Goal: Task Accomplishment & Management: Manage account settings

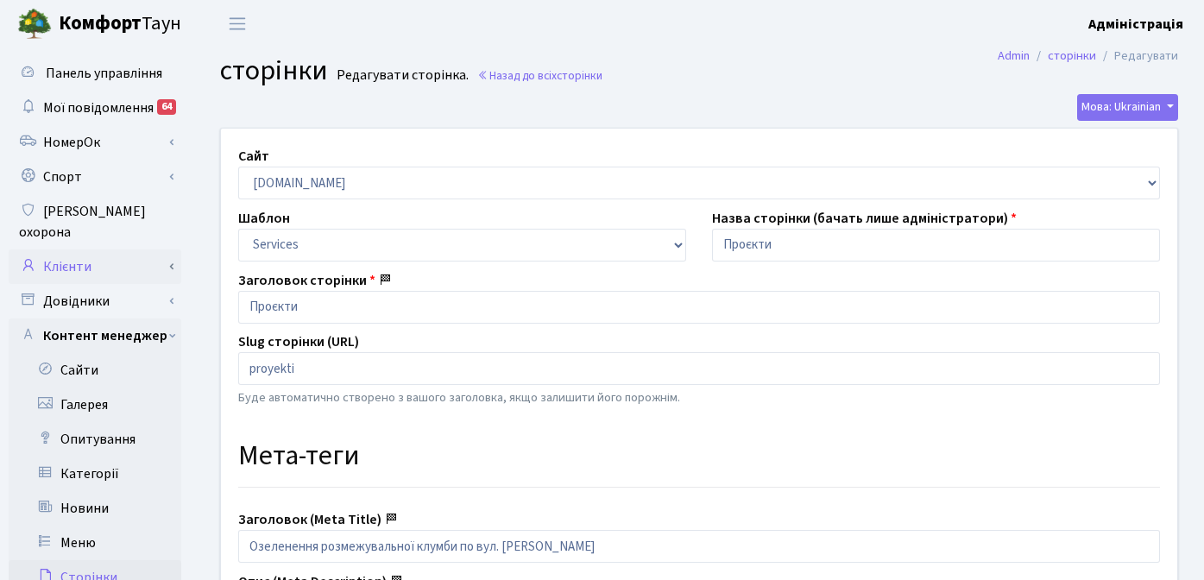
click at [85, 253] on link "Клієнти" at bounding box center [95, 267] width 173 height 35
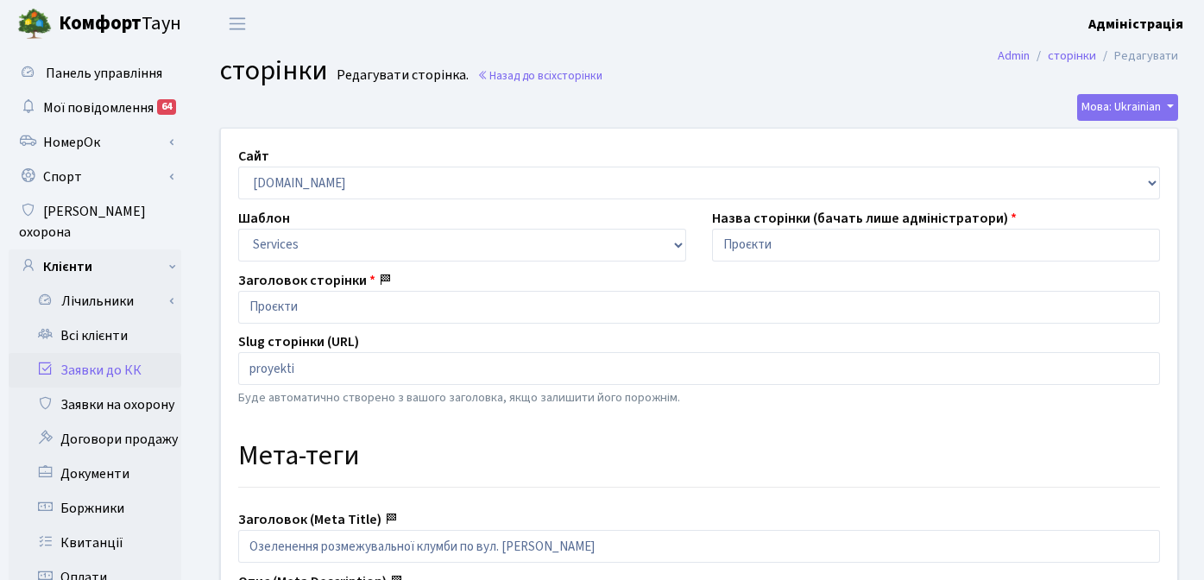
click at [95, 353] on link "Заявки до КК" at bounding box center [95, 370] width 173 height 35
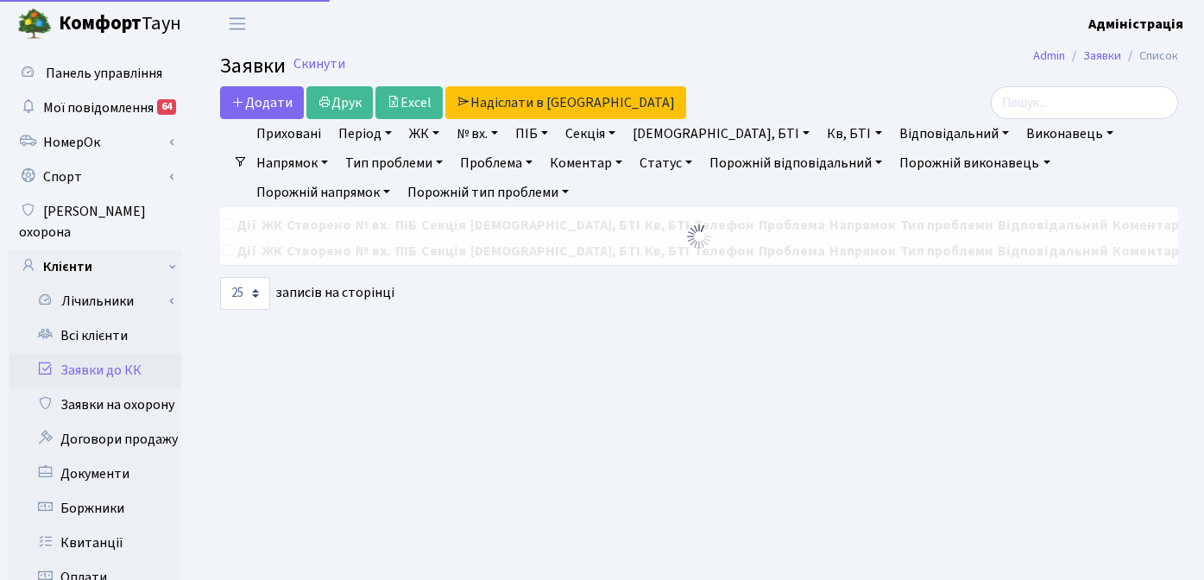
select select "25"
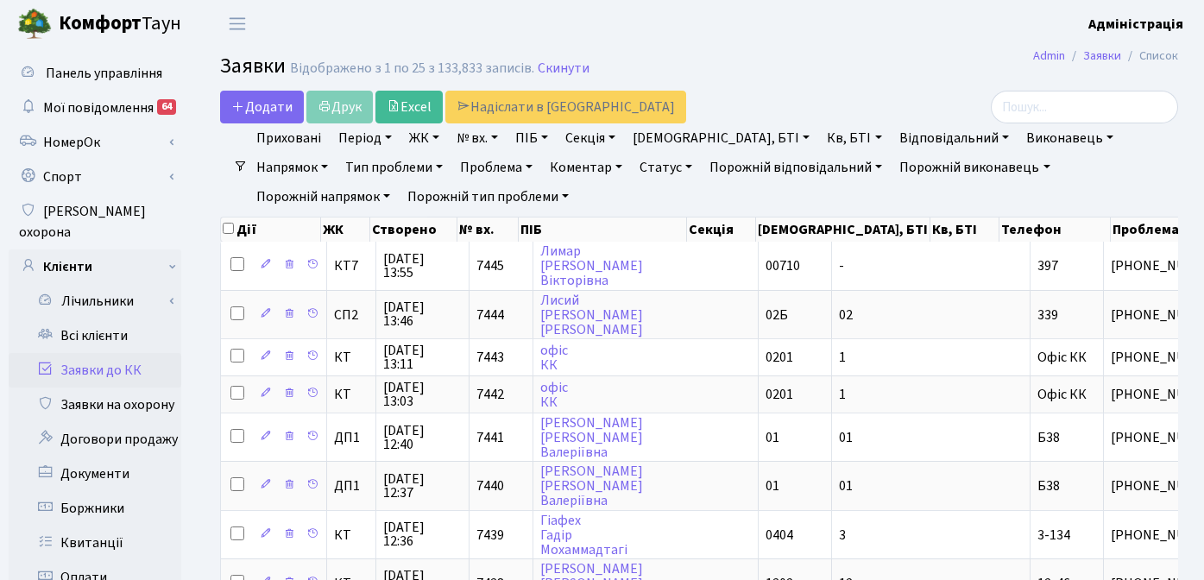
click at [537, 136] on link "ПІБ" at bounding box center [532, 137] width 47 height 29
type input "ткачук"
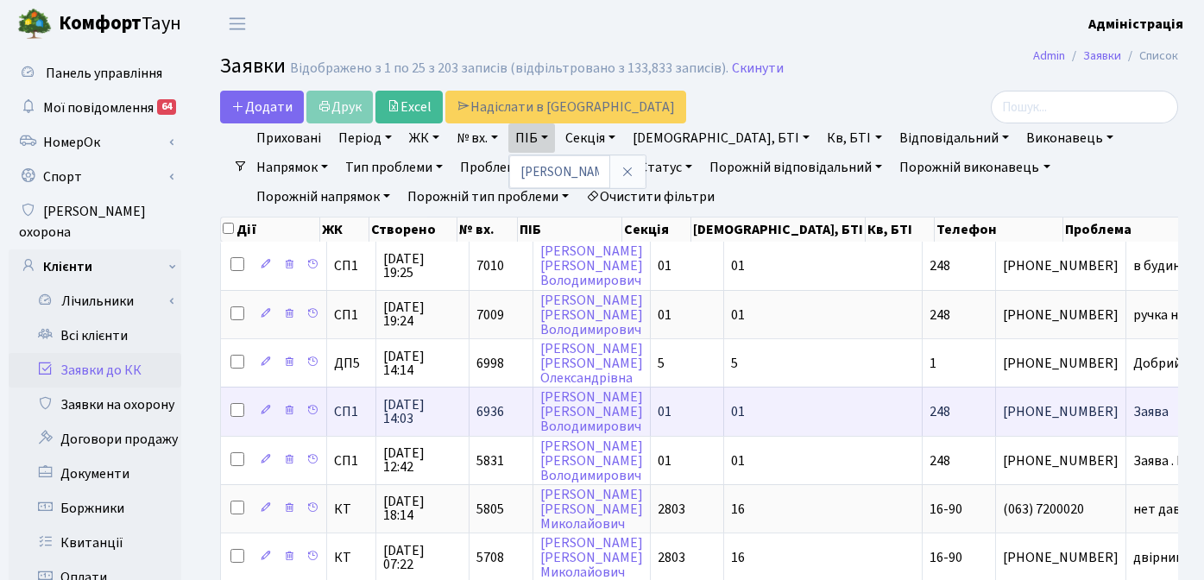
click at [1134, 413] on span "Заява" at bounding box center [1195, 412] width 123 height 14
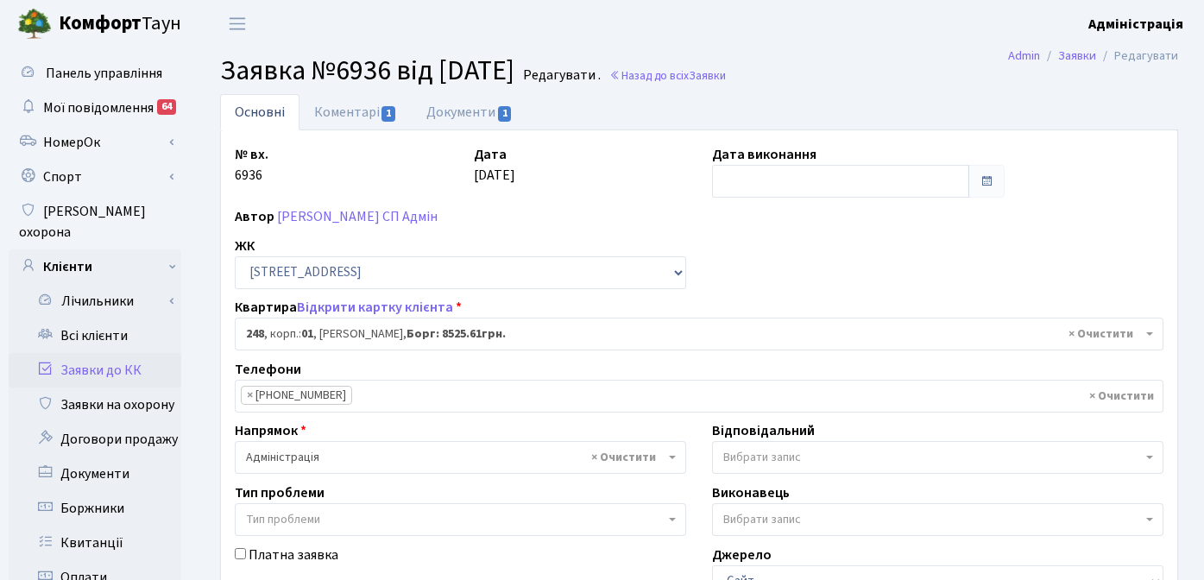
select select "20173"
click at [453, 108] on link "Документи 1" at bounding box center [470, 111] width 116 height 35
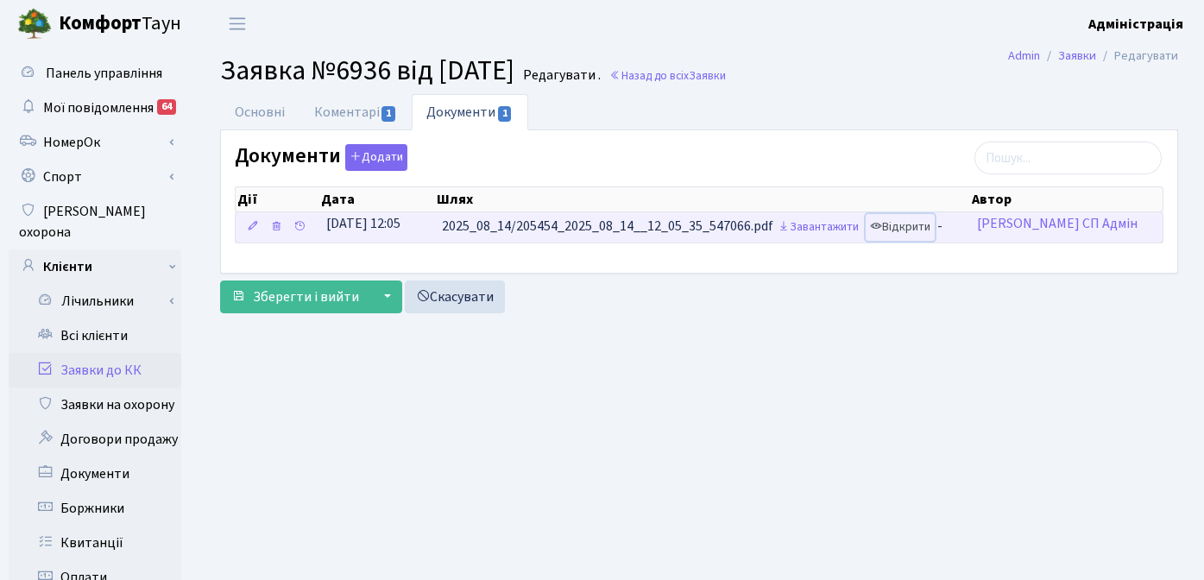
click at [905, 224] on link "Відкрити" at bounding box center [900, 227] width 69 height 27
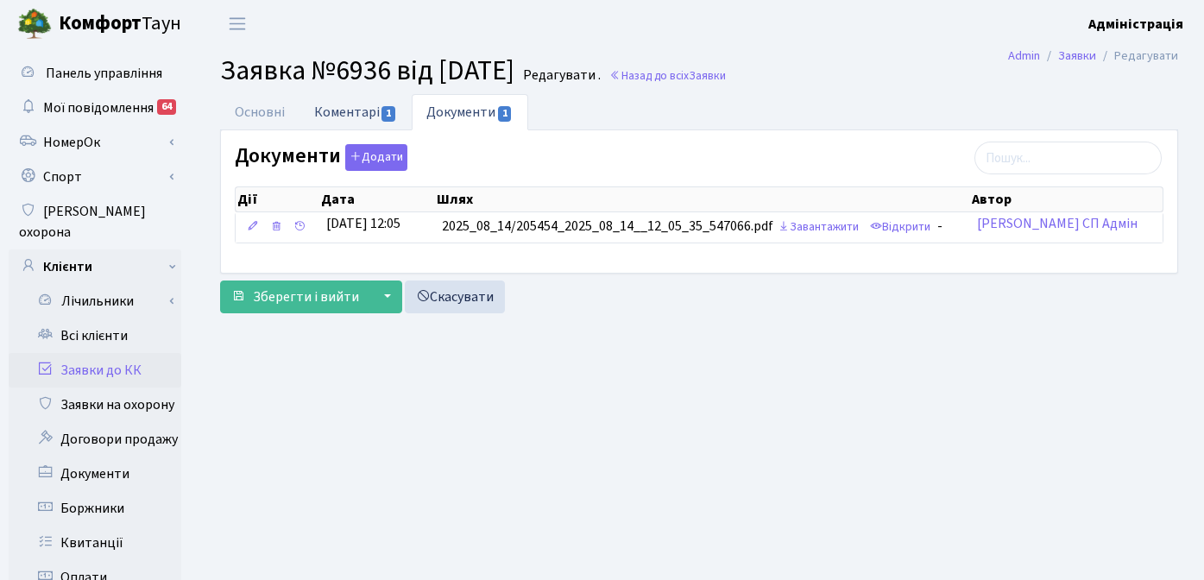
click at [337, 117] on link "Коментарі 1" at bounding box center [356, 111] width 112 height 35
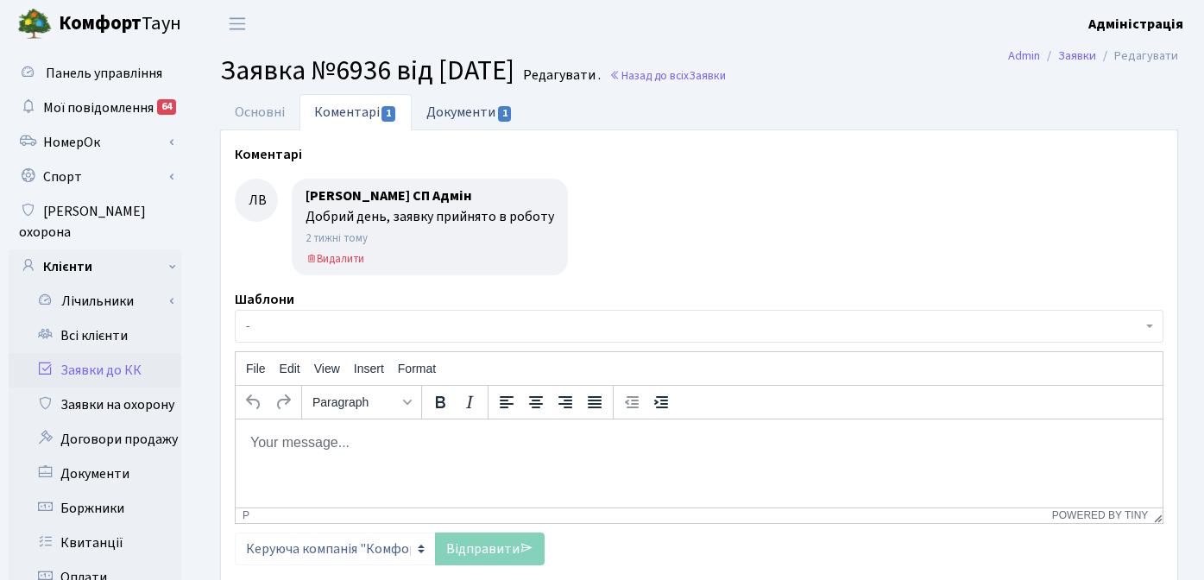
click at [433, 114] on link "Документи 1" at bounding box center [470, 111] width 116 height 35
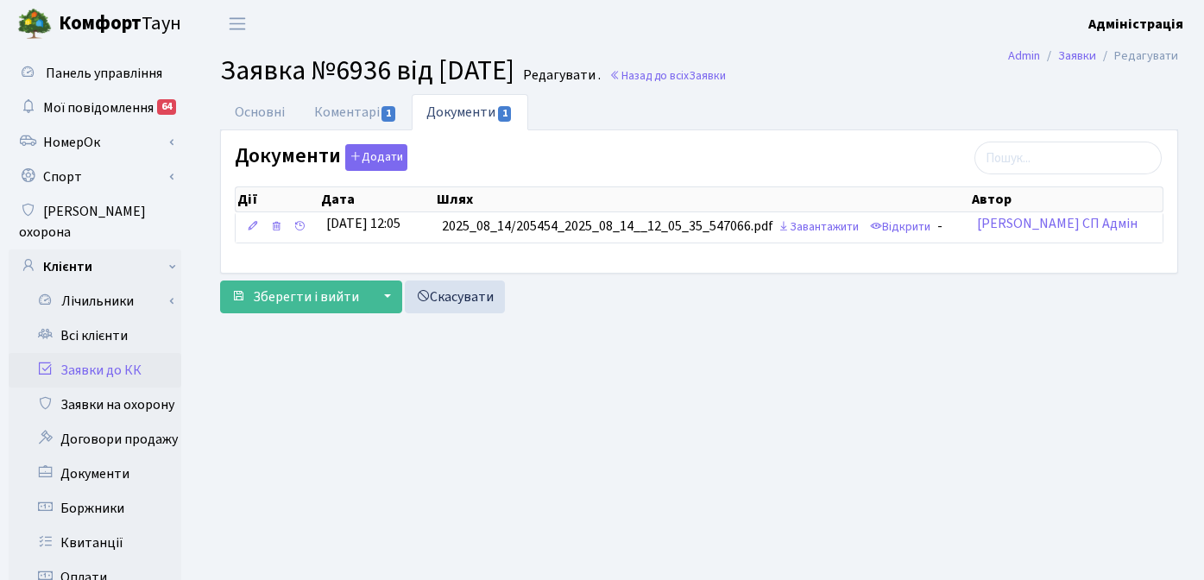
click at [692, 382] on main "Admin Заявки Редагувати Заявка №6936 від 13.08.2025 Редагувати . Назад до всіх …" at bounding box center [699, 549] width 1010 height 1005
click at [848, 294] on div "Зберегти і вийти ▼ Зберегти та продовжити редагування Зберегти та створити Скас…" at bounding box center [699, 297] width 958 height 33
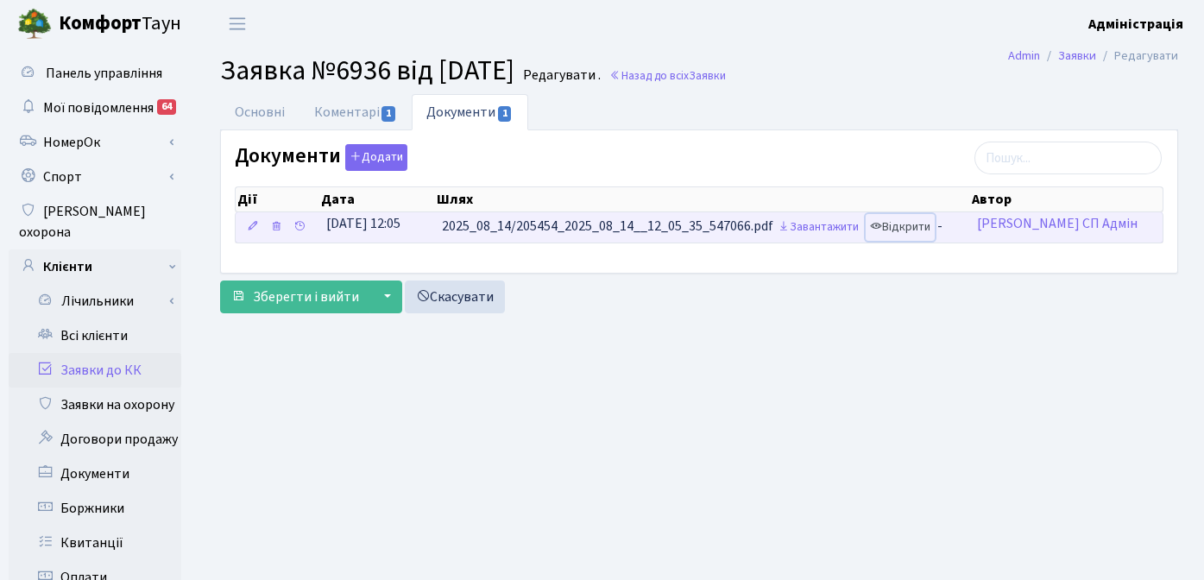
click at [901, 227] on link "Відкрити" at bounding box center [900, 227] width 69 height 27
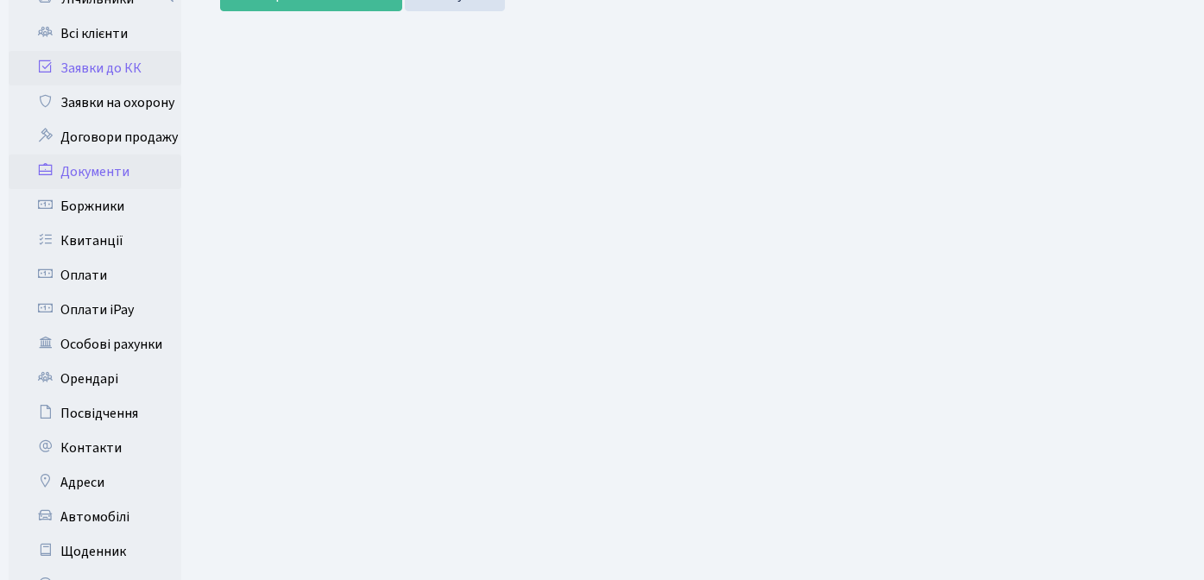
scroll to position [303, 0]
click at [104, 361] on link "Орендарі" at bounding box center [95, 378] width 173 height 35
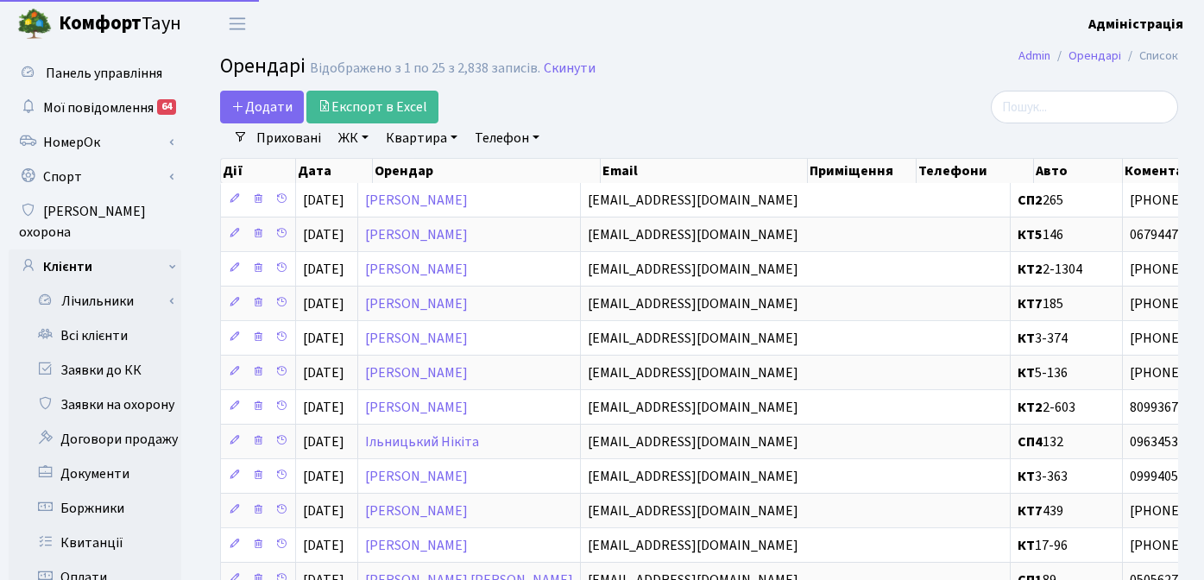
select select "25"
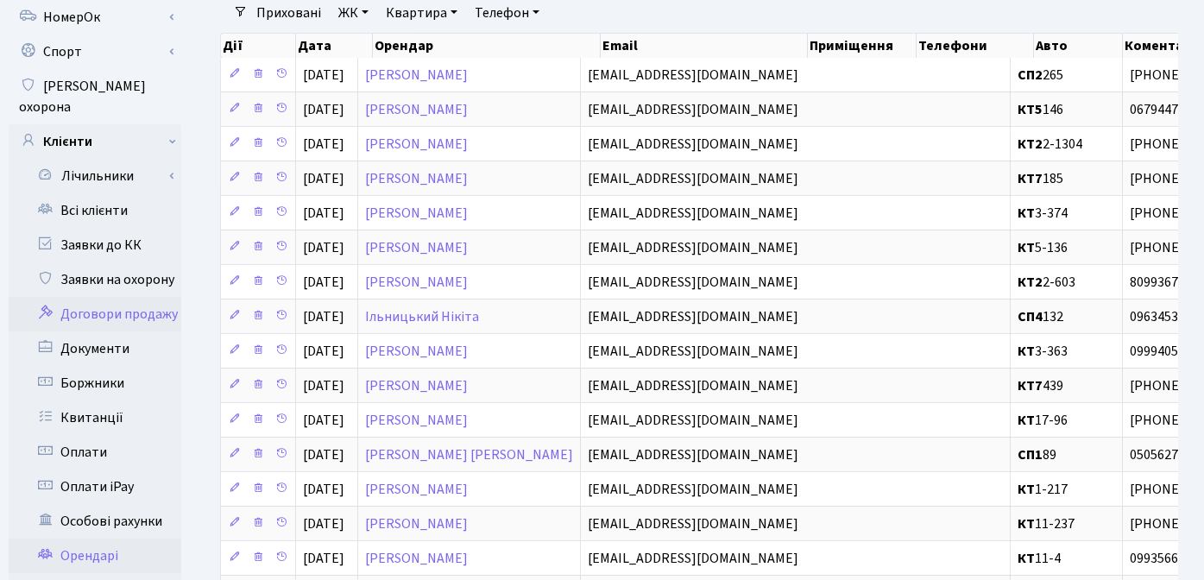
scroll to position [365, 0]
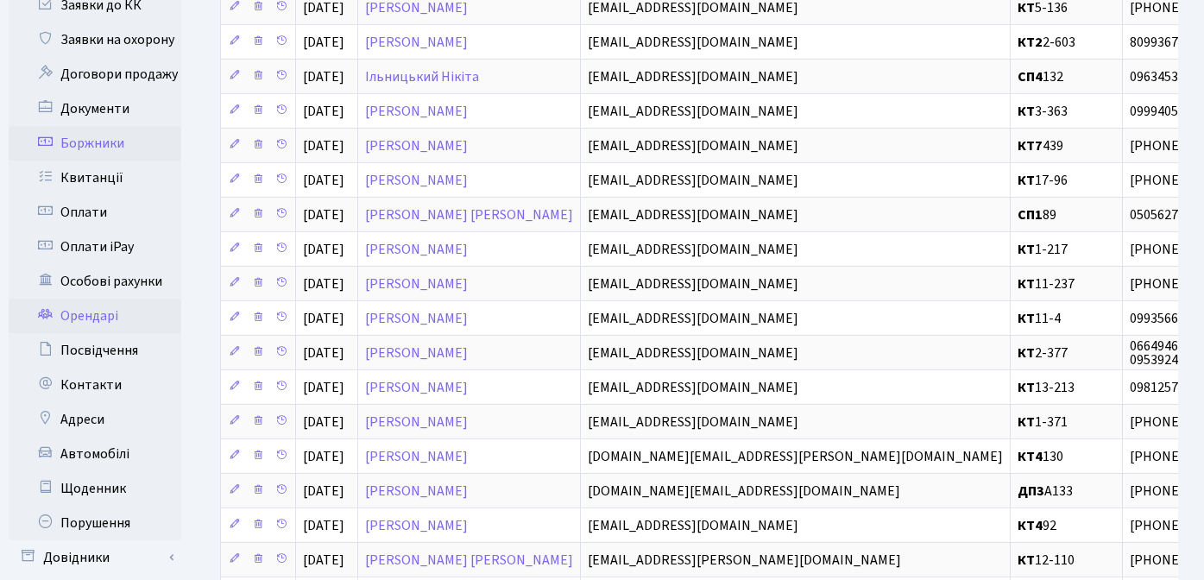
click at [107, 126] on link "Боржники" at bounding box center [95, 143] width 173 height 35
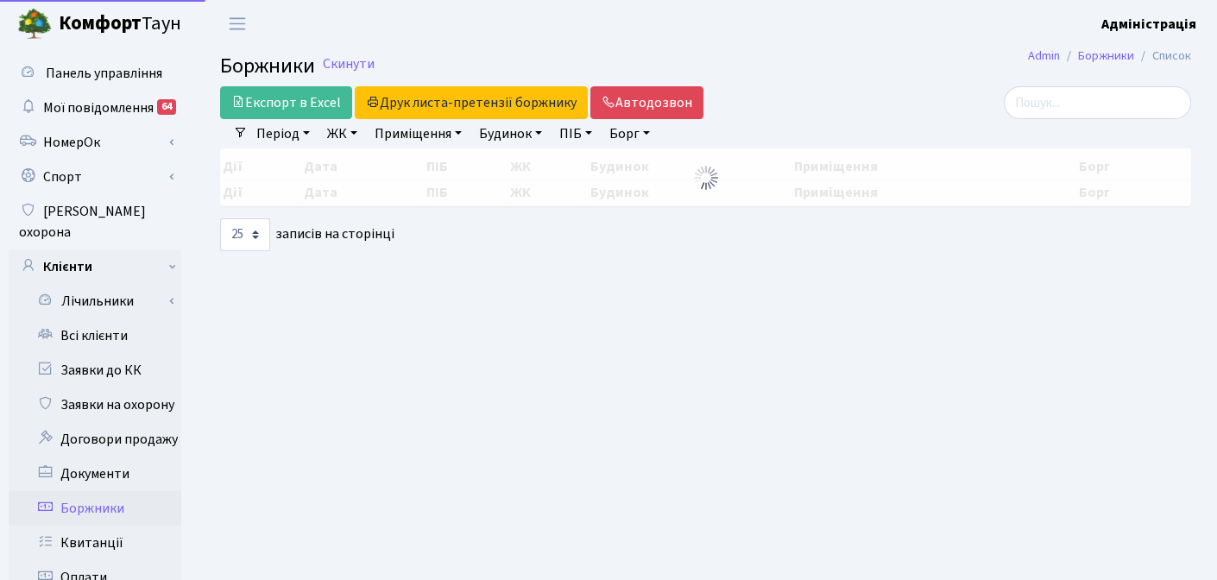
select select "25"
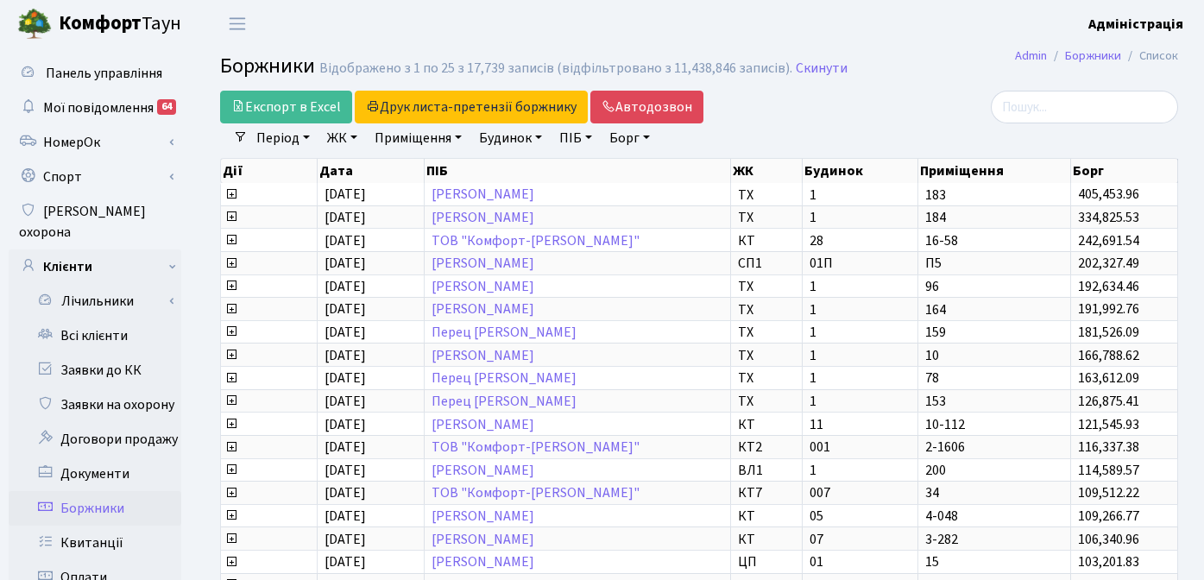
click at [882, 92] on div at bounding box center [1027, 107] width 302 height 33
click at [949, 96] on div at bounding box center [1027, 107] width 302 height 33
click at [936, 41] on header "Комфорт Таун Адміністрація Мій обліковий запис Вийти" at bounding box center [602, 23] width 1204 height 47
click at [969, 41] on header "Комфорт Таун Адміністрація Мій обліковий запис Вийти" at bounding box center [602, 23] width 1204 height 47
click at [925, 32] on header "Комфорт Таун Адміністрація Мій обліковий запис Вийти" at bounding box center [602, 23] width 1204 height 47
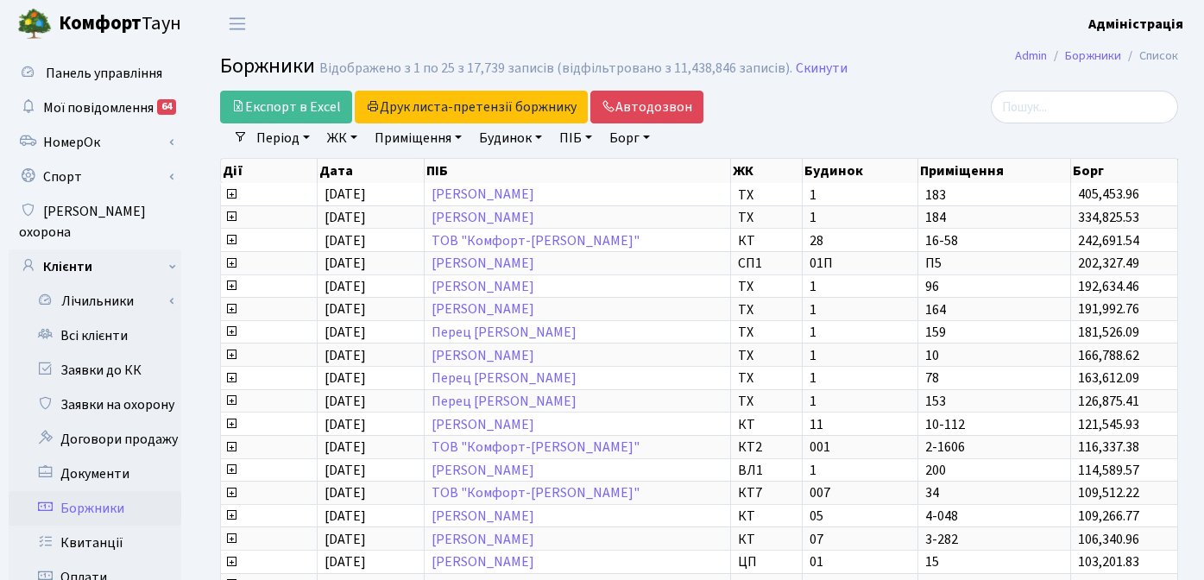
click at [825, 121] on div "Експорт в Excel Друк листа-претензії боржнику ЖК КТ ЦП ТХ КТ2 КТ3 КТ4 КТ5 КТ6 К…" at bounding box center [535, 107] width 630 height 33
click at [635, 25] on header "Комфорт Таун Адміністрація Мій обліковий запис Вийти" at bounding box center [602, 23] width 1204 height 47
click at [903, 110] on div at bounding box center [1027, 107] width 302 height 33
click at [629, 31] on header "Комфорт Таун Адміністрація Мій обліковий запис Вийти" at bounding box center [602, 23] width 1204 height 47
click at [115, 353] on link "Заявки до КК" at bounding box center [95, 370] width 173 height 35
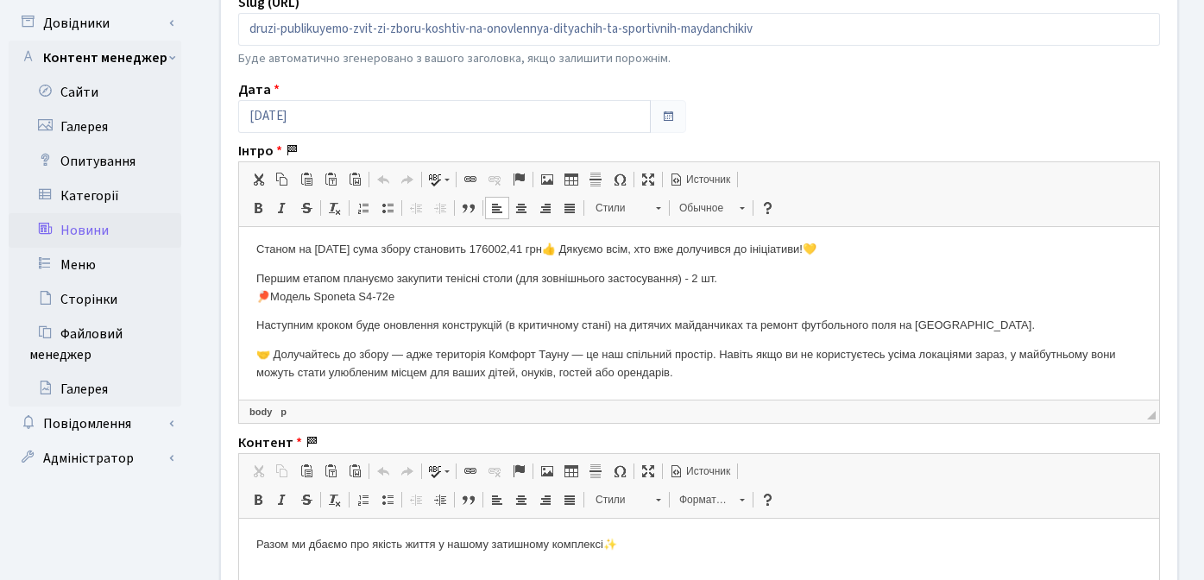
scroll to position [296, 0]
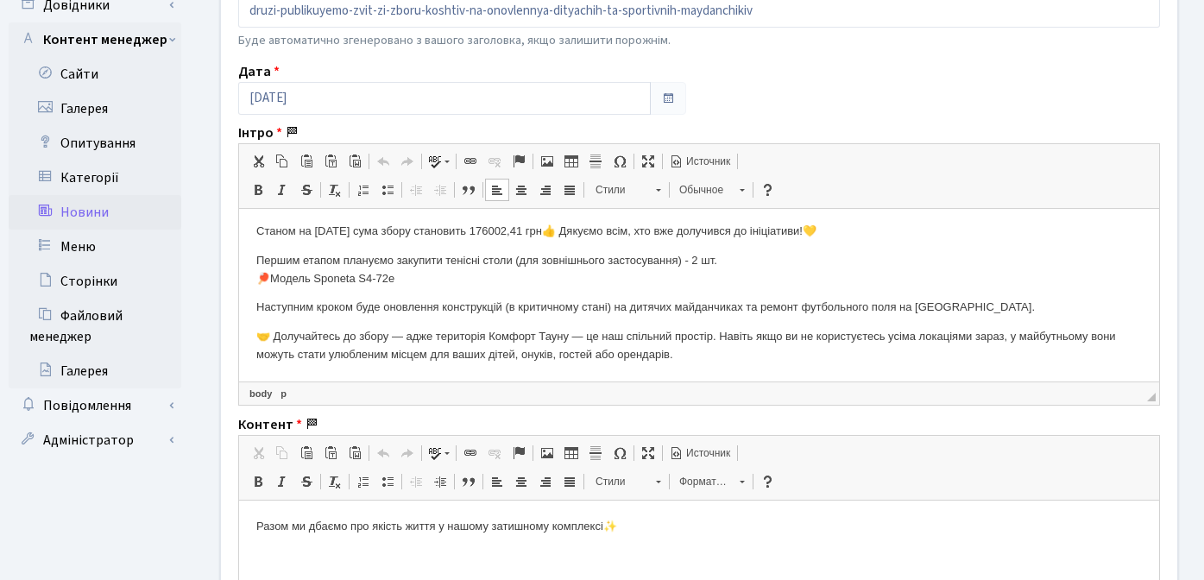
click at [639, 324] on body "Станом на [DATE] сума збору становить 176002,41 грн👍 Дякуємо всім, хто вже долу…" at bounding box center [699, 294] width 886 height 142
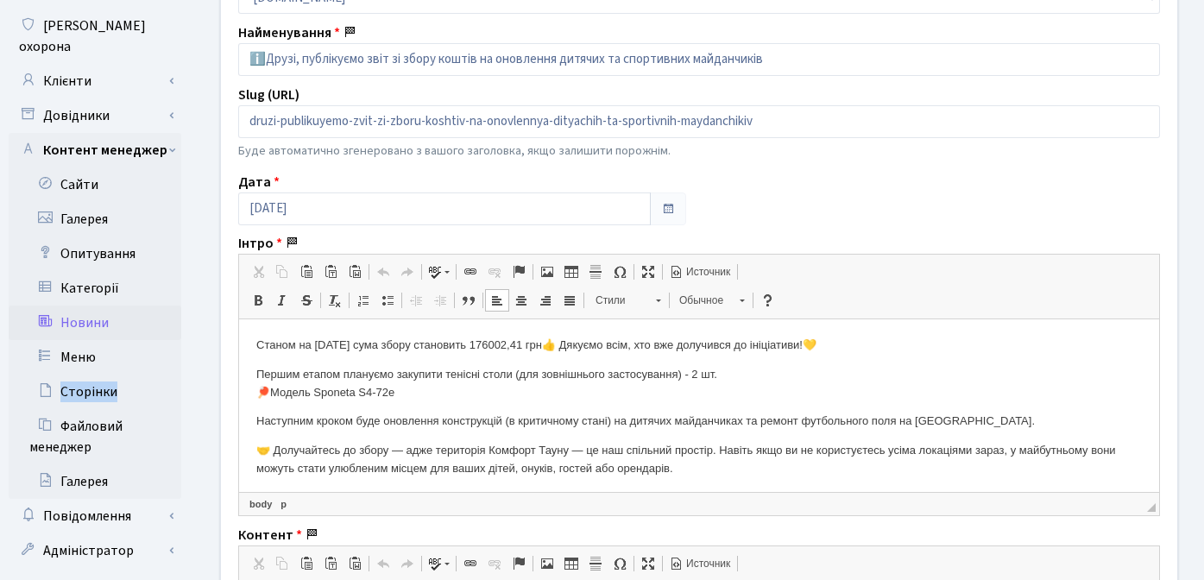
scroll to position [182, 0]
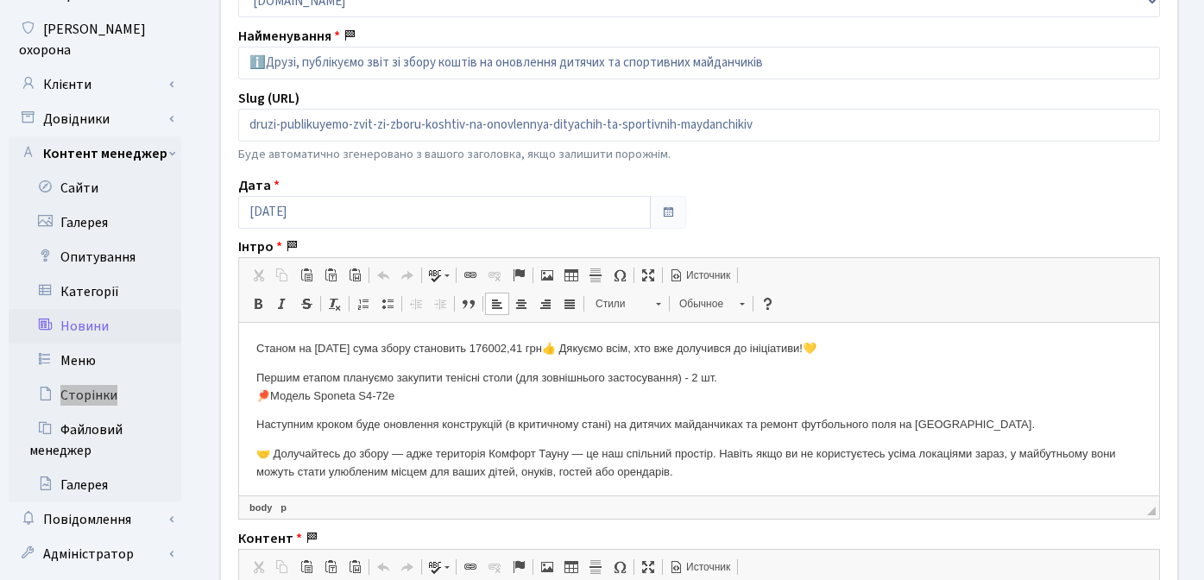
drag, startPoint x: 255, startPoint y: 349, endPoint x: 753, endPoint y: 470, distance: 512.7
click at [753, 470] on html "Станом на 30 травня сума збору становить 176002,41 грн👍 Дякуємо всім, хто вже д…" at bounding box center [699, 411] width 920 height 176
copy body "Станом на 30 травня сума збору становить 176002,41 грн👍 Дякуємо всім, хто вже д…"
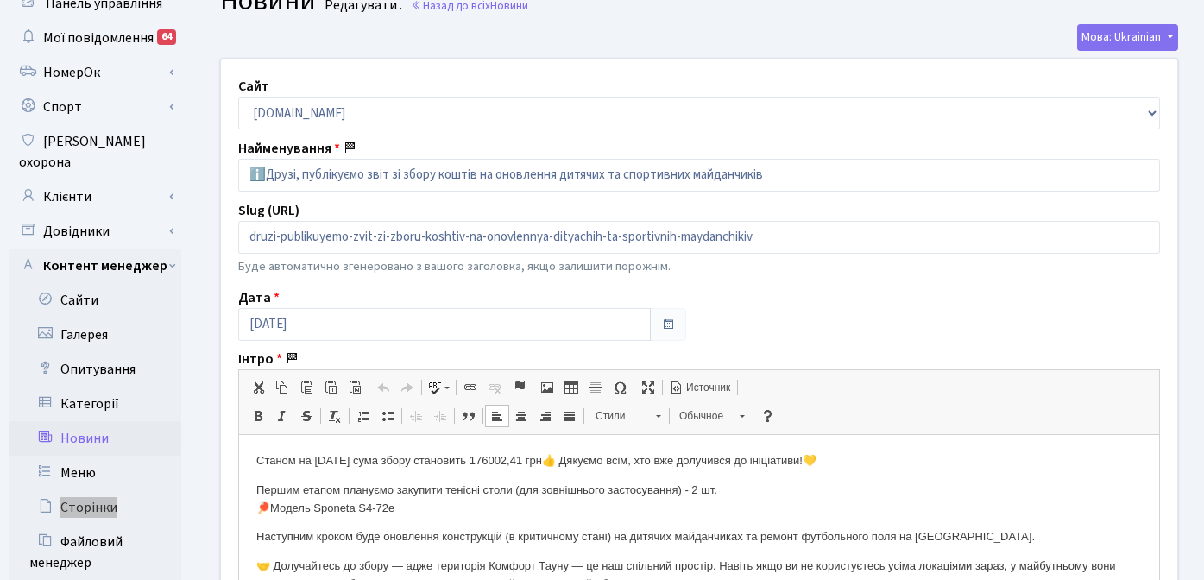
scroll to position [66, 0]
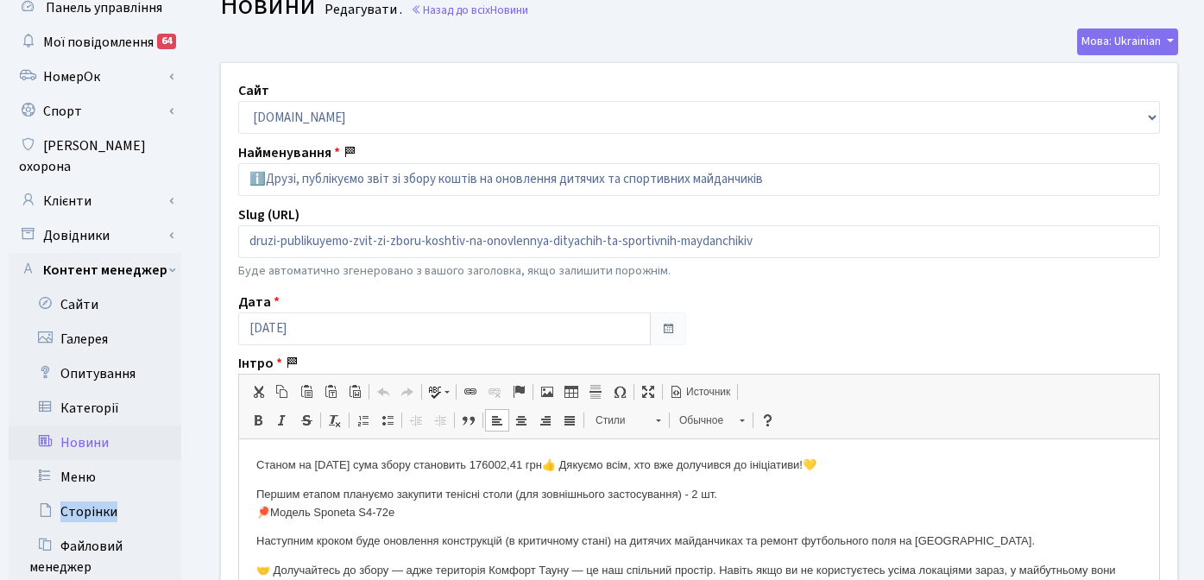
click at [76, 426] on link "Новини" at bounding box center [95, 443] width 173 height 35
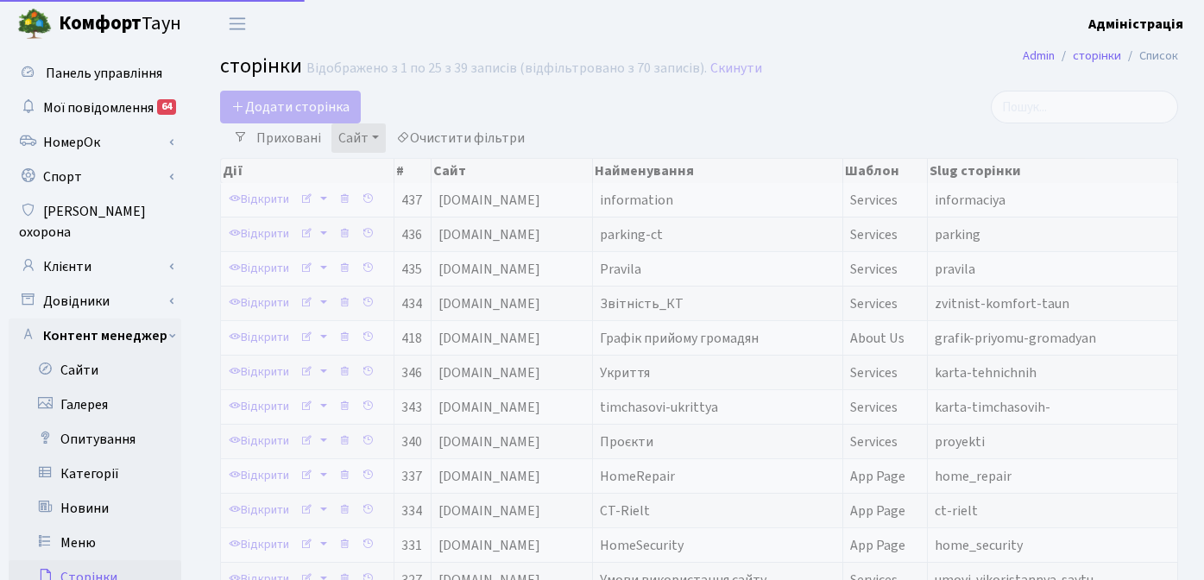
select select "25"
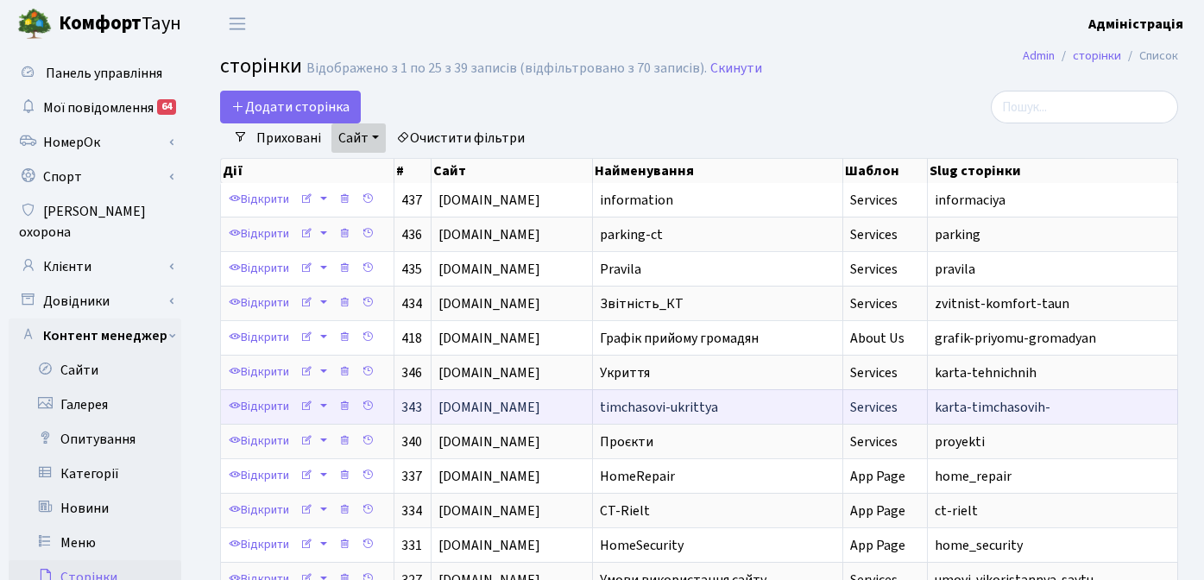
scroll to position [3, 0]
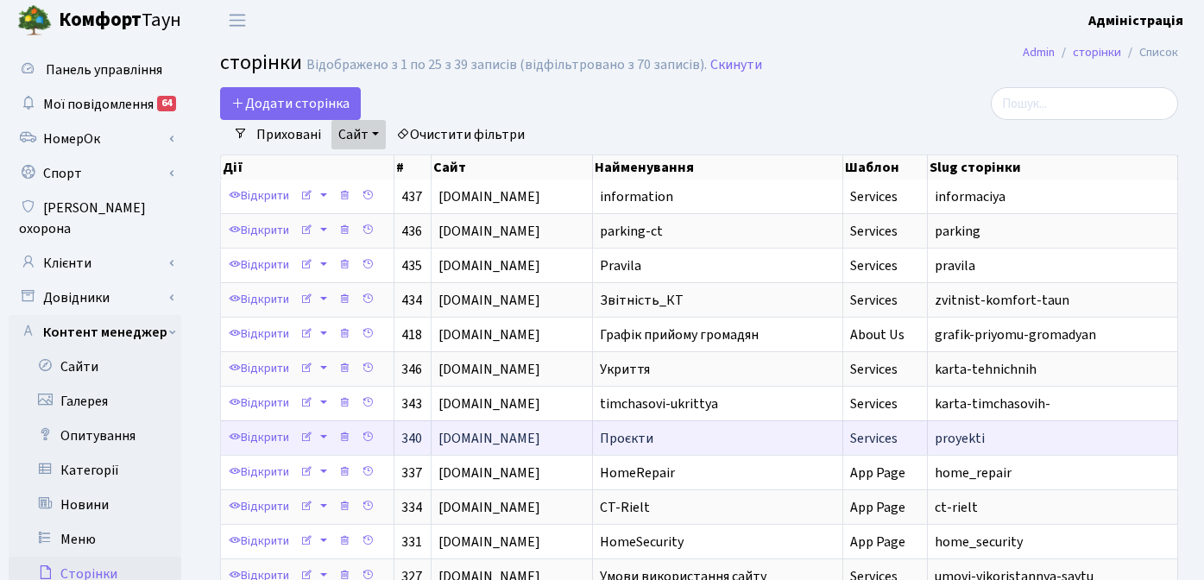
click at [666, 425] on td "Проєкти" at bounding box center [718, 437] width 250 height 35
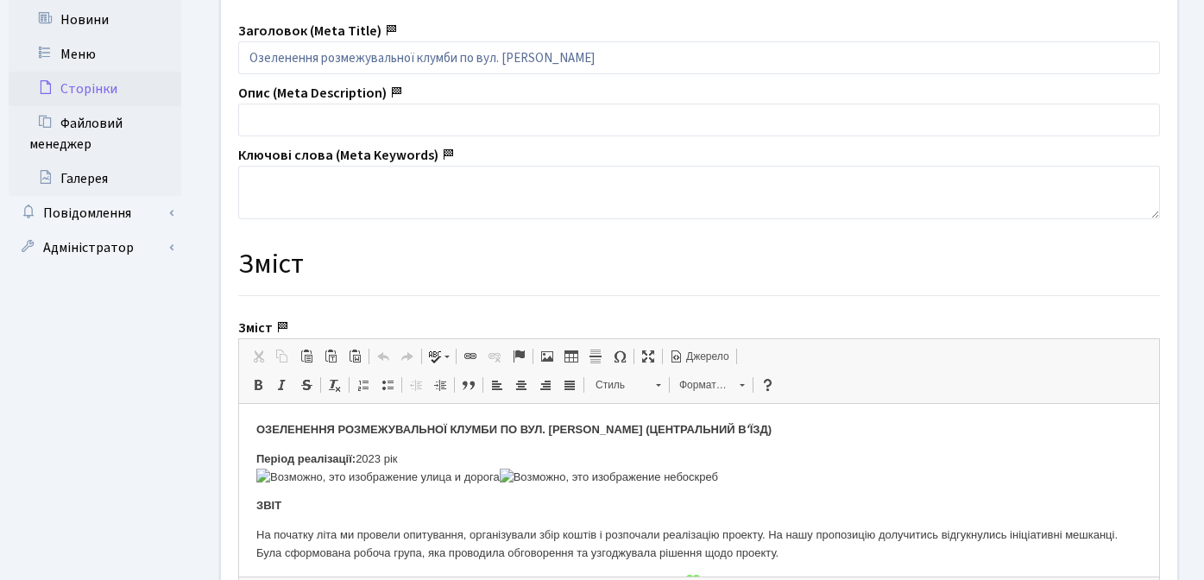
scroll to position [484, 0]
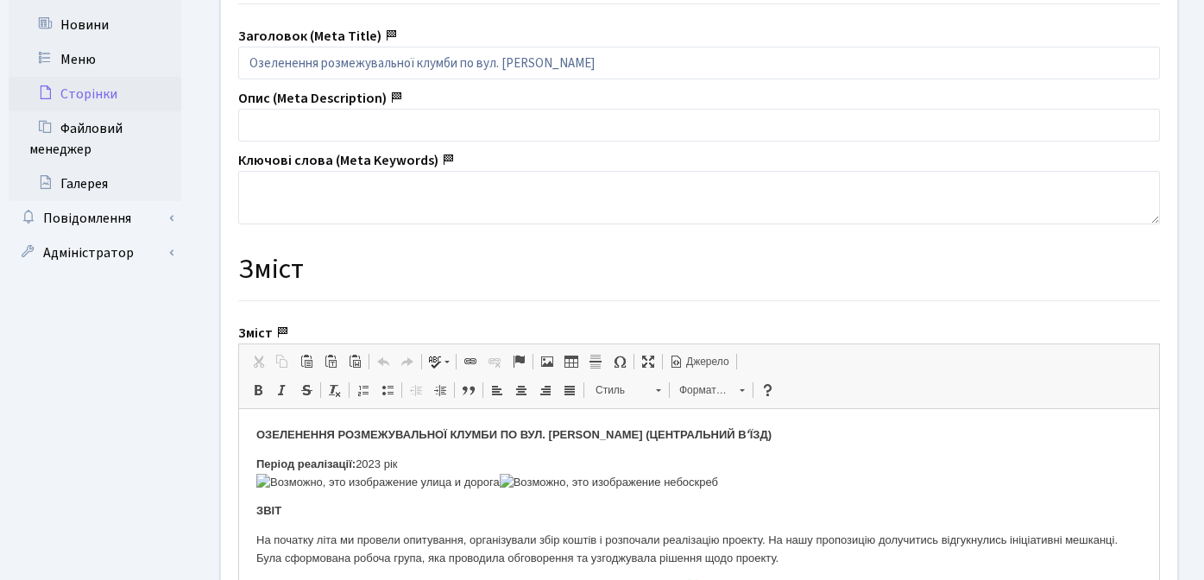
click at [111, 383] on ul "Панель управління Мої повідомлення 64 [GEOGRAPHIC_DATA]" at bounding box center [95, 129] width 173 height 1113
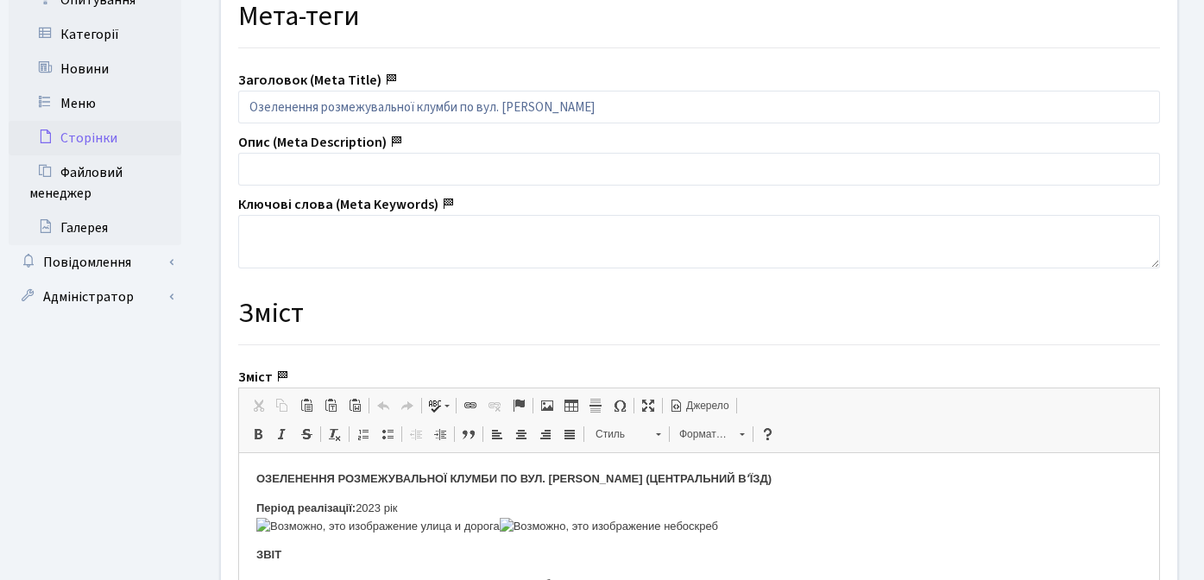
scroll to position [511, 0]
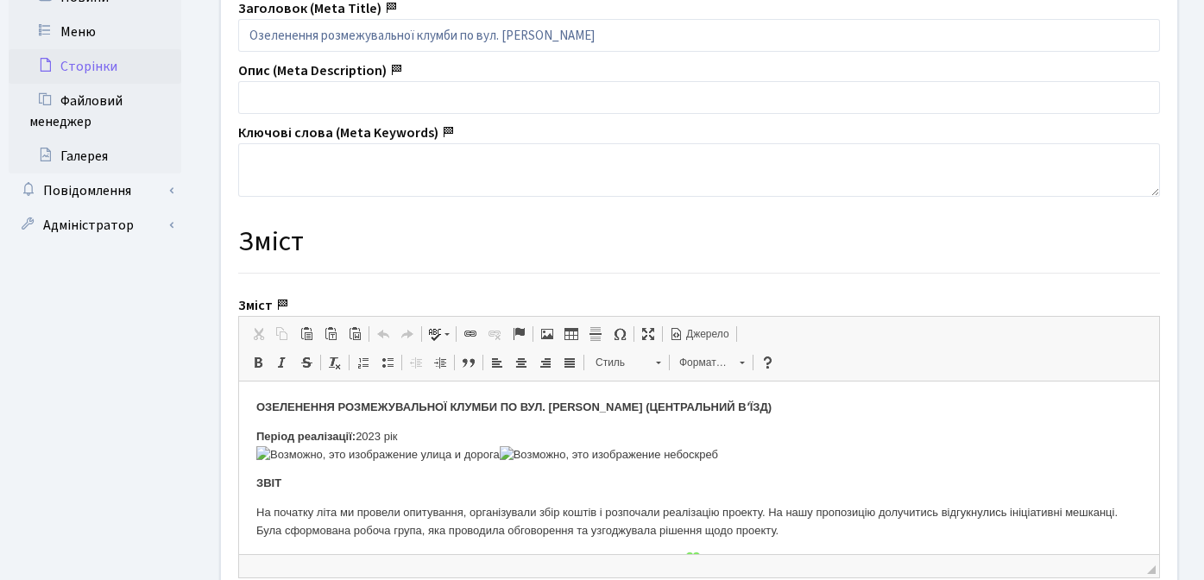
click at [256, 410] on strong "ОЗЕЛЕНЕННЯ РОЗМЕЖУВАЛЬНОЇ КЛУМБИ ПО ВУЛ. ЮРІЯ ЛИПИ (ЦЕНТРАЛЬНИЙ ВʼЇЗД)" at bounding box center [513, 407] width 515 height 13
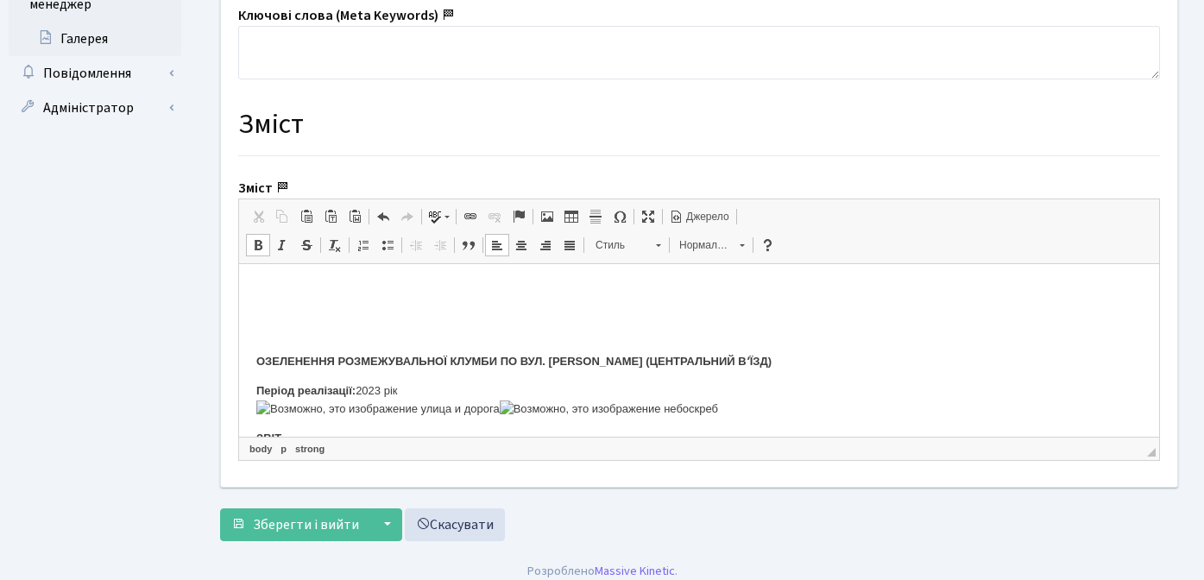
scroll to position [641, 0]
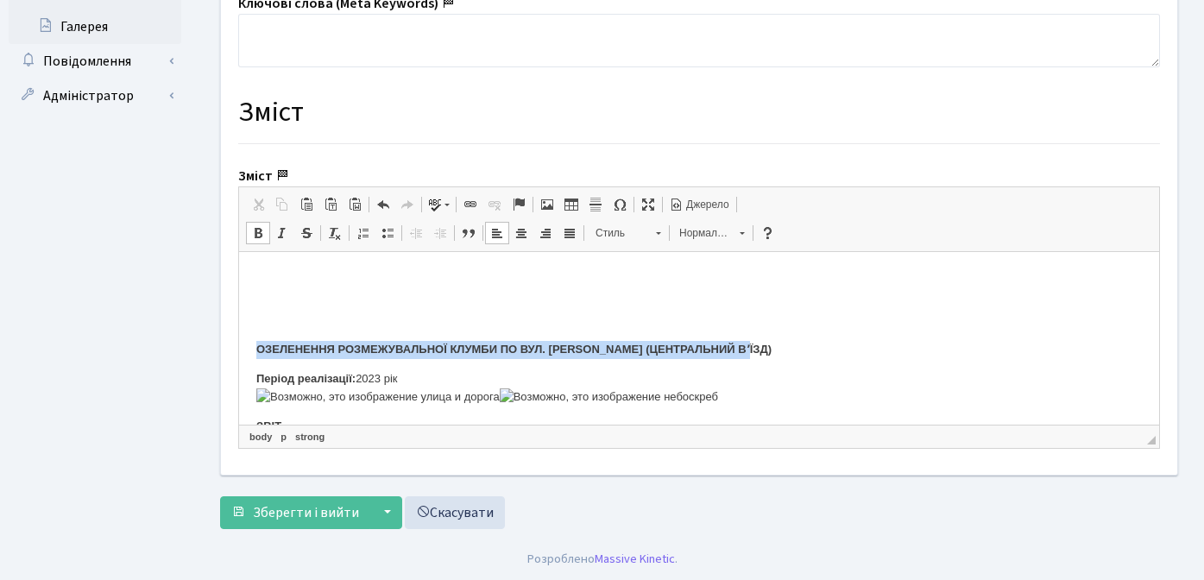
drag, startPoint x: 257, startPoint y: 349, endPoint x: 765, endPoint y: 351, distance: 507.7
click at [765, 351] on p "​​​​​​​ ОЗЕЛЕНЕННЯ РОЗМЕЖУВАЛЬНОЇ КЛУМБИ ПО ВУЛ. ЮРІЯ ЛИПИ (ЦЕНТРАЛЬНИЙ ВʼЇЗД)" at bounding box center [699, 314] width 886 height 90
click at [517, 207] on span at bounding box center [519, 205] width 14 height 14
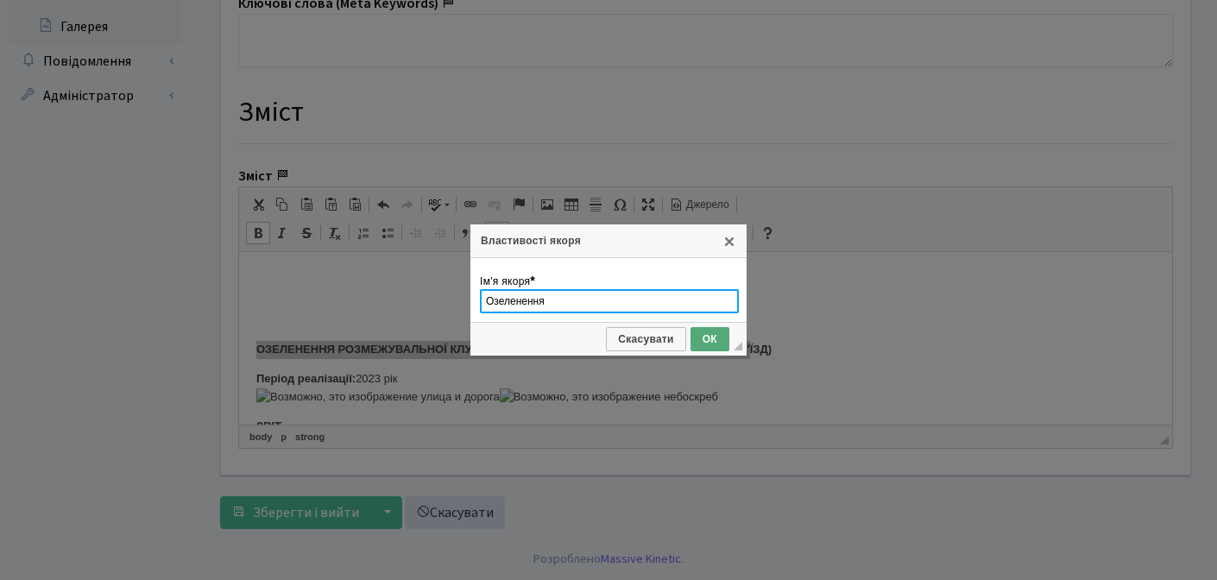
type input "Озеленення"
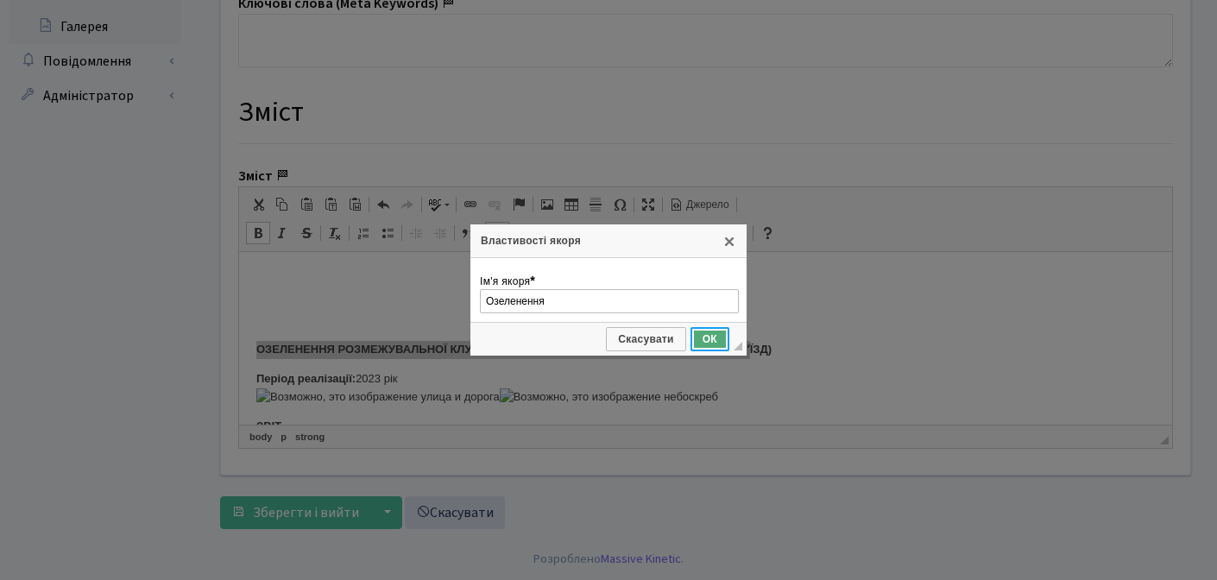
click at [707, 344] on span "ОК" at bounding box center [709, 339] width 35 height 12
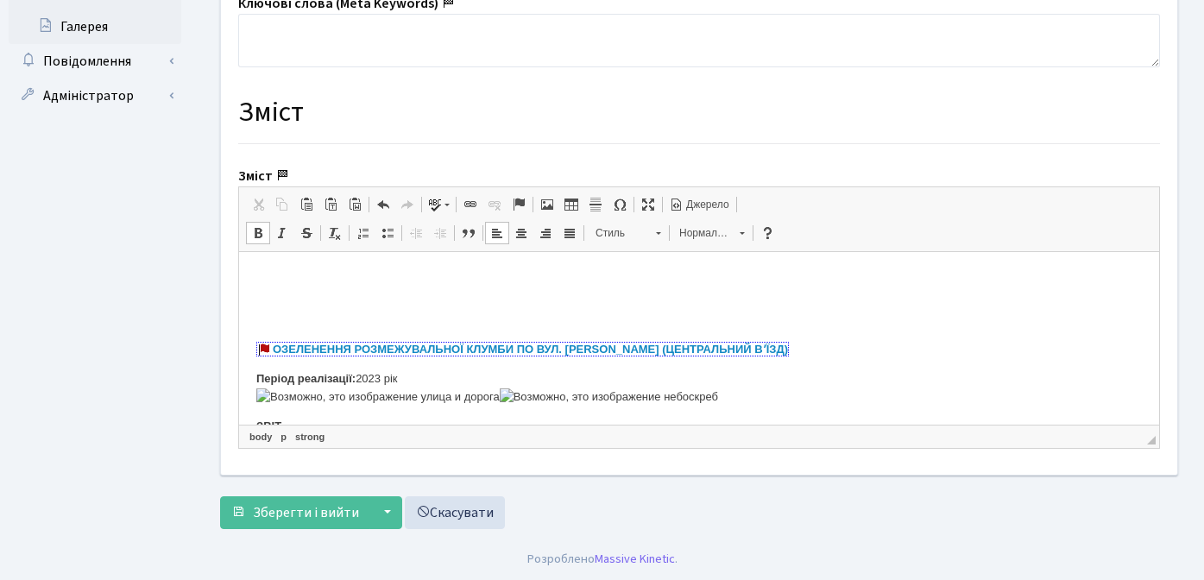
click at [348, 294] on p "ОЗЕЛЕНЕННЯ РОЗМЕЖУВАЛЬНОЇ КЛУМБИ ПО ВУЛ. ЮРІЯ ЛИПИ (ЦЕНТРАЛЬНИЙ ВʼЇЗД)" at bounding box center [699, 314] width 886 height 90
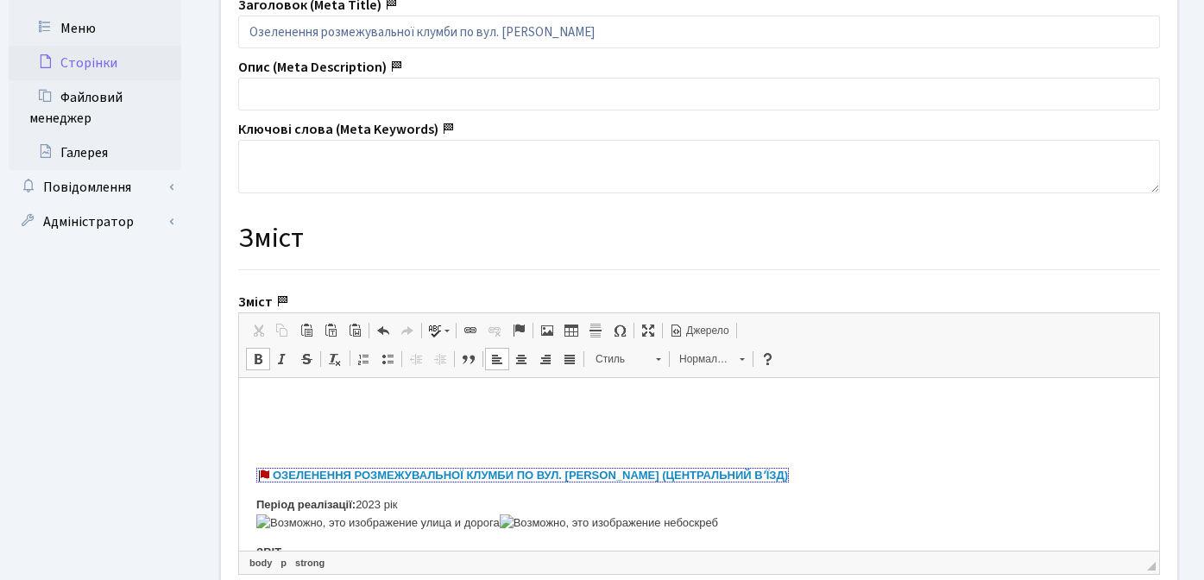
scroll to position [513, 0]
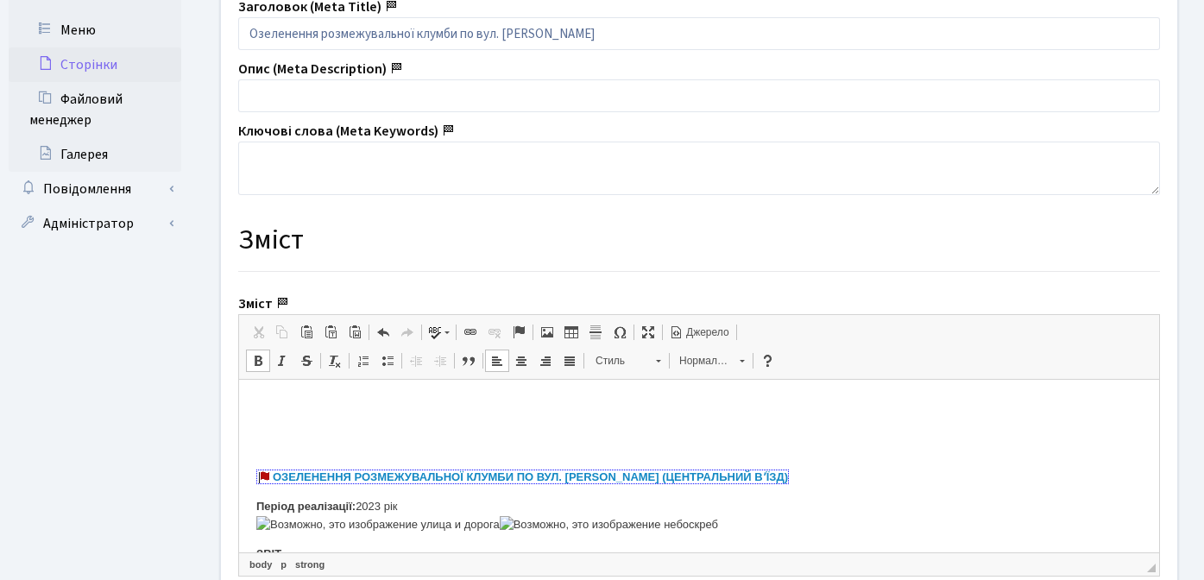
click at [294, 404] on p "ОЗЕЛЕНЕННЯ РОЗМЕЖУВАЛЬНОЇ КЛУМБИ ПО ВУЛ. ЮРІЯ ЛИПИ (ЦЕНТРАЛЬНИЙ ВʼЇЗД)" at bounding box center [699, 442] width 886 height 90
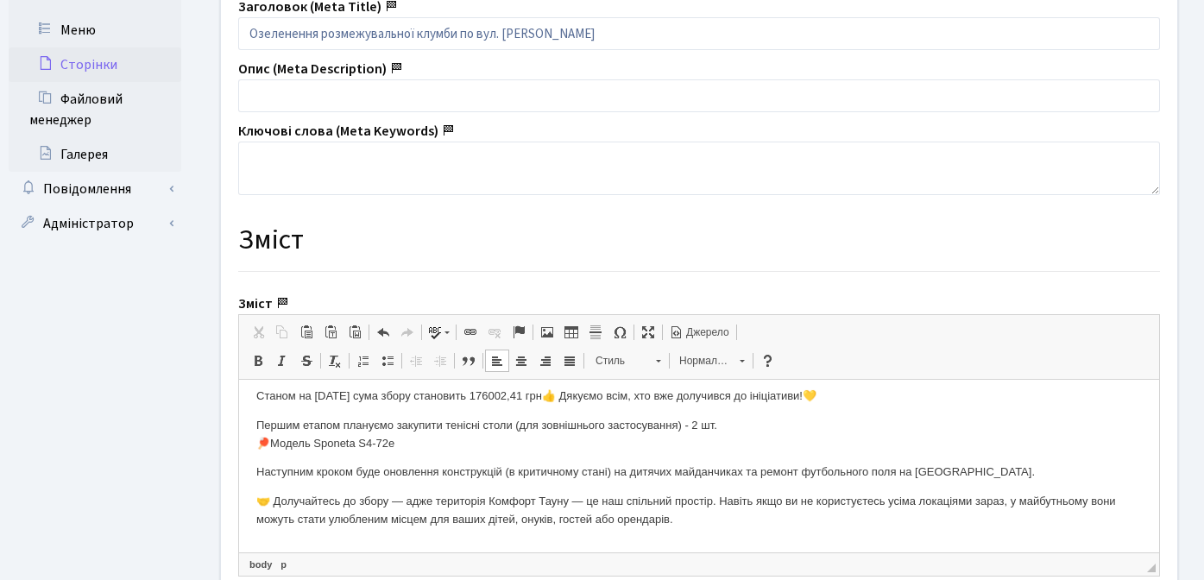
scroll to position [24, 0]
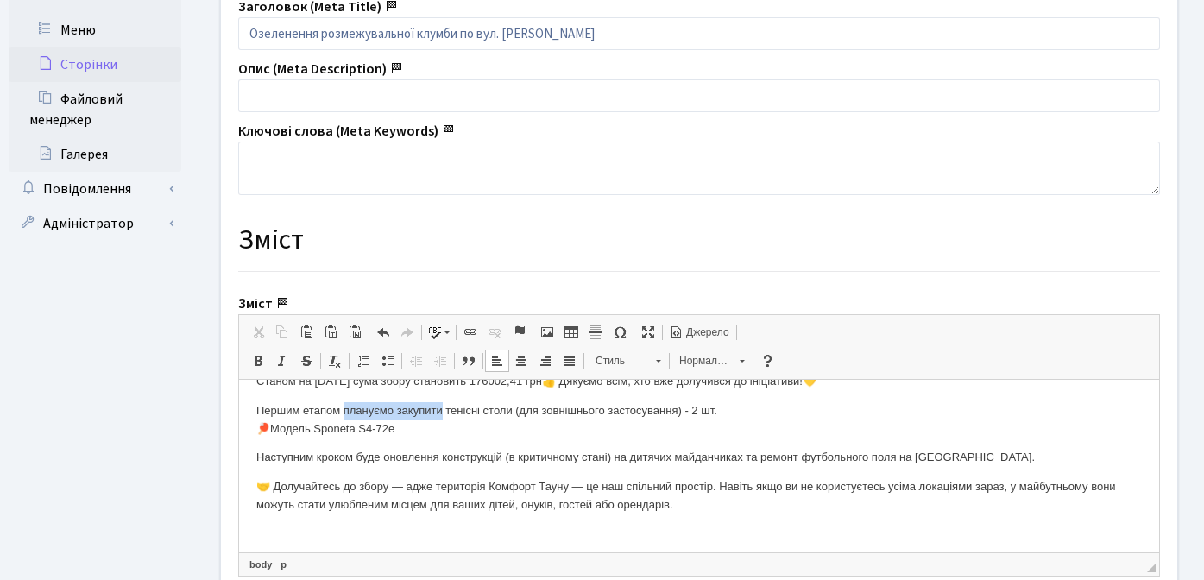
drag, startPoint x: 345, startPoint y: 412, endPoint x: 446, endPoint y: 412, distance: 100.2
click at [446, 412] on p "Першим етапом плануємо закупити тенісні столи (для зовнішнього застосування) - …" at bounding box center [699, 420] width 886 height 36
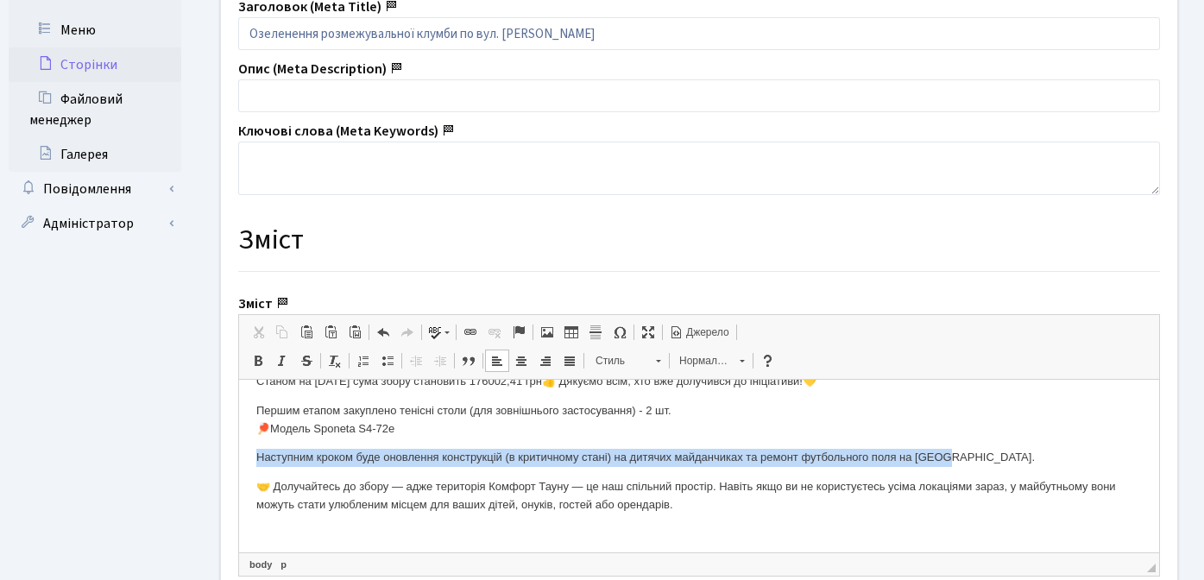
drag, startPoint x: 255, startPoint y: 459, endPoint x: 978, endPoint y: 454, distance: 723.6
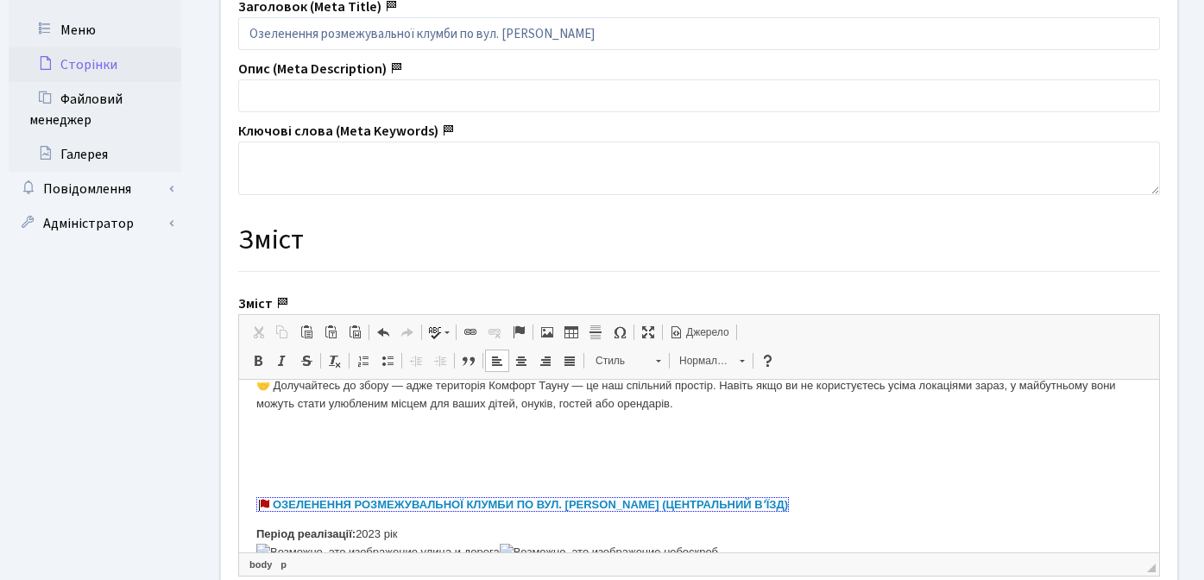
scroll to position [98, 0]
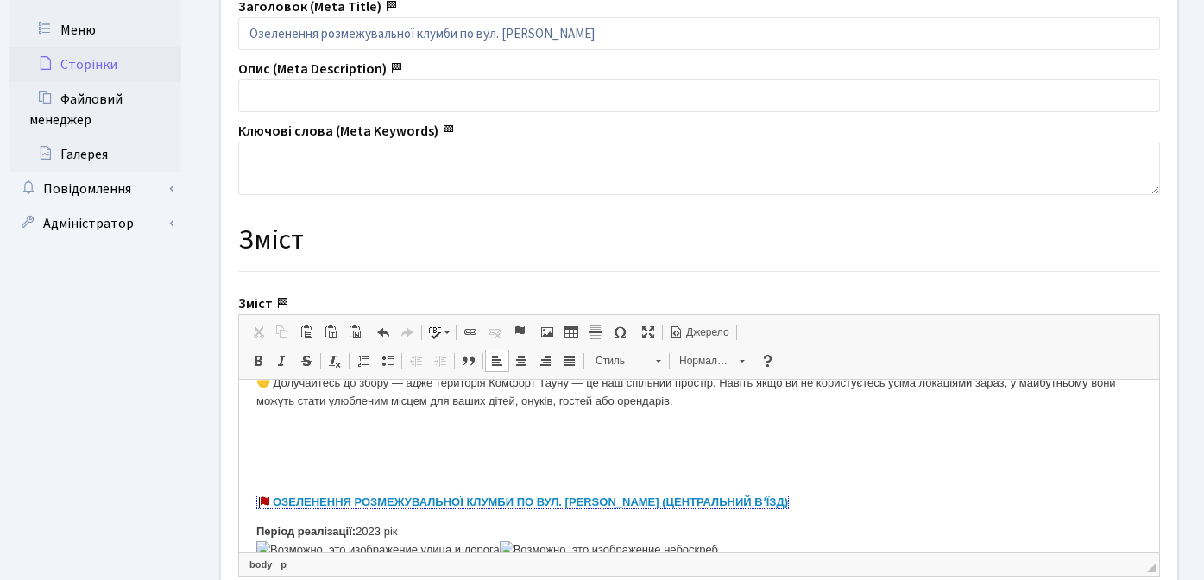
click at [313, 442] on p "ОЗЕЛЕНЕННЯ РОЗМЕЖУВАЛЬНОЇ КЛУМБИ ПО ВУЛ. ЮРІЯ ЛИПИ (ЦЕНТРАЛЬНИЙ ВʼЇЗД)" at bounding box center [699, 467] width 886 height 90
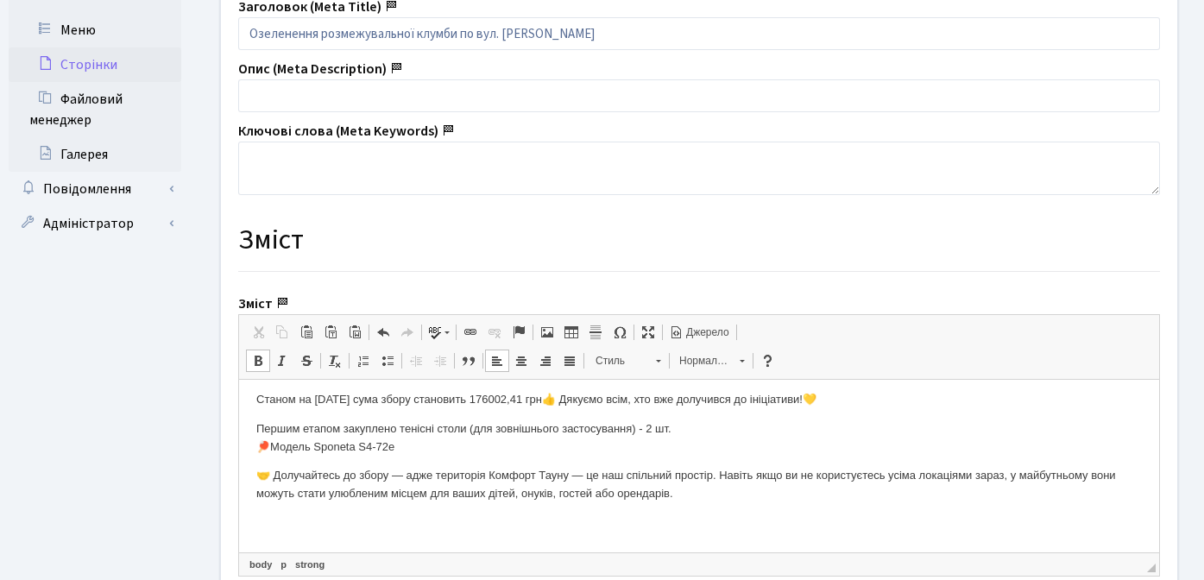
scroll to position [0, 0]
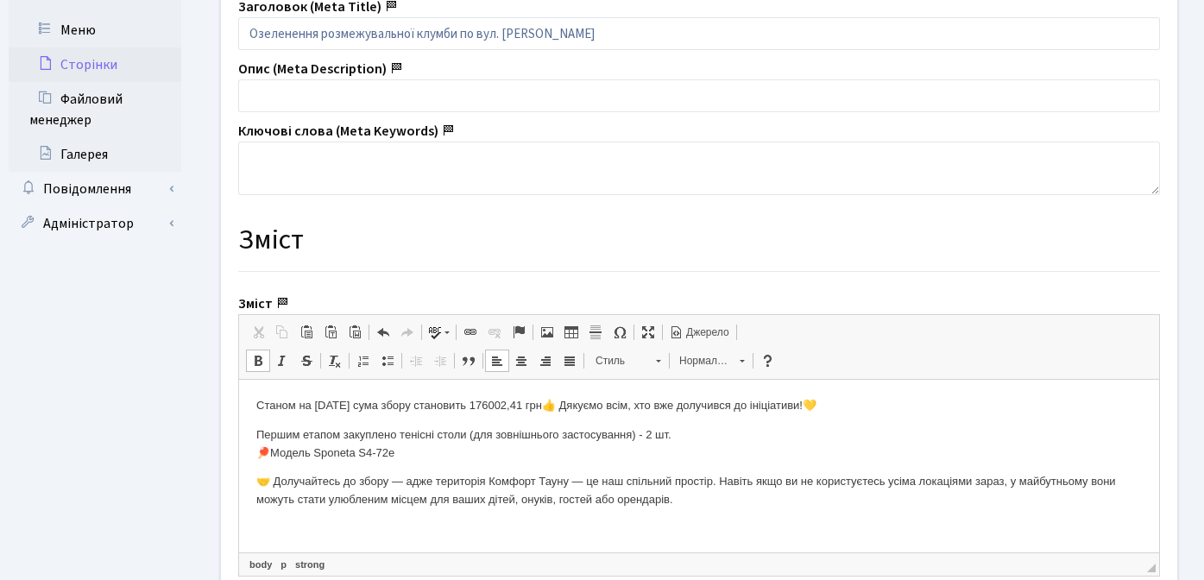
click at [425, 452] on p "Першим етапом закуплено тенісні столи (для зовнішнього застосування) - 2 шт. 🏓М…" at bounding box center [699, 445] width 886 height 36
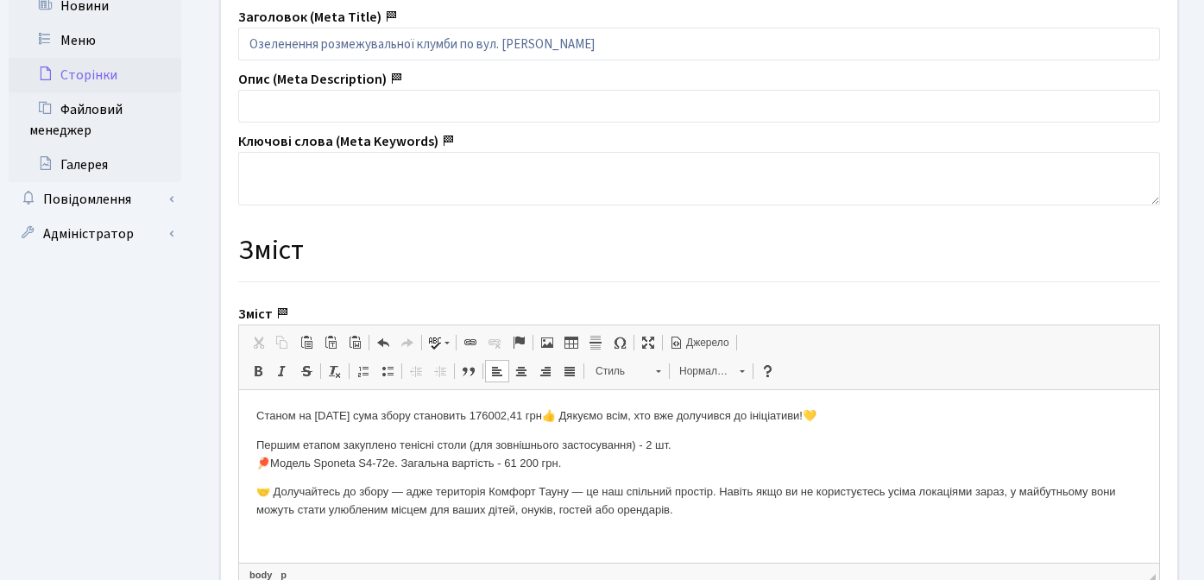
scroll to position [501, 0]
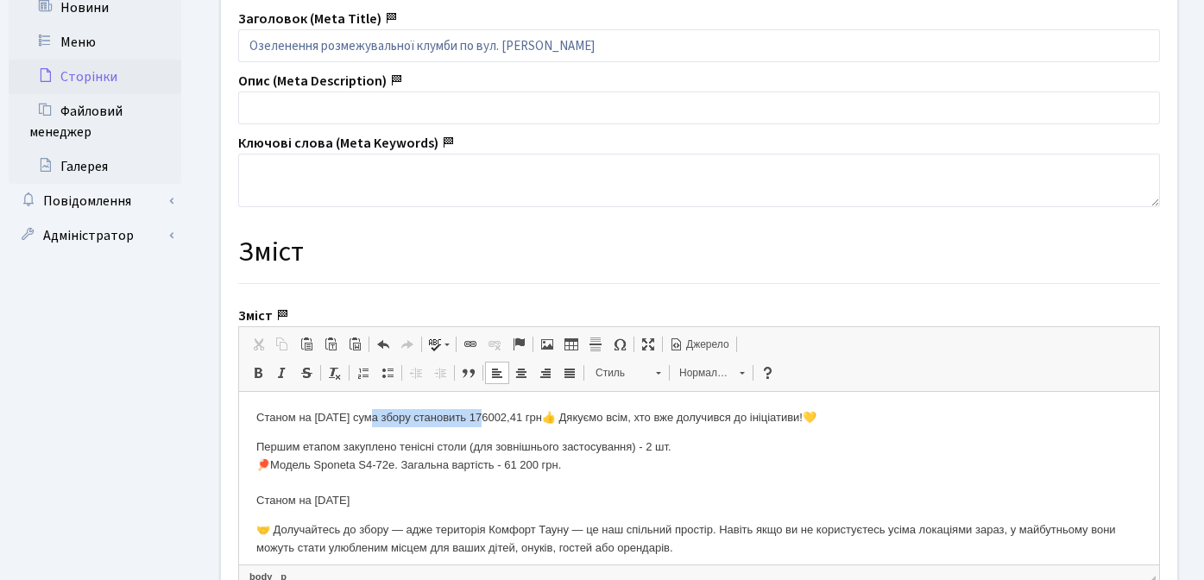
drag, startPoint x: 370, startPoint y: 421, endPoint x: 487, endPoint y: 416, distance: 116.7
click at [487, 416] on p "Станом на 30 травня сума збору становить 176002,41 грн👍 Дякуємо всім, хто вже д…" at bounding box center [699, 418] width 886 height 18
copy p "сума збору становить"
click at [389, 499] on p "Першим етапом закуплено тенісні столи (для зовнішнього застосування) - 2 шт. 🏓М…" at bounding box center [699, 475] width 886 height 72
click at [370, 503] on p "Першим етапом закуплено тенісні столи (для зовнішнього застосування) - 2 шт. 🏓М…" at bounding box center [699, 475] width 886 height 72
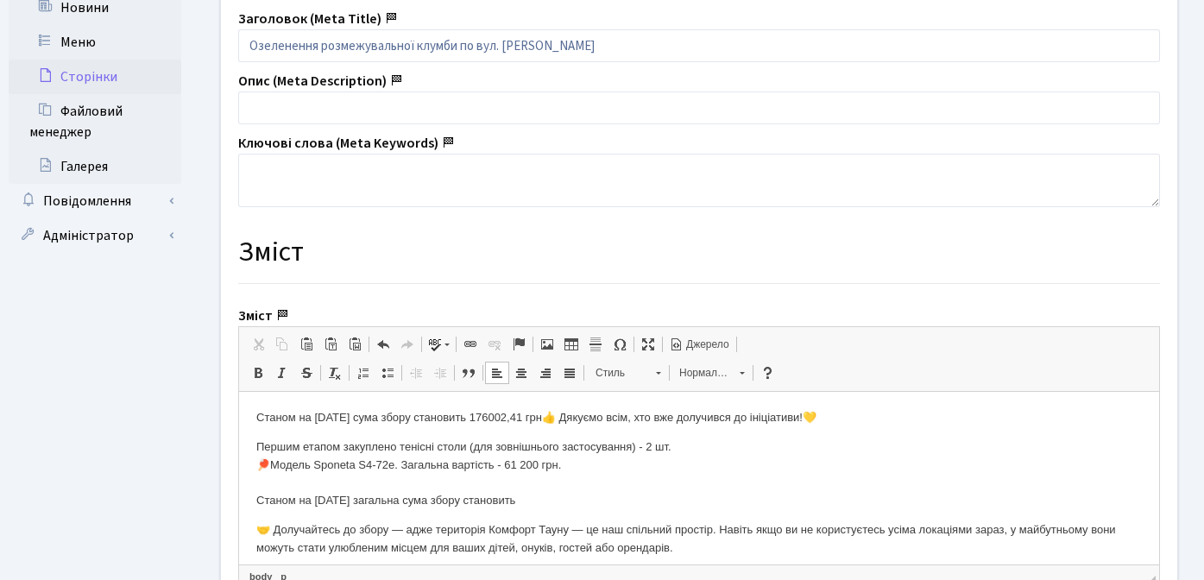
click at [340, 479] on p "Першим етапом закуплено тенісні столи (для зовнішнього застосування) - 2 шт. 🏓М…" at bounding box center [699, 475] width 886 height 72
click at [570, 498] on p "Першим етапом закуплено тенісні столи (для зовнішнього застосування) - 2 шт. 🏓М…" at bounding box center [699, 475] width 886 height 72
click at [471, 502] on p "Першим етапом закуплено тенісні столи (для зовнішнього застосування) - 2 шт. 🏓М…" at bounding box center [699, 475] width 886 height 72
click at [499, 464] on p "Першим етапом закуплено тенісні столи (для зовнішнього застосування) - 2 шт. 🏓М…" at bounding box center [699, 475] width 886 height 72
drag, startPoint x: 400, startPoint y: 465, endPoint x: 454, endPoint y: 469, distance: 54.5
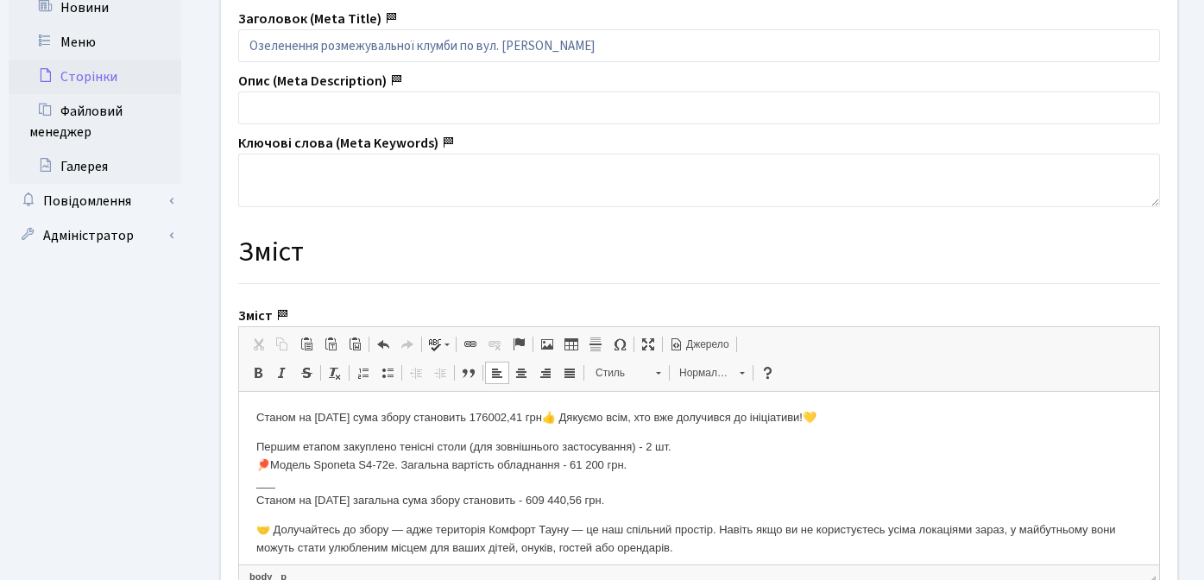
click at [454, 469] on p "Першим етапом закуплено тенісні столи (для зовнішнього застосування) - 2 шт. 🏓М…" at bounding box center [699, 475] width 886 height 72
click at [457, 470] on p "Першим етапом закуплено тенісні столи (для зовнішнього застосування) - 2 шт. 🏓М…" at bounding box center [699, 475] width 886 height 72
click at [488, 477] on p "Першим етапом закуплено тенісні столи (для зовнішнього застосування) - 2 шт. 🏓М…" at bounding box center [699, 475] width 886 height 72
click at [709, 481] on p "Першим етапом закуплено тенісні столи (для зовнішнього застосування) - 2 шт. 🏓М…" at bounding box center [699, 475] width 886 height 72
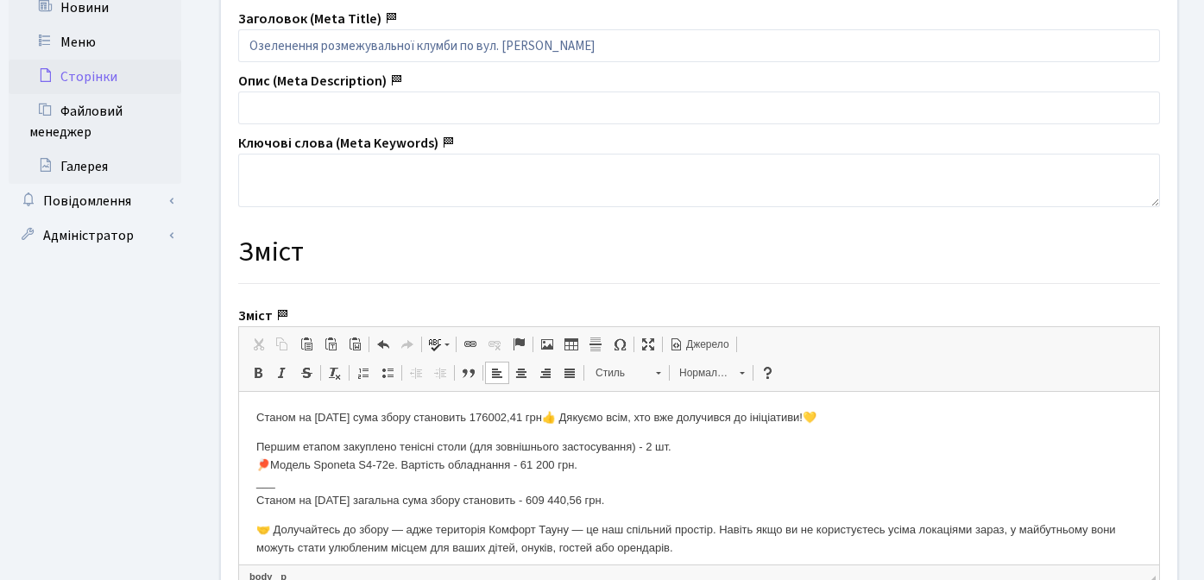
click at [700, 501] on p "Першим етапом закуплено тенісні столи (для зовнішнього застосування) - 2 шт. 🏓М…" at bounding box center [699, 475] width 886 height 72
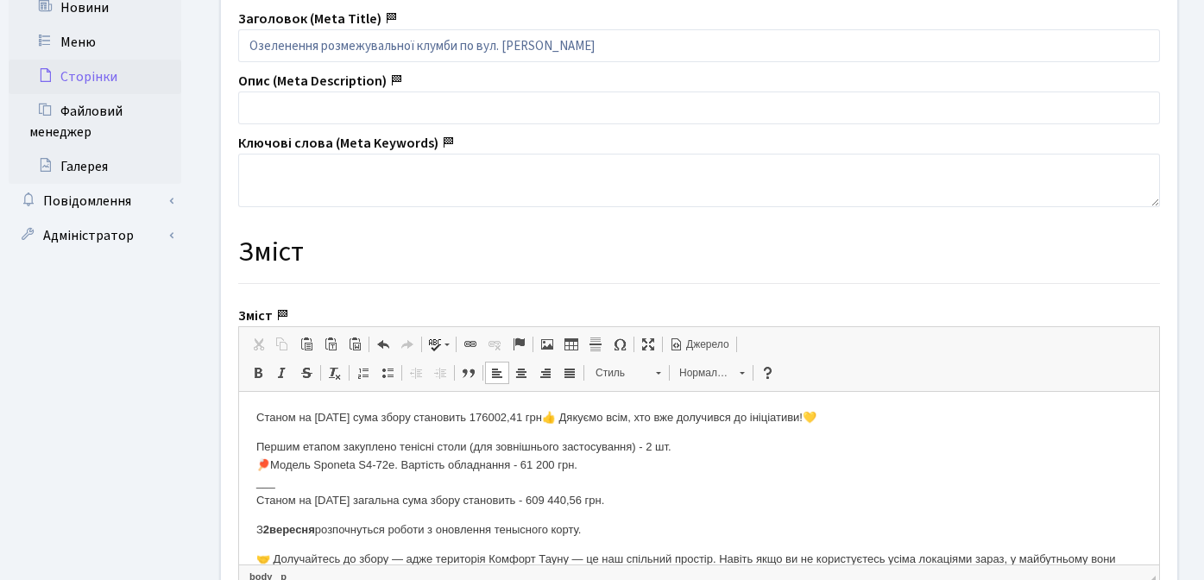
click at [256, 417] on p "Станом на 30 травня сума збору становить 176002,41 грн👍 Дякуємо всім, хто вже д…" at bounding box center [699, 418] width 886 height 18
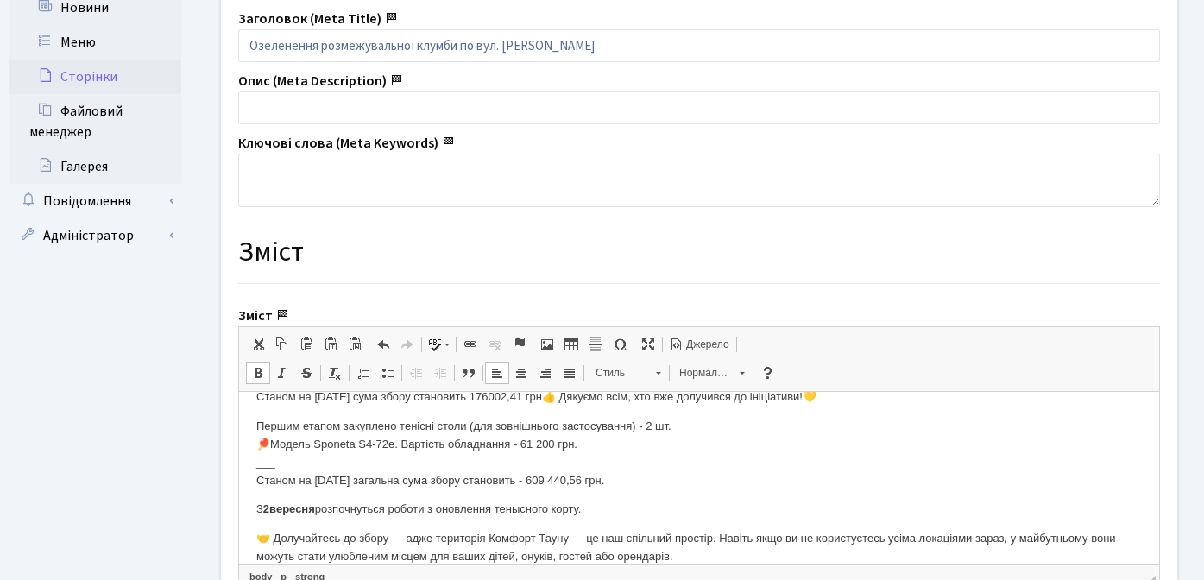
scroll to position [79, 0]
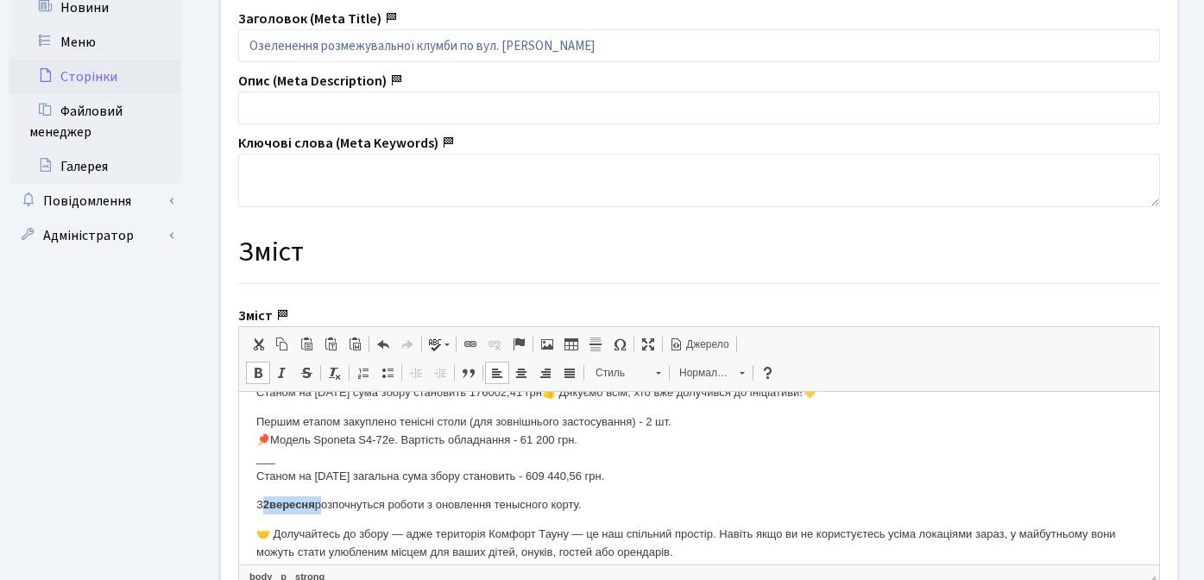
drag, startPoint x: 326, startPoint y: 507, endPoint x: 262, endPoint y: 509, distance: 63.9
click at [262, 509] on p "З 2 вересня розпочнуться роботи з оновлення тенысного корту." at bounding box center [699, 505] width 886 height 18
click at [401, 498] on p "З 2 вересня розпочнуться роботи з оновлення тенысного корту." at bounding box center [699, 505] width 886 height 18
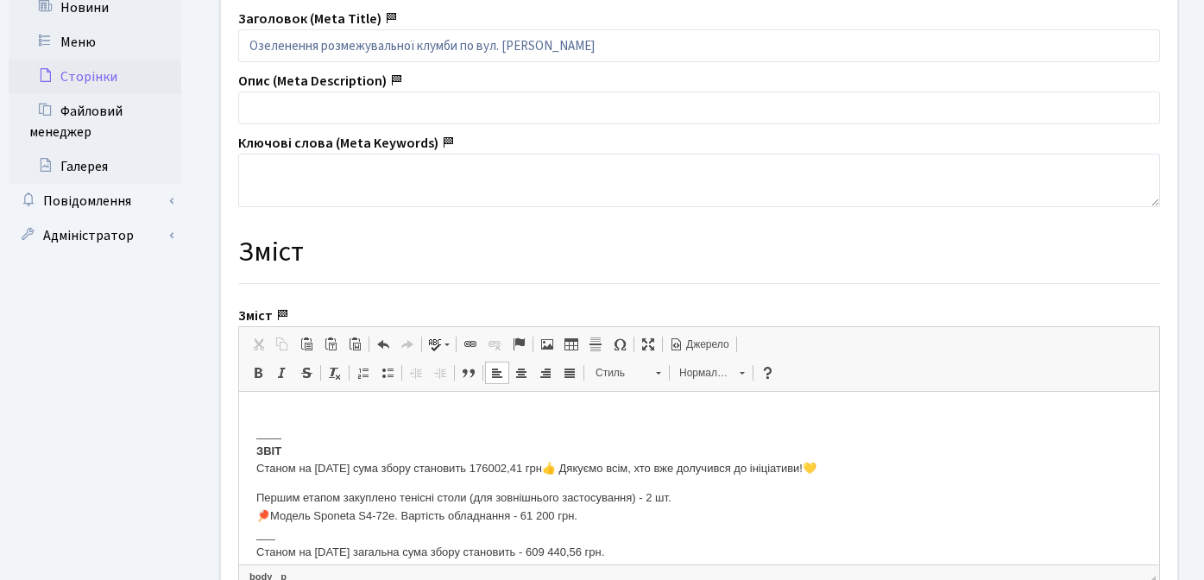
scroll to position [0, 0]
click at [317, 412] on p "____ ЗВІТ Станом на 30 травня сума збору становить 176002,41 грн👍 Дякуємо всім,…" at bounding box center [699, 445] width 886 height 72
click at [296, 412] on p "____ ЗВІТ Станом на 30 травня сума збору становить 176002,41 грн👍 Дякуємо всім,…" at bounding box center [699, 445] width 886 height 72
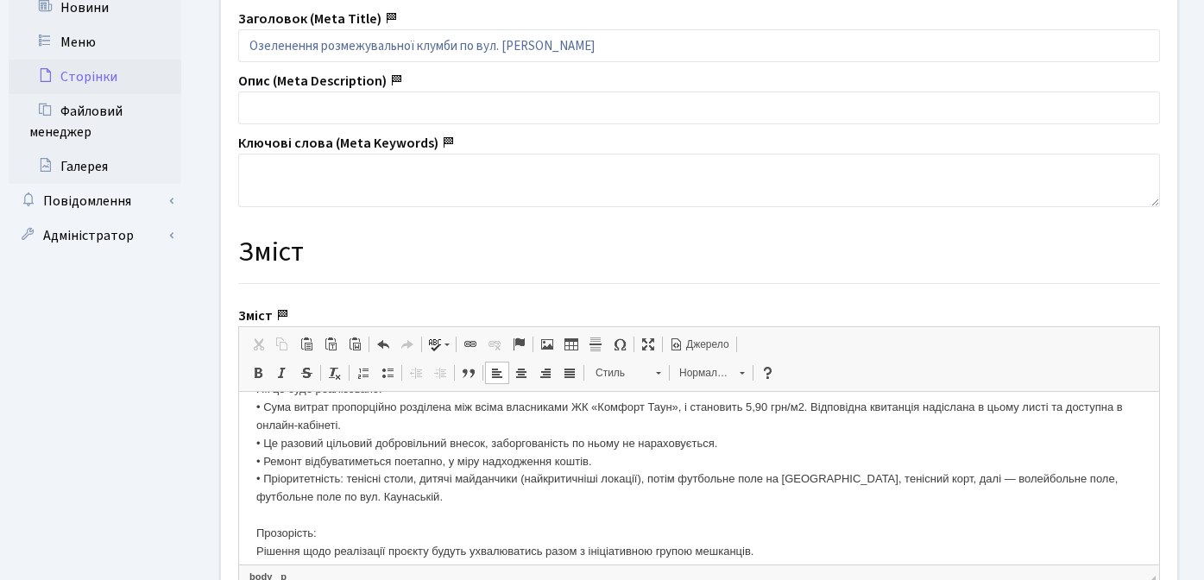
scroll to position [442, 0]
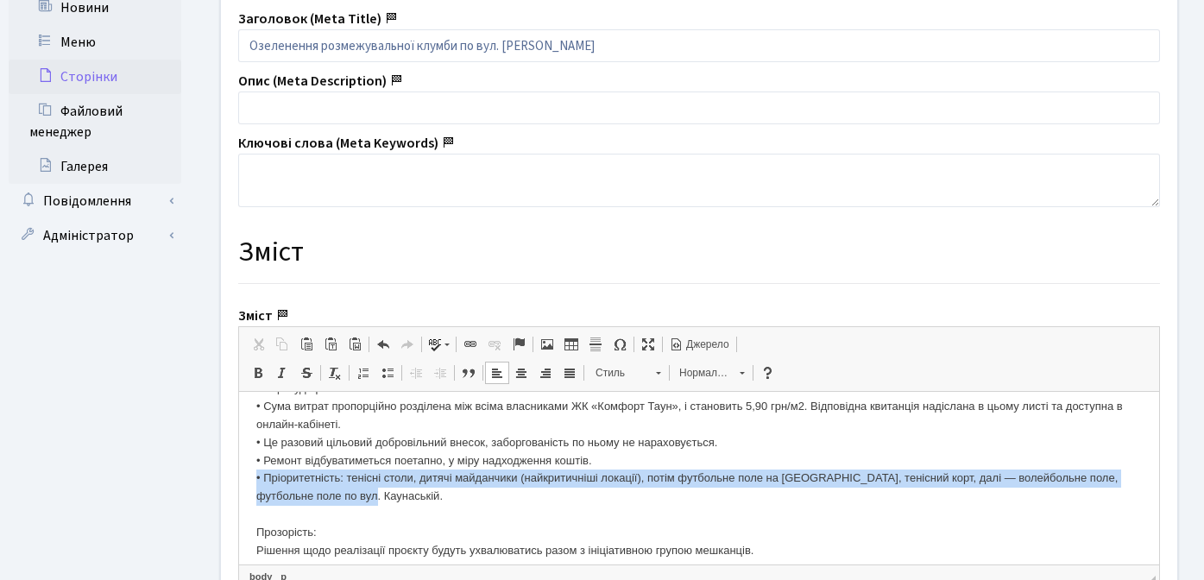
drag, startPoint x: 251, startPoint y: 478, endPoint x: 434, endPoint y: 492, distance: 183.6
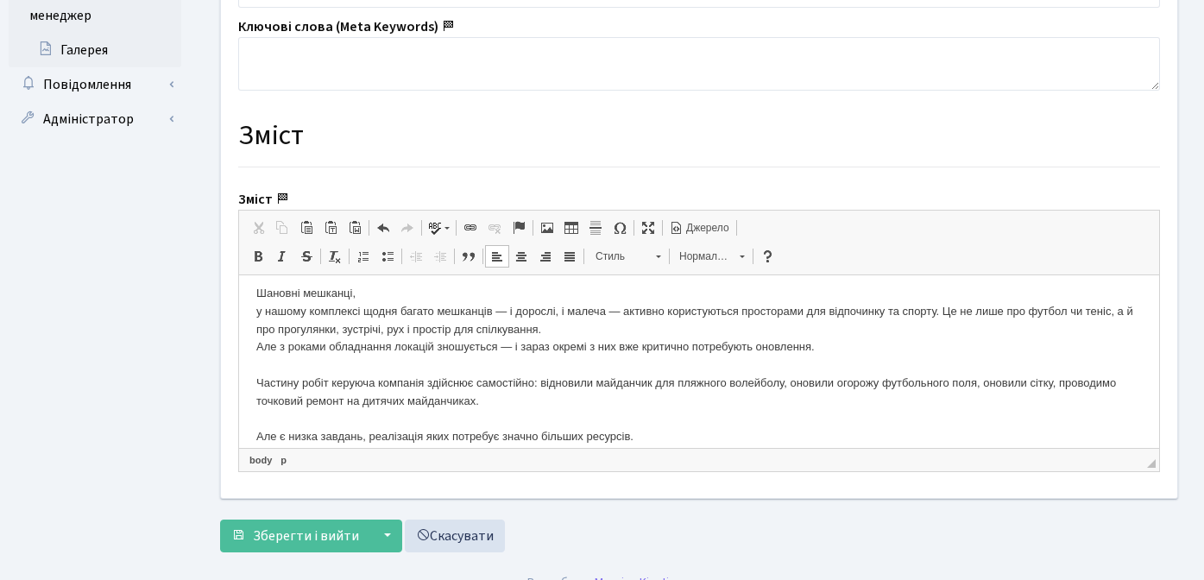
scroll to position [0, 0]
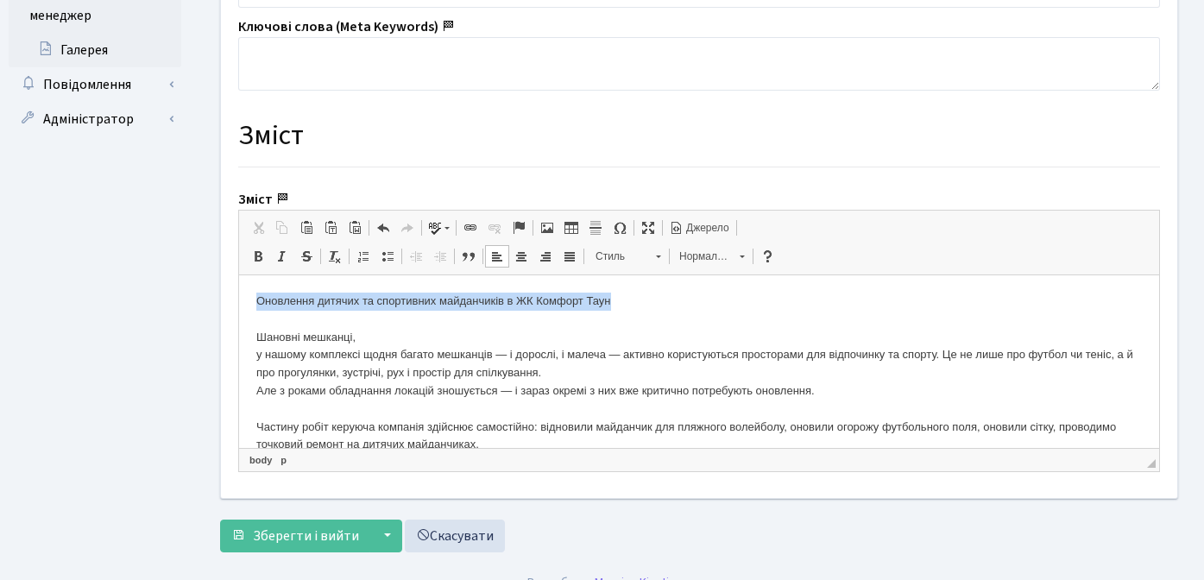
drag, startPoint x: 252, startPoint y: 301, endPoint x: 628, endPoint y: 300, distance: 375.6
click at [699, 256] on span "Нормальний" at bounding box center [701, 256] width 60 height 22
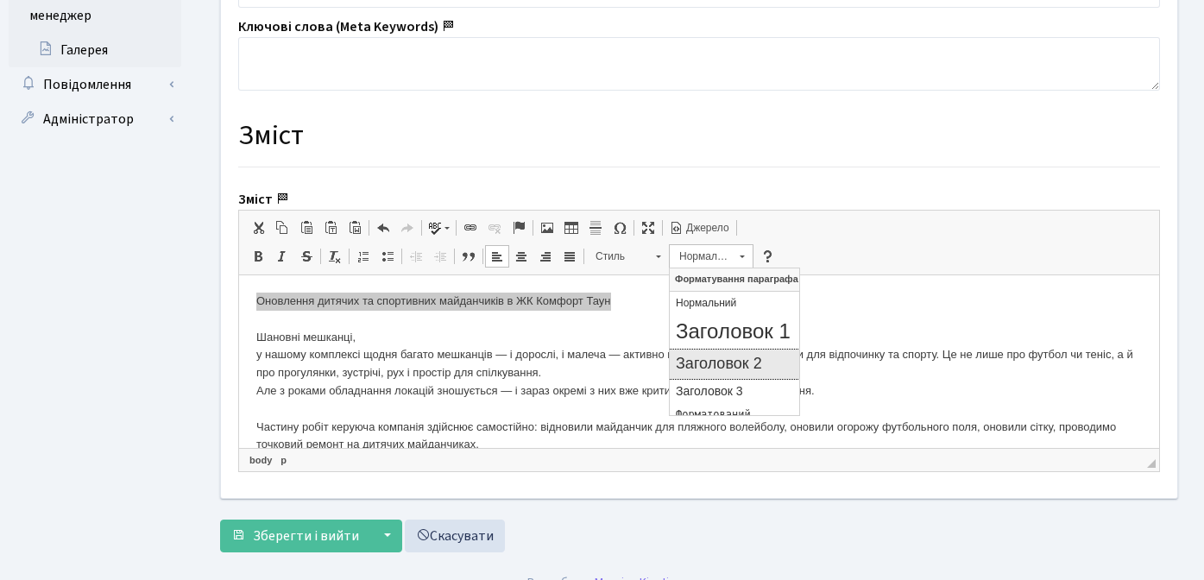
click at [730, 364] on h2 "Заголовок 2" at bounding box center [734, 364] width 117 height 19
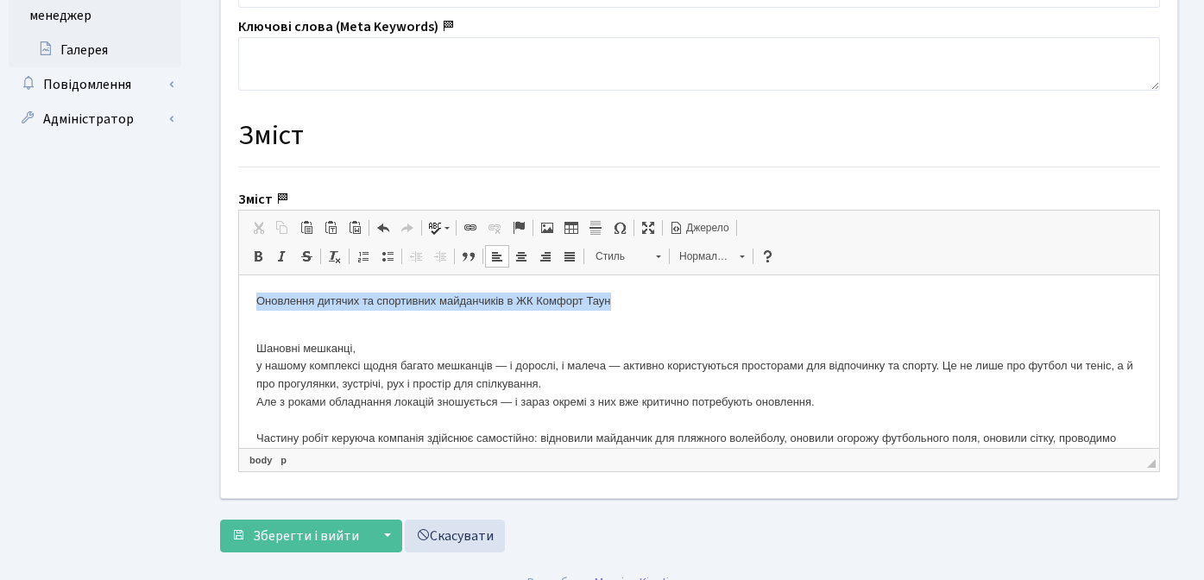
drag, startPoint x: 255, startPoint y: 303, endPoint x: 679, endPoint y: 307, distance: 424.0
click at [520, 229] on span at bounding box center [519, 228] width 14 height 14
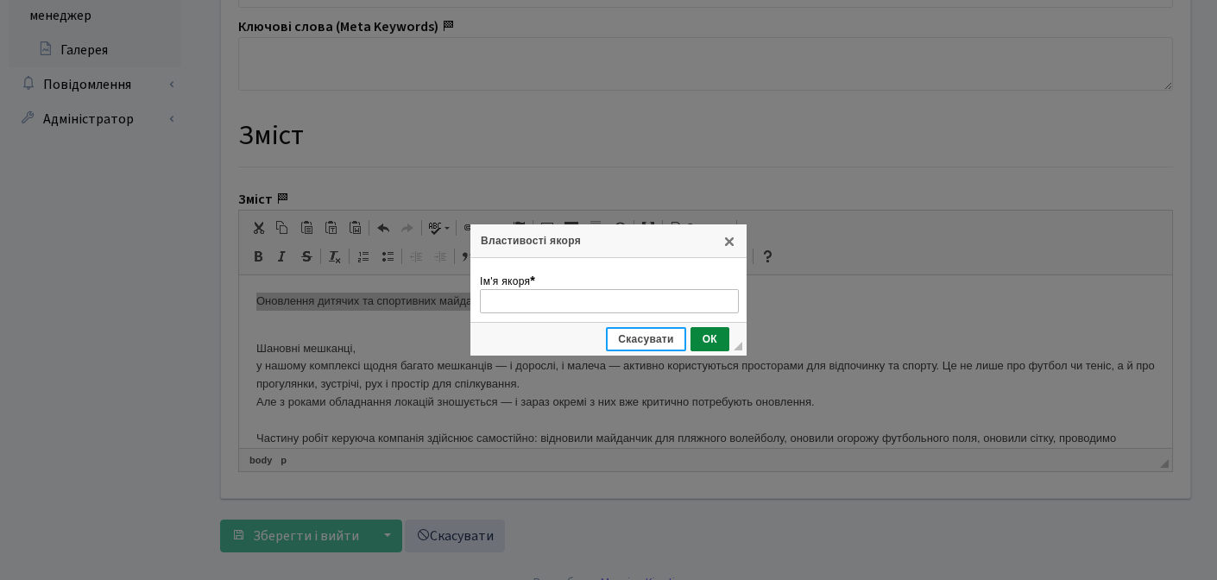
click at [651, 338] on span "Скасувати" at bounding box center [646, 339] width 77 height 12
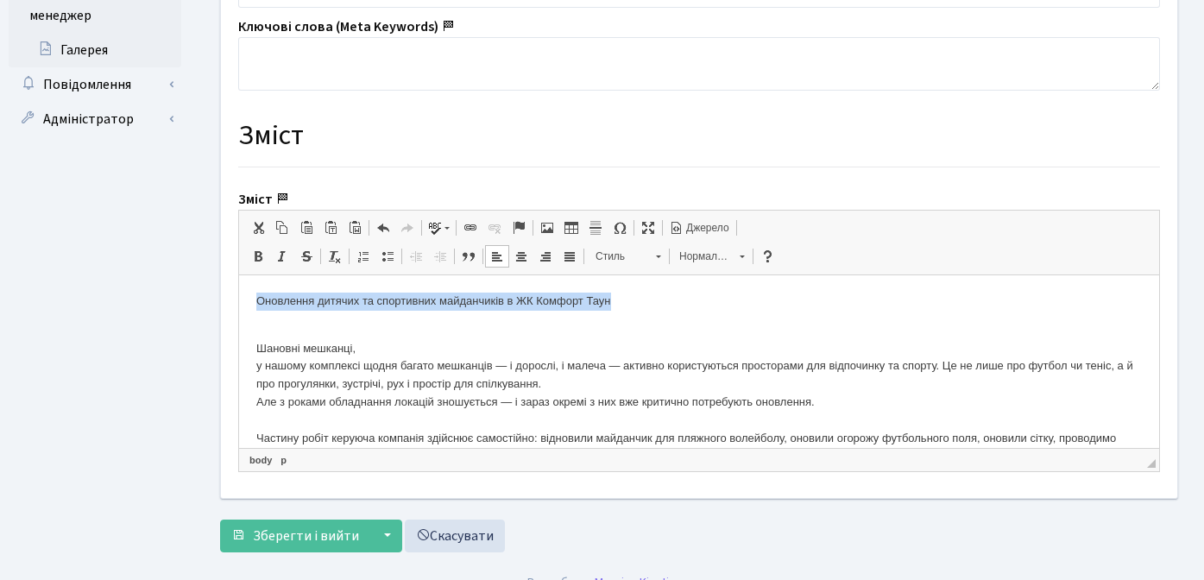
click at [698, 258] on span "Нормальний" at bounding box center [701, 256] width 60 height 22
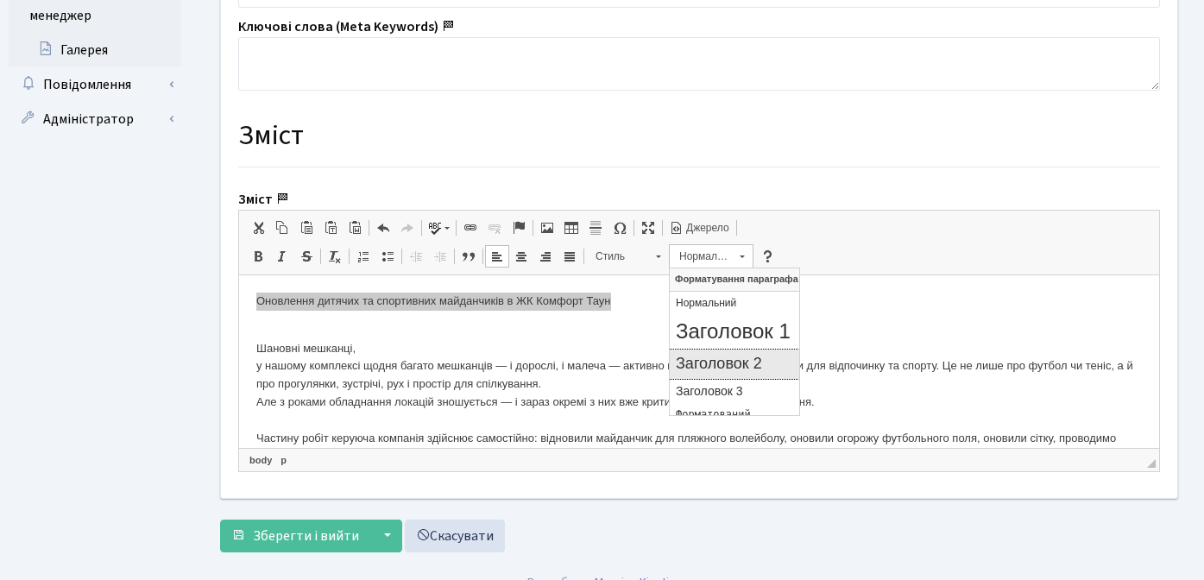
click at [730, 365] on h2 "Заголовок 2" at bounding box center [734, 364] width 117 height 19
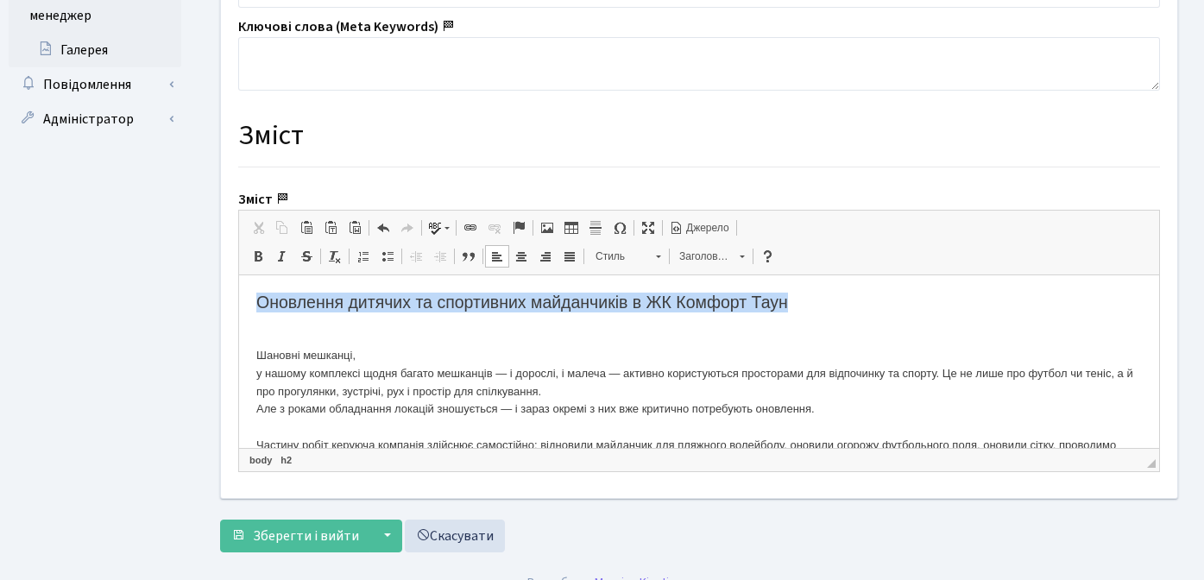
click at [811, 304] on h2 "Оновлення дитячих та спортивних майданчиків в ЖК Комфорт Таун" at bounding box center [699, 313] width 886 height 41
click at [522, 226] on span at bounding box center [519, 228] width 14 height 14
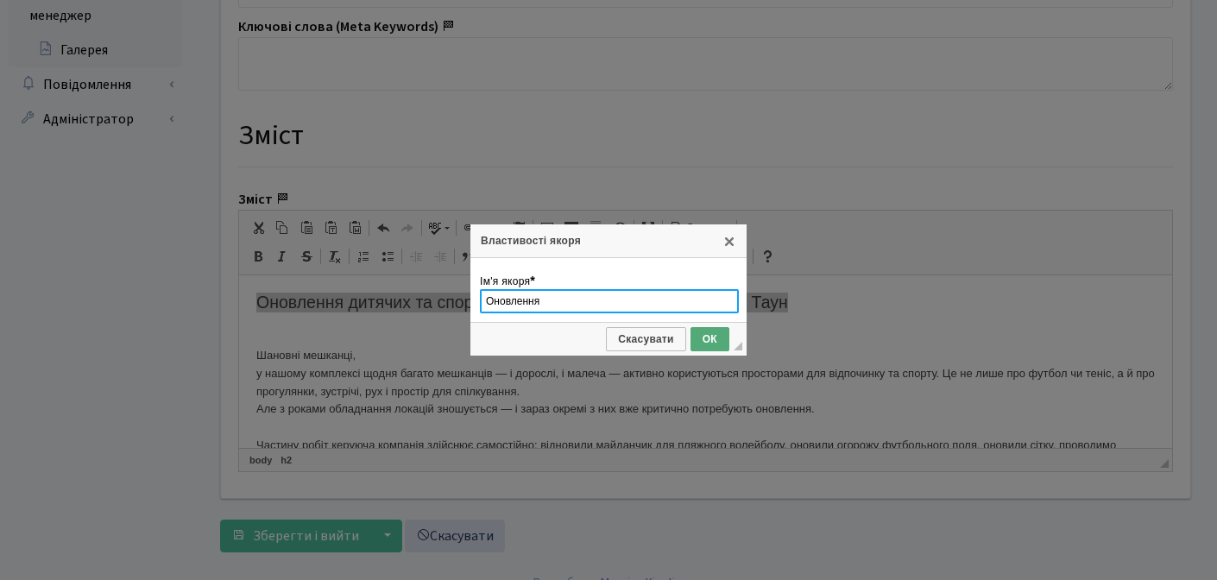
type input "Оновлення"
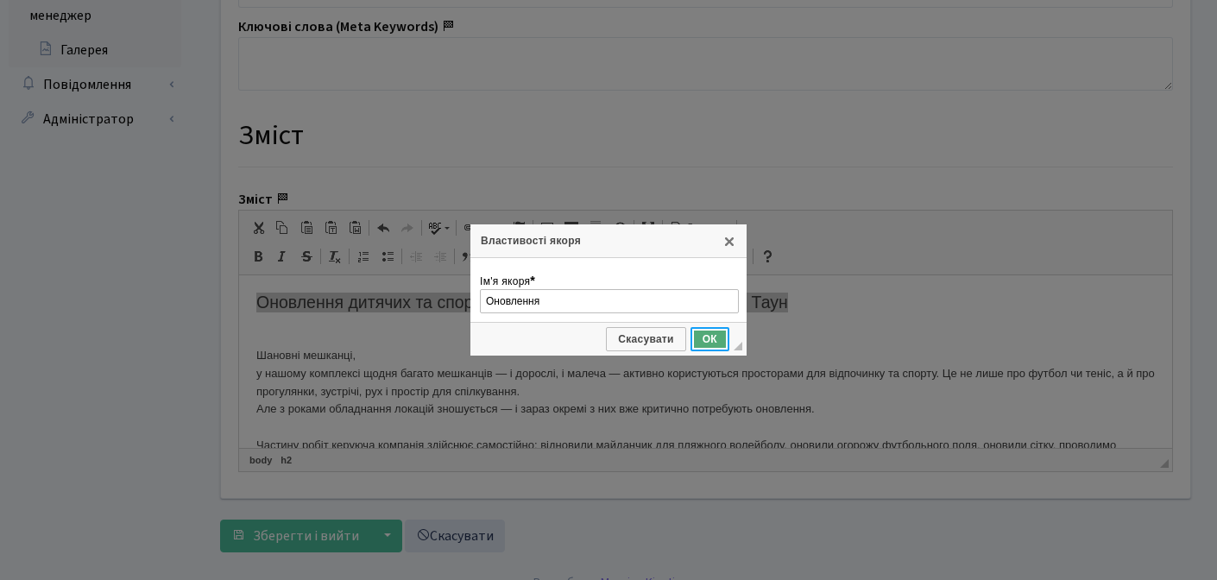
click at [709, 343] on span "ОК" at bounding box center [709, 339] width 35 height 12
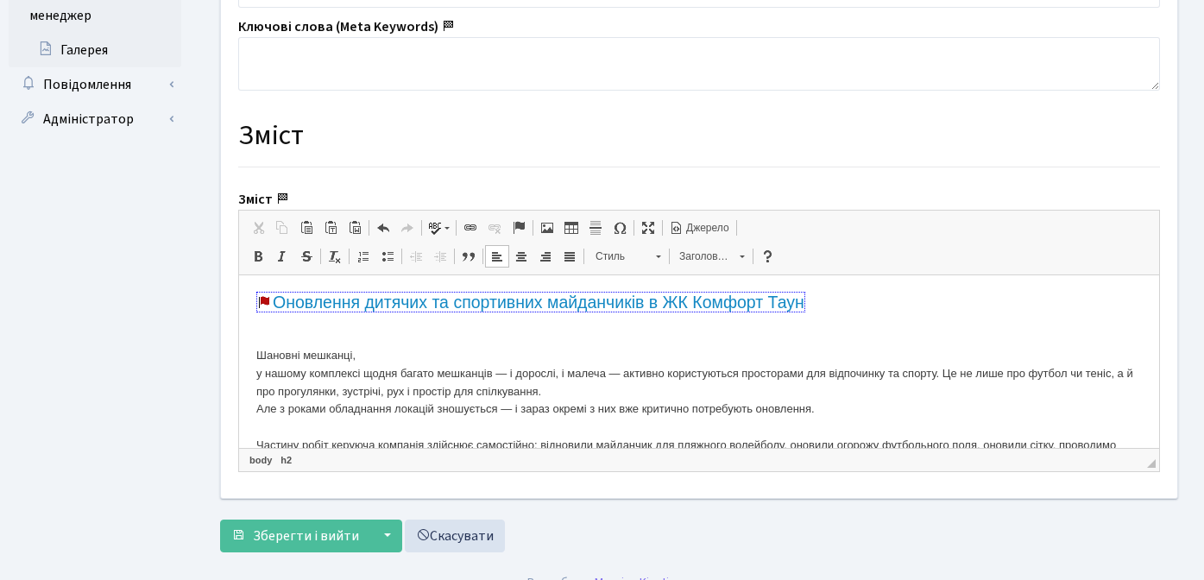
click at [258, 305] on link "Оновлення дитячих та спортивних майданчиків в ЖК Комфорт Таун" at bounding box center [530, 302] width 549 height 21
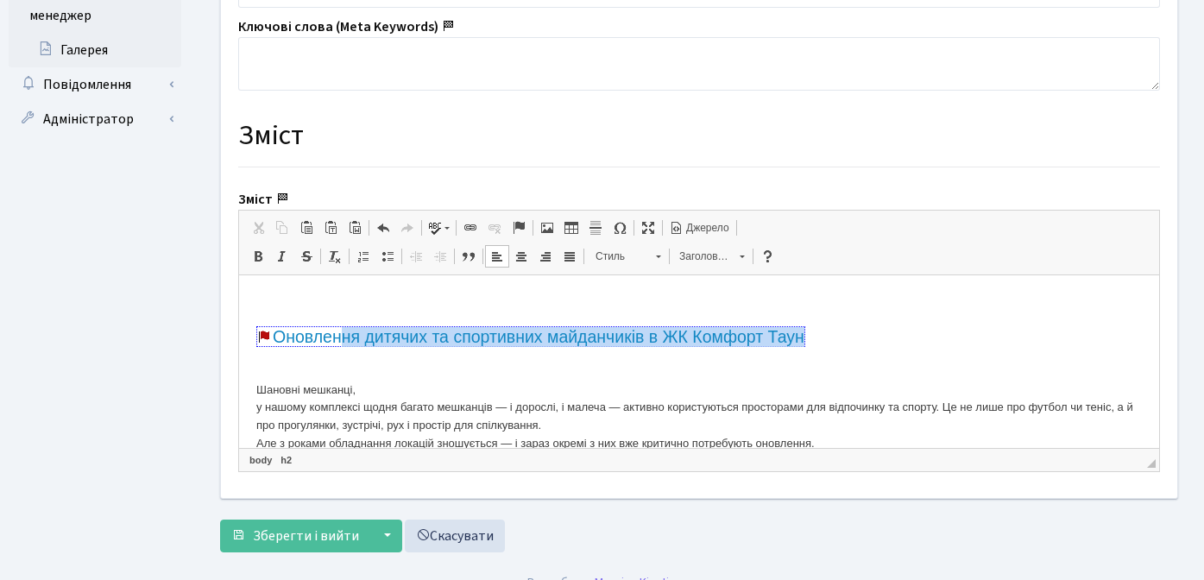
drag, startPoint x: 856, startPoint y: 332, endPoint x: 340, endPoint y: 335, distance: 515.5
click at [340, 335] on h2 "Оновлення дитячих та спортивних майданчиків в ЖК Комфорт Таун" at bounding box center [699, 347] width 886 height 41
drag, startPoint x: 274, startPoint y: 338, endPoint x: 819, endPoint y: 345, distance: 545.7
click at [806, 345] on link "Оновлення дитячих та спортивних майданчиків в ЖК Комфорт Таун" at bounding box center [530, 336] width 549 height 21
copy link "Оновлення дитячих та спортивних майданчиків в ЖК Комфорт Таун"
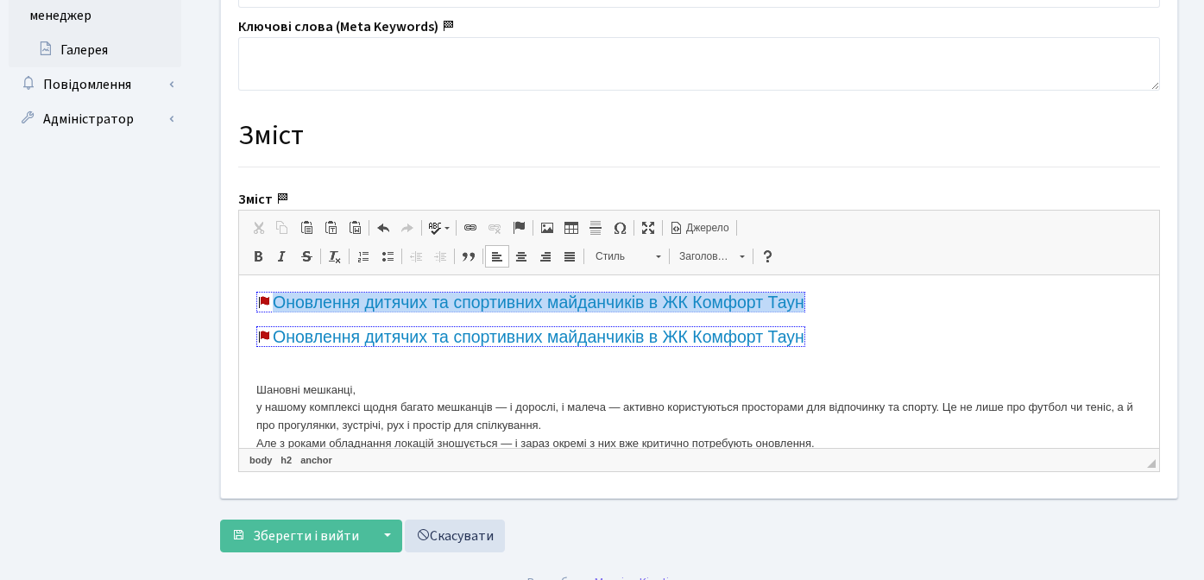
drag, startPoint x: 827, startPoint y: 300, endPoint x: 282, endPoint y: 282, distance: 545.1
click at [517, 229] on span at bounding box center [519, 228] width 14 height 14
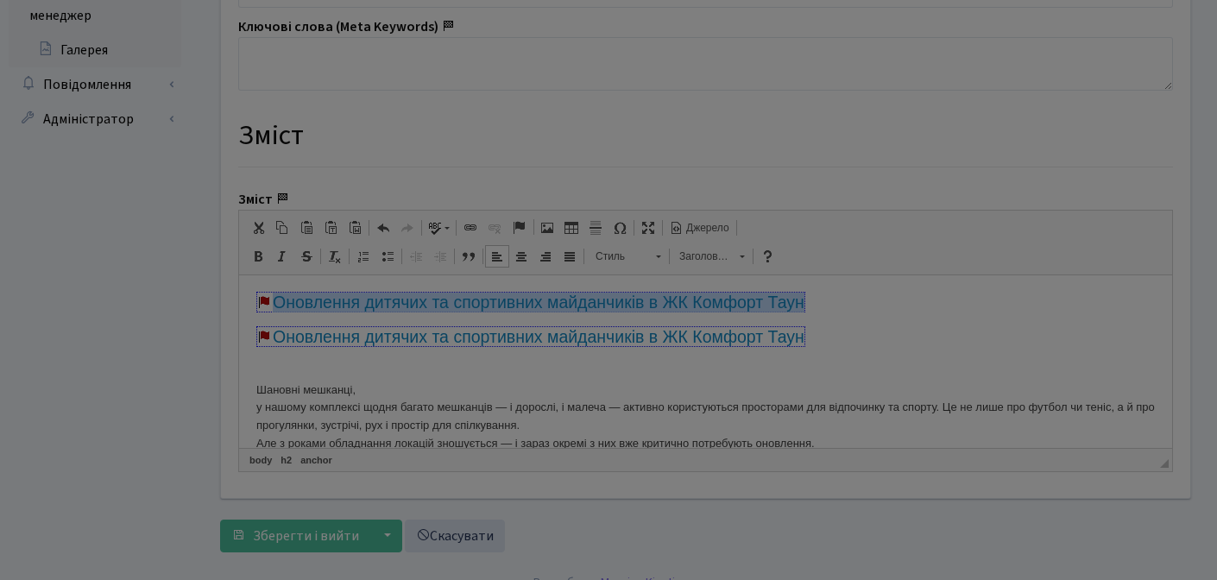
type input "Оновлення"
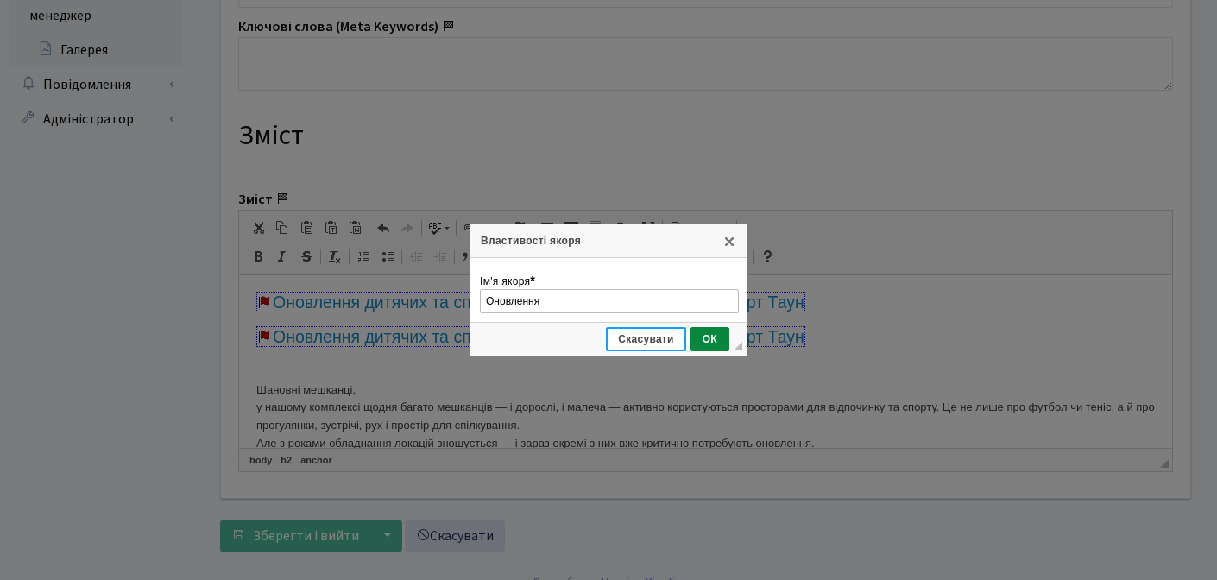
click at [638, 338] on span "Скасувати" at bounding box center [646, 339] width 77 height 12
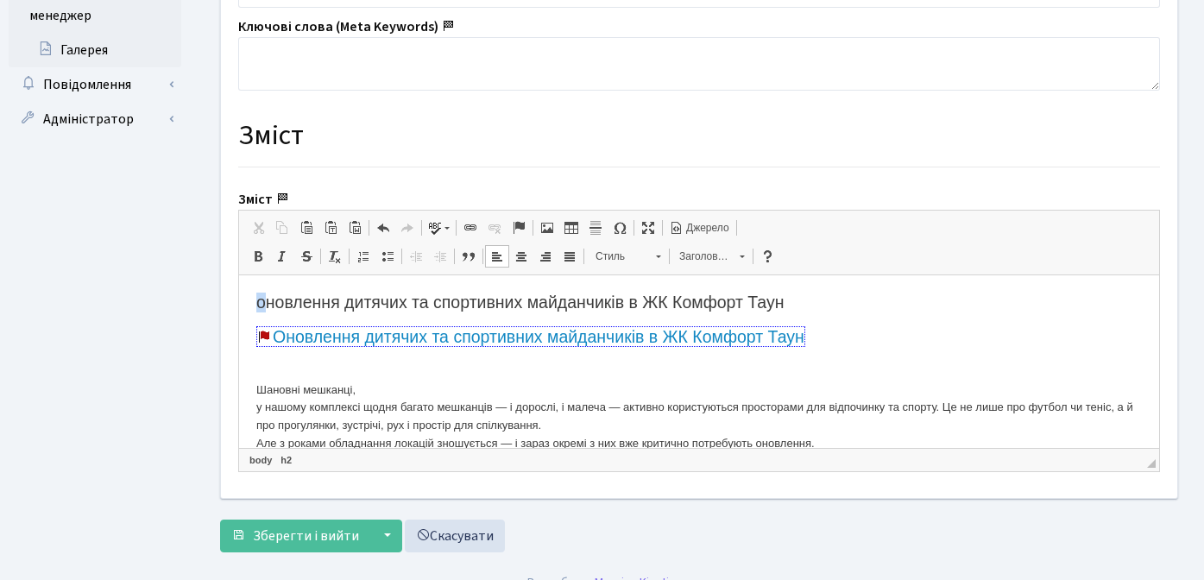
click at [256, 303] on h2 "оновлення дитячих та спортивних майданчиків в ЖК Комфорт Таун" at bounding box center [699, 303] width 886 height 20
click at [842, 303] on h2 "Оновлення дитячих та спортивних майданчиків в ЖК Комфорт Таун" at bounding box center [699, 303] width 886 height 20
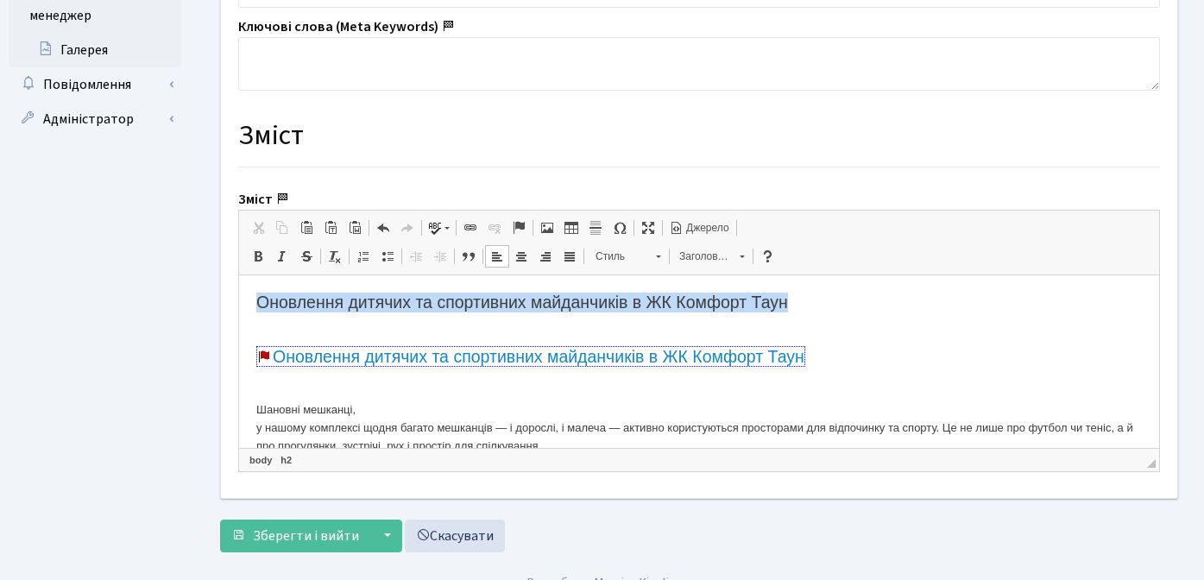
drag, startPoint x: 828, startPoint y: 306, endPoint x: 231, endPoint y: 307, distance: 596.6
click at [694, 258] on span "Заголовок 2" at bounding box center [701, 256] width 60 height 22
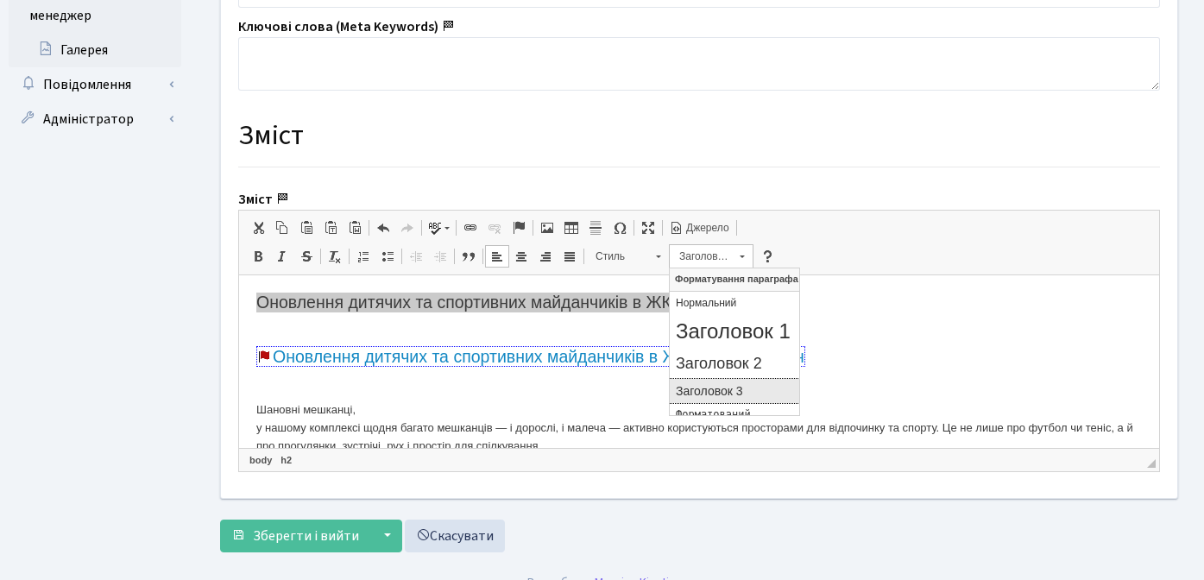
click at [720, 389] on h3 "Заголовок 3" at bounding box center [734, 391] width 117 height 15
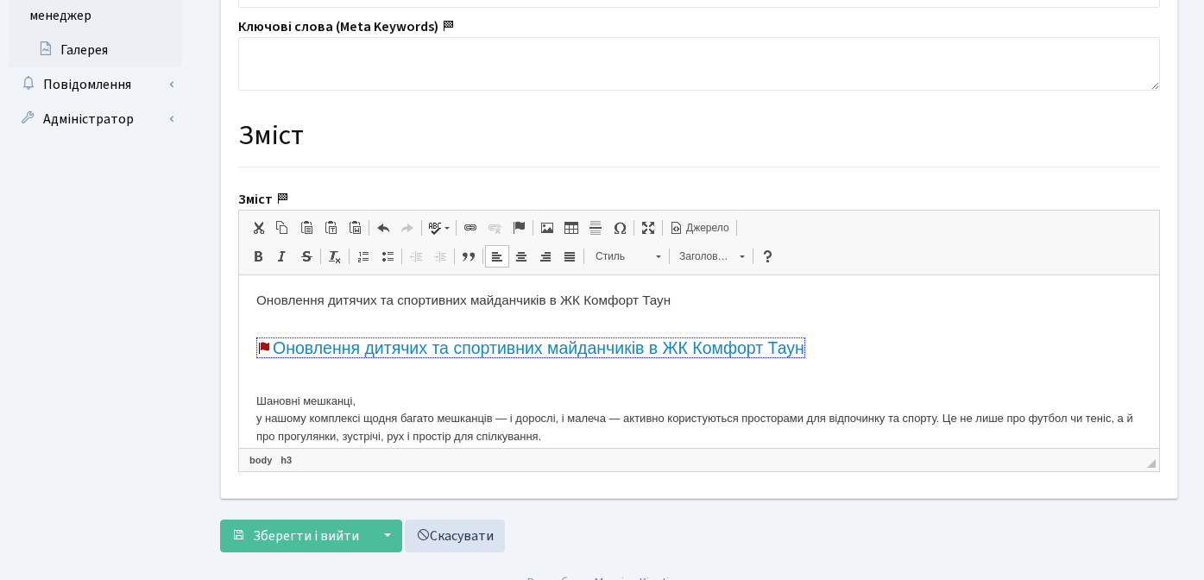
click at [733, 302] on h3 "Оновлення дитячих та спортивних майданчиків в ЖК Комфорт Таун" at bounding box center [699, 308] width 886 height 31
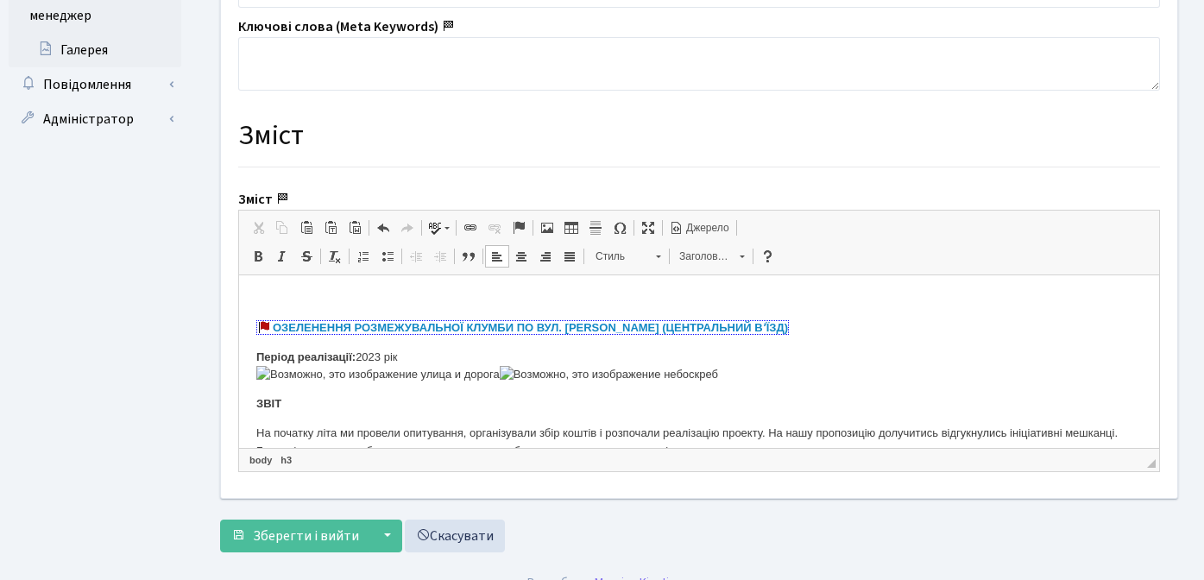
scroll to position [1086, 0]
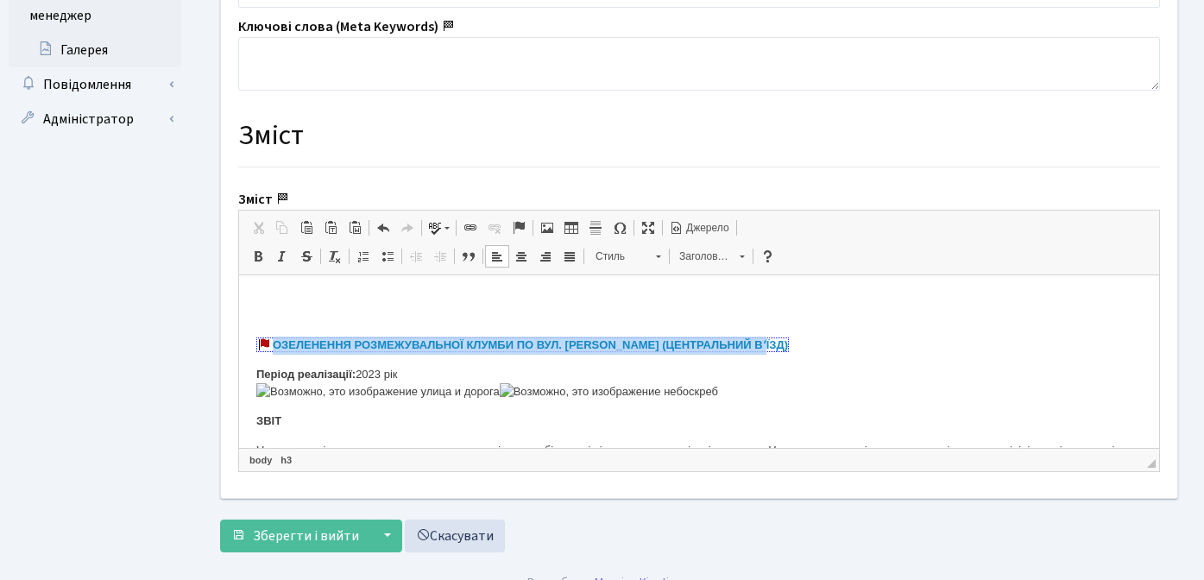
drag, startPoint x: 792, startPoint y: 342, endPoint x: 256, endPoint y: 344, distance: 536.2
click at [256, 344] on p "ОЗЕЛЕНЕННЯ РОЗМЕЖУВАЛЬНОЇ КЛУМБИ ПО ВУЛ. ЮРІЯ ЛИПИ (ЦЕНТРАЛЬНИЙ ВʼЇЗД)" at bounding box center [699, 310] width 886 height 90
copy link "ОЗЕЛЕНЕННЯ РОЗМЕЖУВАЛЬНОЇ КЛУМБИ ПО ВУЛ. ЮРІЯ ЛИПИ (ЦЕНТРАЛЬНИЙ ВʼЇЗД)"
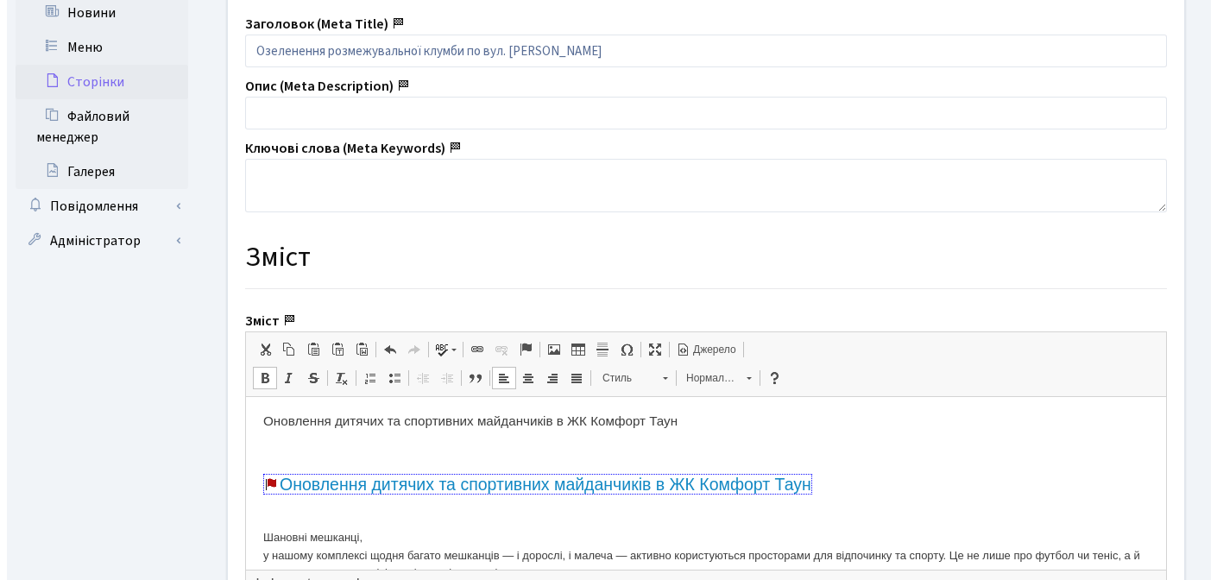
scroll to position [0, 0]
click at [710, 417] on h3 "Оновлення дитячих та спортивних майданчиків в ЖК Комфорт Таун" at bounding box center [699, 437] width 886 height 47
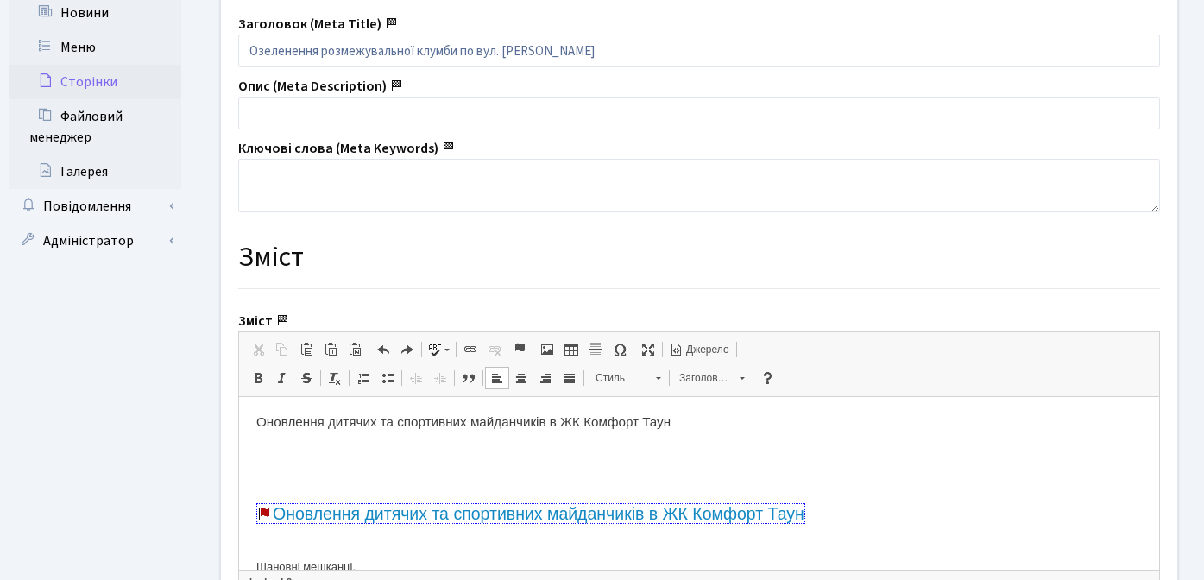
click at [782, 421] on h3 "Оновлення дитячих та спортивних майданчиків в ЖК Комфорт Таун" at bounding box center [699, 422] width 886 height 16
click at [404, 452] on h3 at bounding box center [699, 466] width 886 height 47
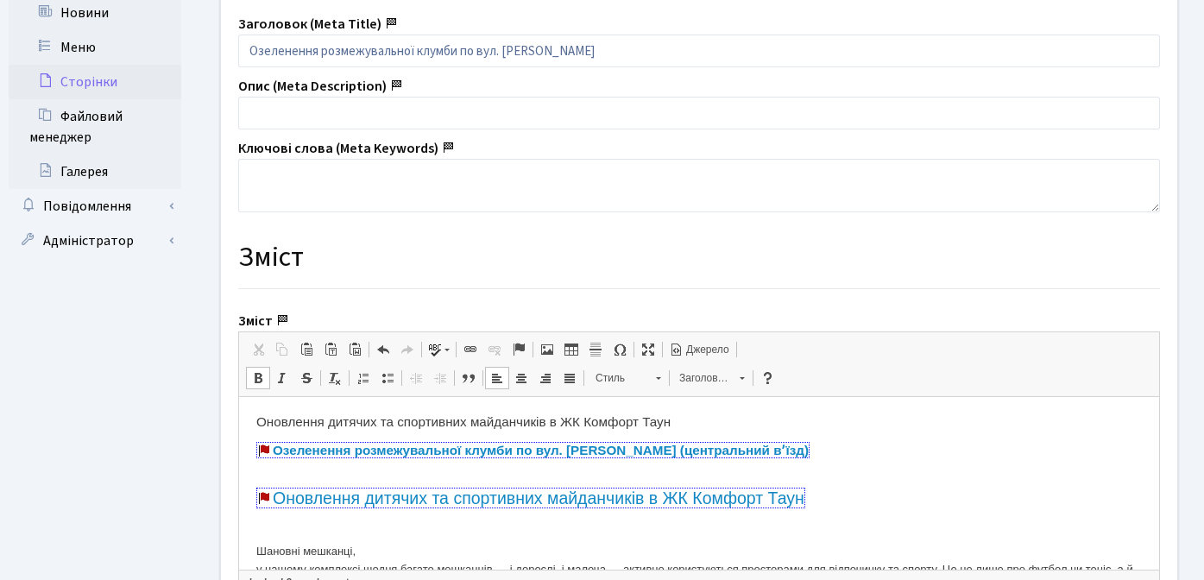
click at [355, 447] on strong "Озеленення розмежувальної клумби по вул. Юрія липи (центральний вʼїзд)" at bounding box center [541, 450] width 536 height 15
drag, startPoint x: 473, startPoint y: 850, endPoint x: 533, endPoint y: 445, distance: 410.2
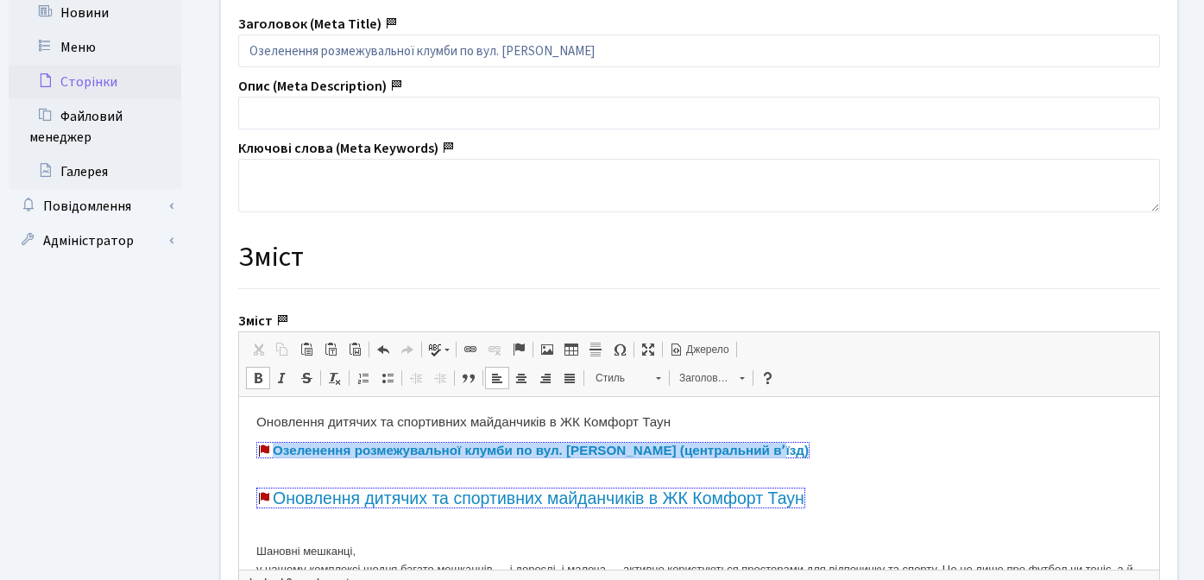
drag, startPoint x: 794, startPoint y: 446, endPoint x: 246, endPoint y: 452, distance: 548.3
click at [518, 344] on span at bounding box center [519, 350] width 14 height 14
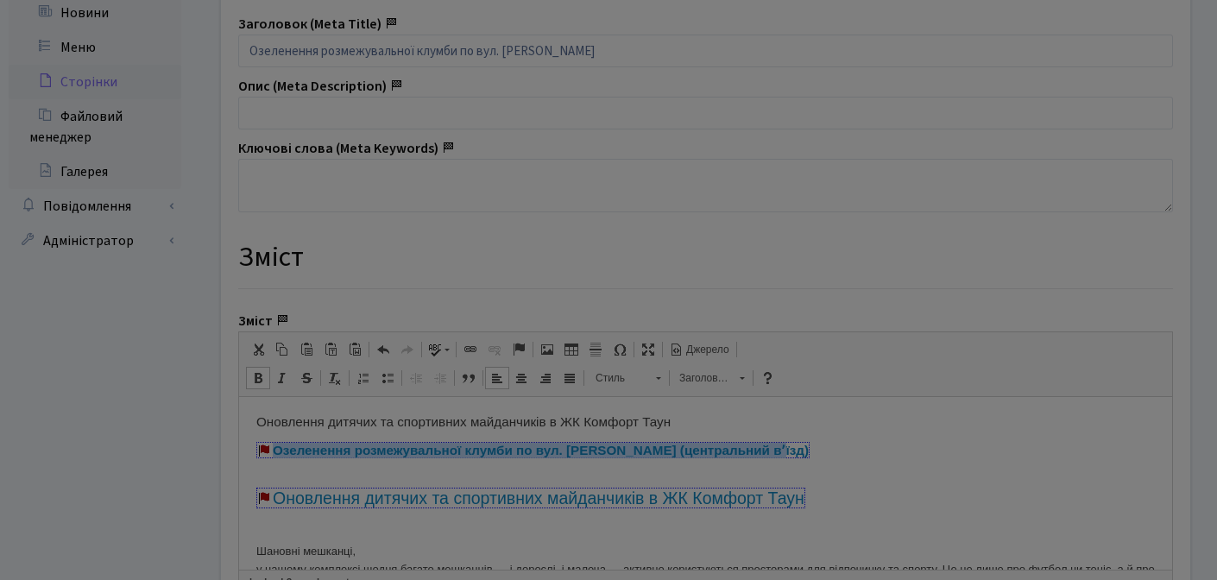
type input "Озеленення"
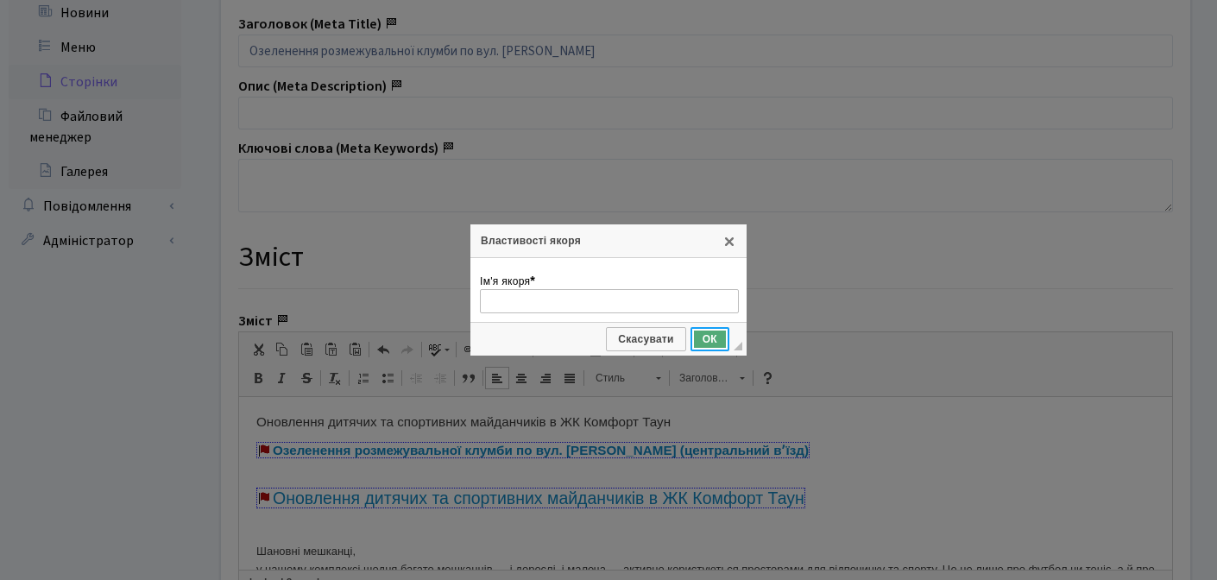
click at [708, 338] on span "ОК" at bounding box center [709, 339] width 35 height 12
click at [725, 239] on link "X" at bounding box center [730, 241] width 14 height 14
click at [648, 338] on span "Скасувати" at bounding box center [646, 339] width 77 height 12
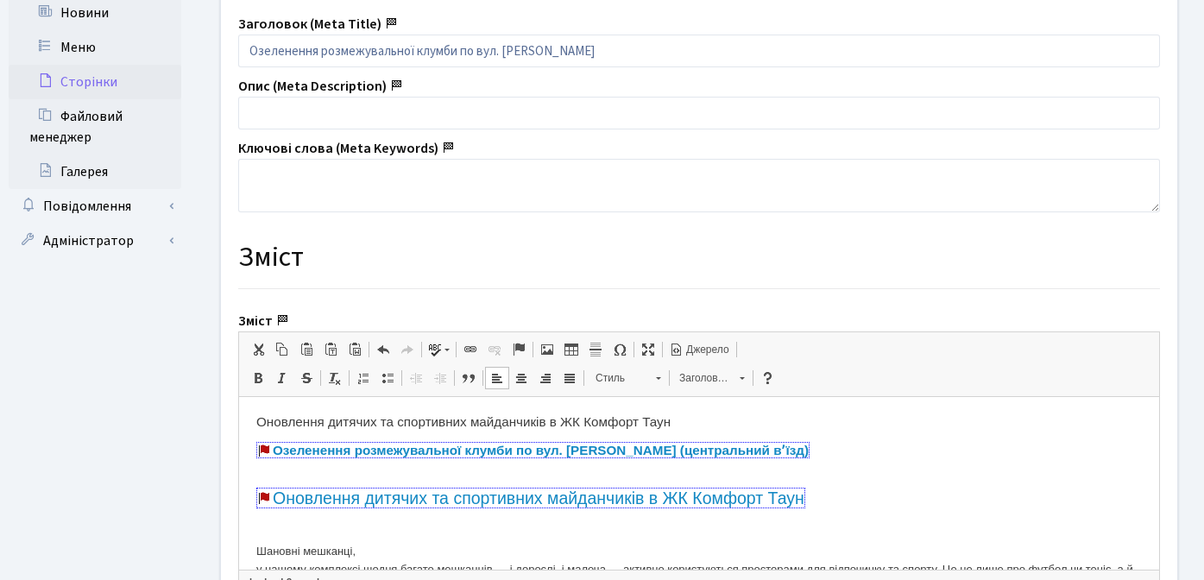
click at [577, 457] on strong "Озеленення розмежувальної клумби по вул. Юрія липи (центральний вʼїзд)" at bounding box center [541, 450] width 536 height 15
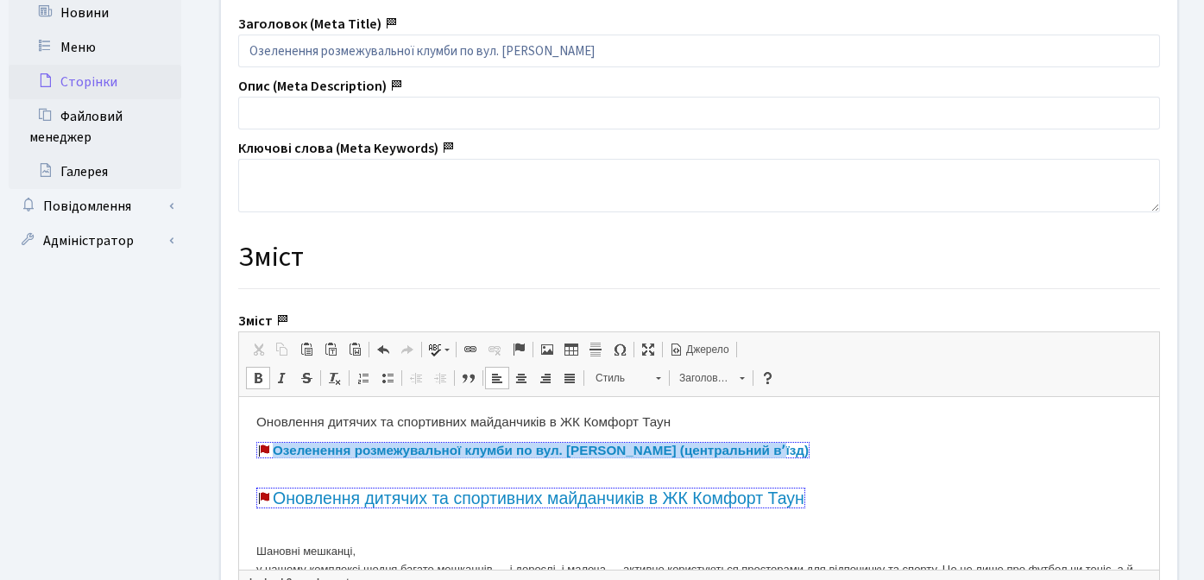
drag, startPoint x: 799, startPoint y: 448, endPoint x: 239, endPoint y: 446, distance: 559.5
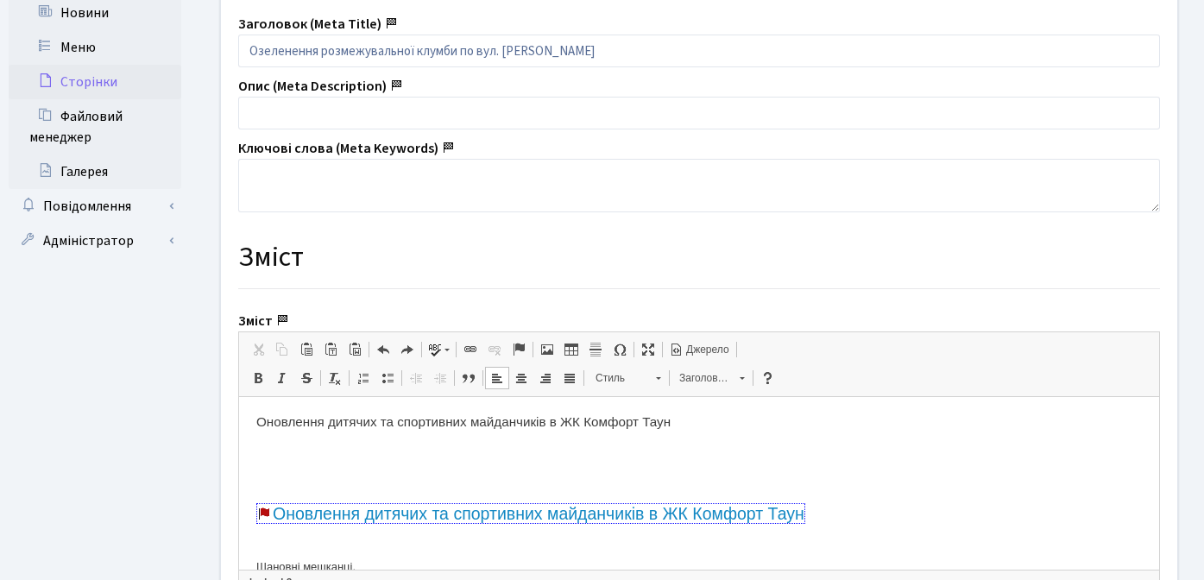
click at [724, 427] on h3 "Оновлення дитячих та спортивних майданчиків в ЖК Комфорт Таун" at bounding box center [699, 422] width 886 height 16
click at [331, 458] on h3 at bounding box center [699, 466] width 886 height 47
click at [741, 427] on h3 "Оновлення дитячих та спортивних майданчиків в ЖК Комфорт Таун" at bounding box center [699, 422] width 886 height 16
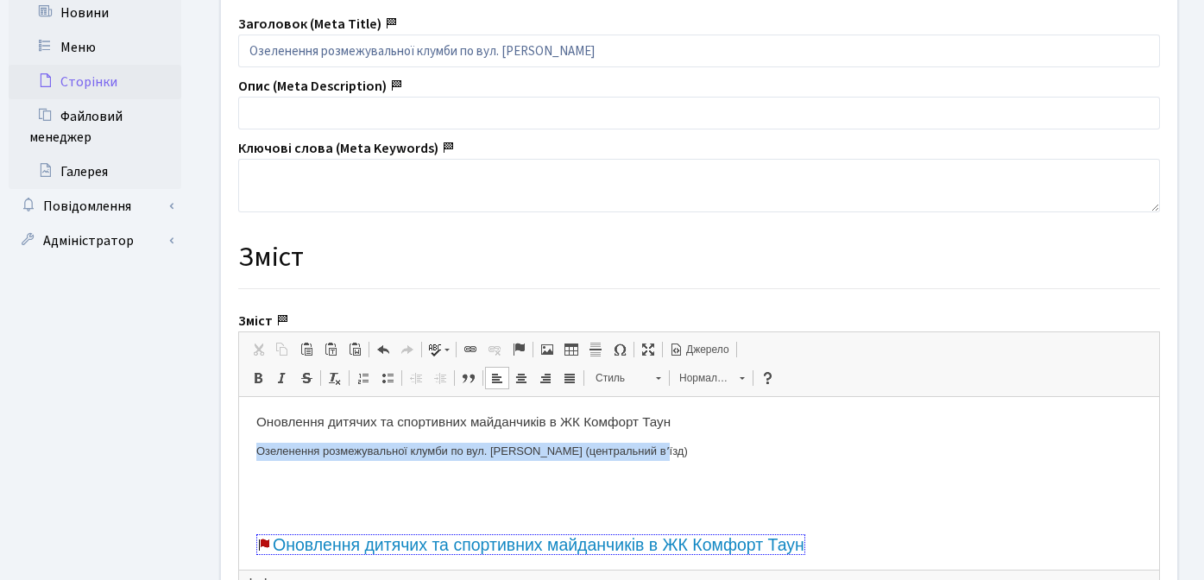
drag, startPoint x: 671, startPoint y: 449, endPoint x: 220, endPoint y: 441, distance: 450.8
click at [719, 373] on span "Нормальний" at bounding box center [701, 378] width 60 height 22
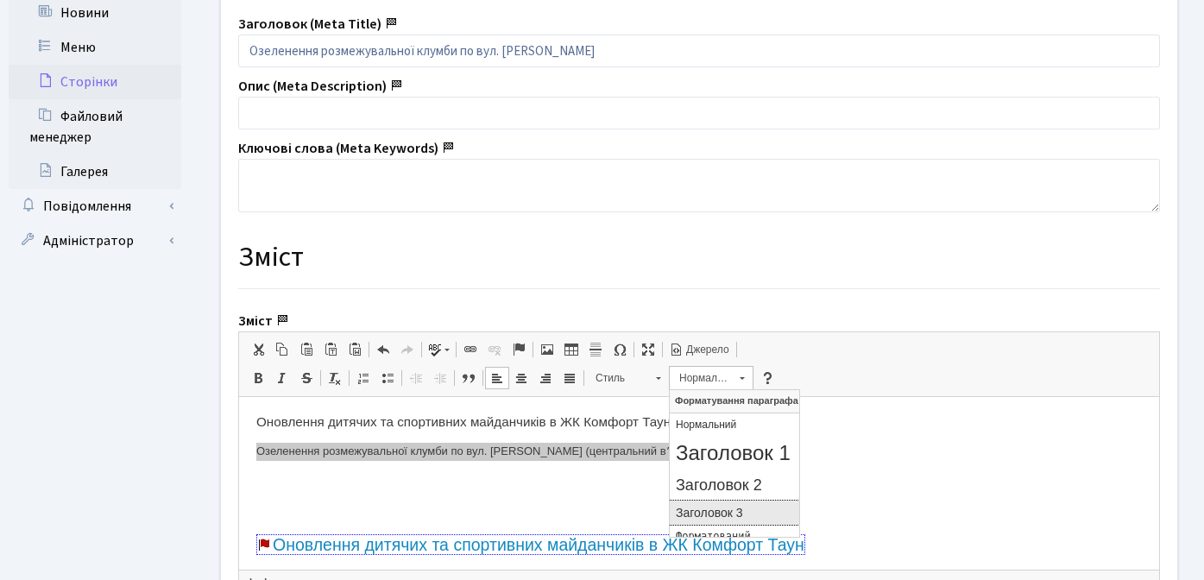
click at [738, 516] on h3 "Заголовок 3" at bounding box center [734, 513] width 117 height 15
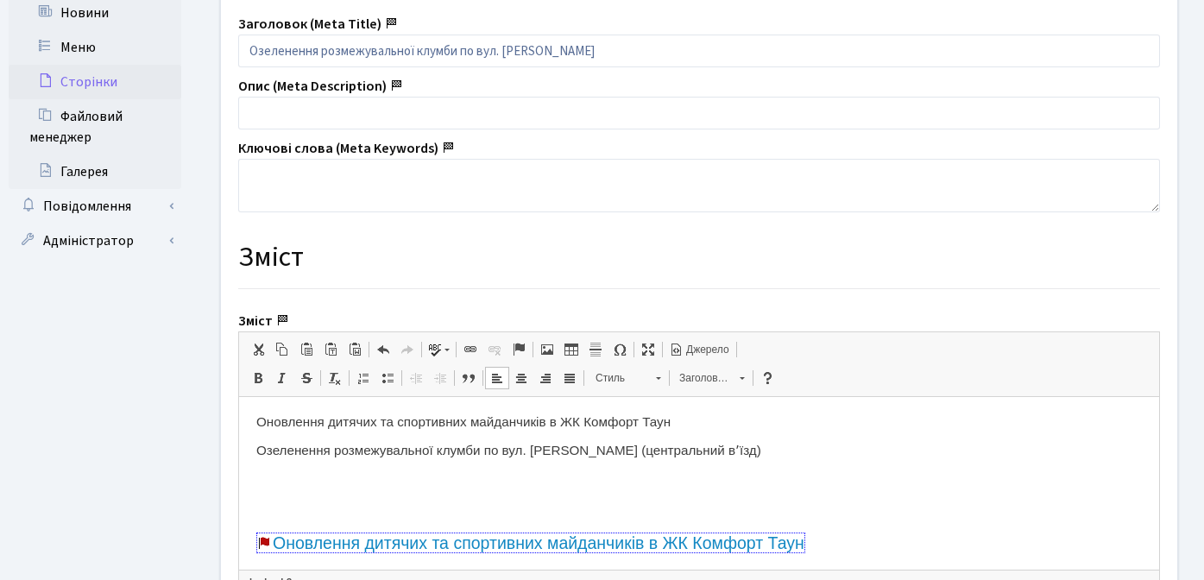
click at [484, 455] on h3 "Озеленення розмежувальної клумби по вул. Юрія липи (центральний вʼїзд)" at bounding box center [699, 451] width 886 height 16
drag, startPoint x: 751, startPoint y: 446, endPoint x: 599, endPoint y: 454, distance: 152.2
click at [599, 454] on h3 "Озеленення розмежувальної клумби по вул. Юрія липи (центральний вʼїзд)" at bounding box center [699, 451] width 886 height 16
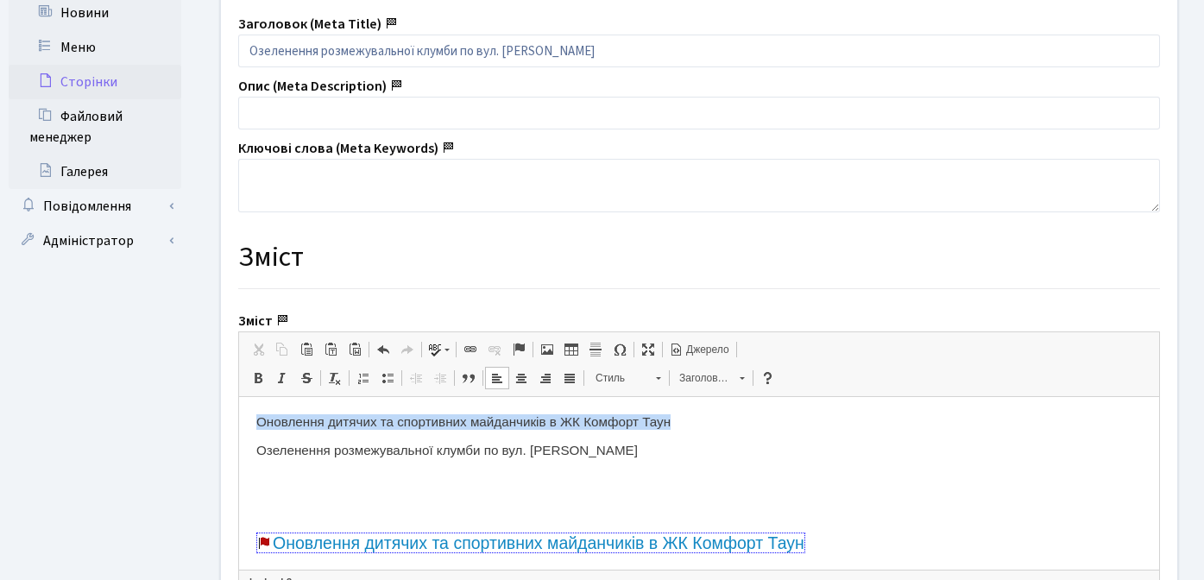
drag, startPoint x: 256, startPoint y: 425, endPoint x: 692, endPoint y: 426, distance: 436.0
click at [692, 426] on h3 "Оновлення дитячих та спортивних майданчиків в ЖК Комфорт Таун" at bounding box center [699, 422] width 886 height 16
click at [468, 348] on span at bounding box center [471, 350] width 14 height 14
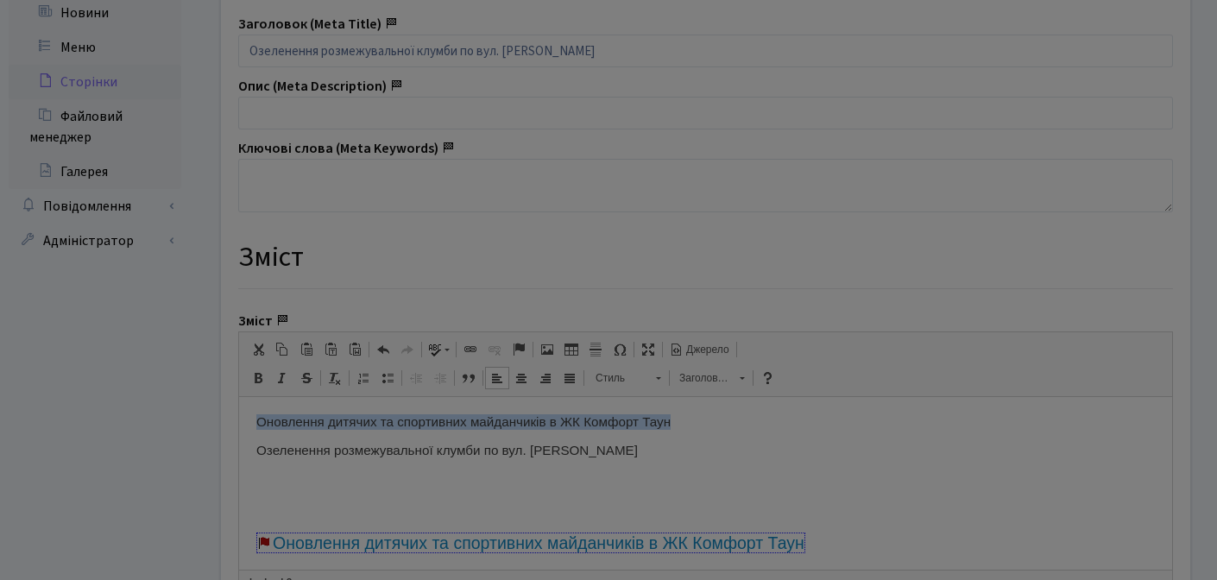
type input "Оновлення дитячих та спортивних майданчиків в ЖК Комфорт Таун"
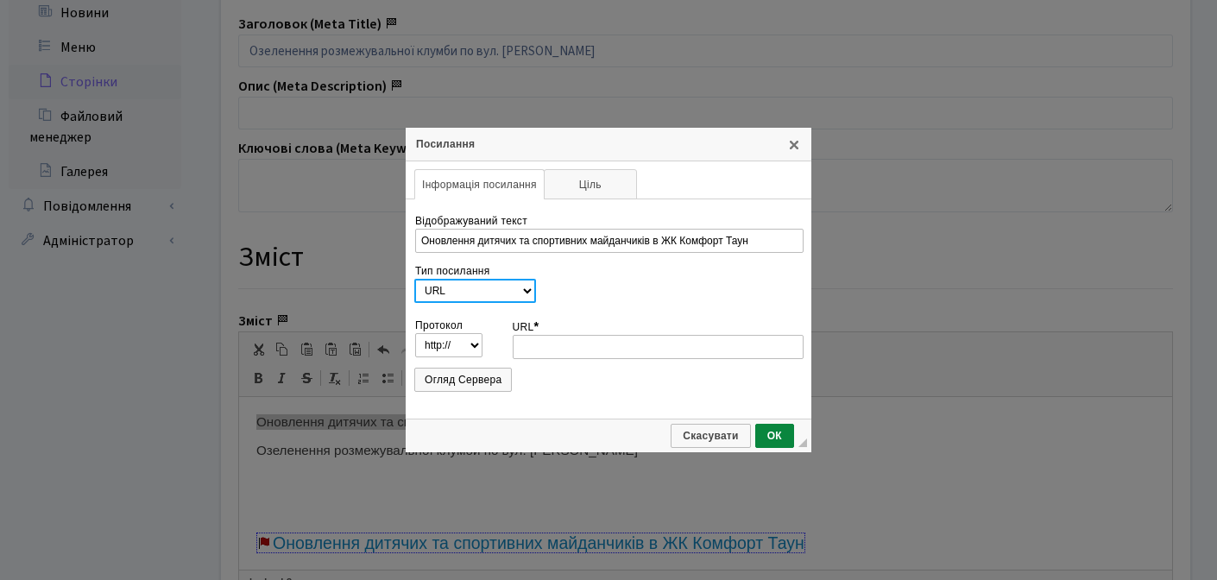
click at [520, 288] on select "URL Якір на цю сторінку Ел. пошта Телефон" at bounding box center [475, 291] width 122 height 24
click at [477, 346] on select "http://‎ https://‎ ftp://‎ news://‎ <інший>" at bounding box center [448, 345] width 69 height 24
select select
click at [414, 333] on select "http://‎ https://‎ ftp://‎ news://‎ <інший>" at bounding box center [448, 345] width 69 height 24
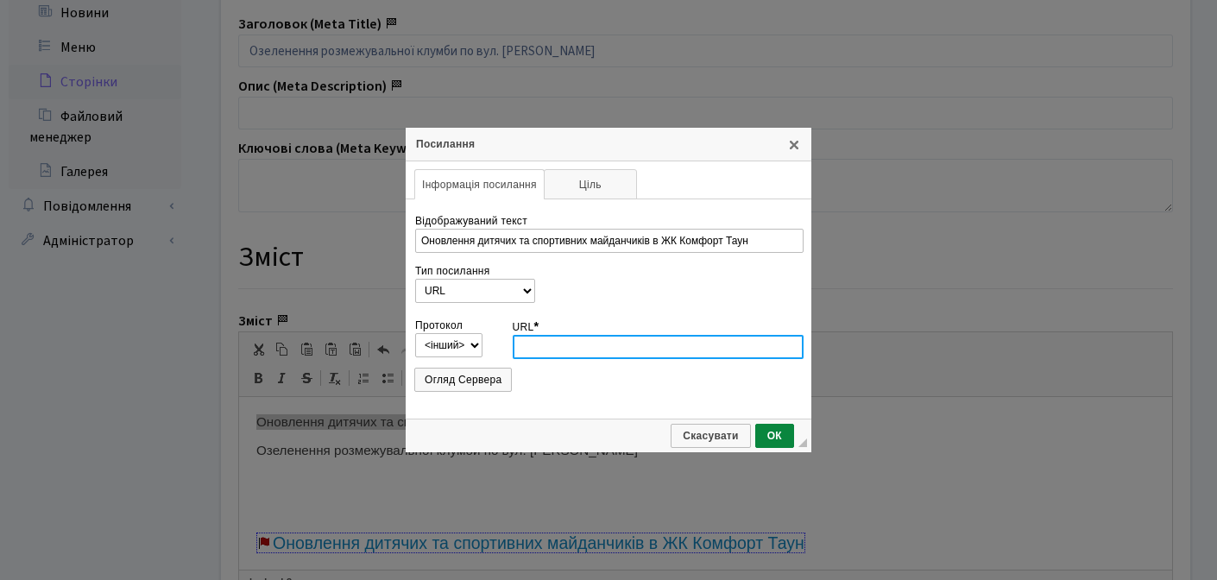
click at [541, 348] on input "URL *" at bounding box center [659, 347] width 292 height 24
click at [463, 320] on div "Протокол http://‎ https://‎ ftp://‎ news://‎ <інший>" at bounding box center [458, 338] width 89 height 38
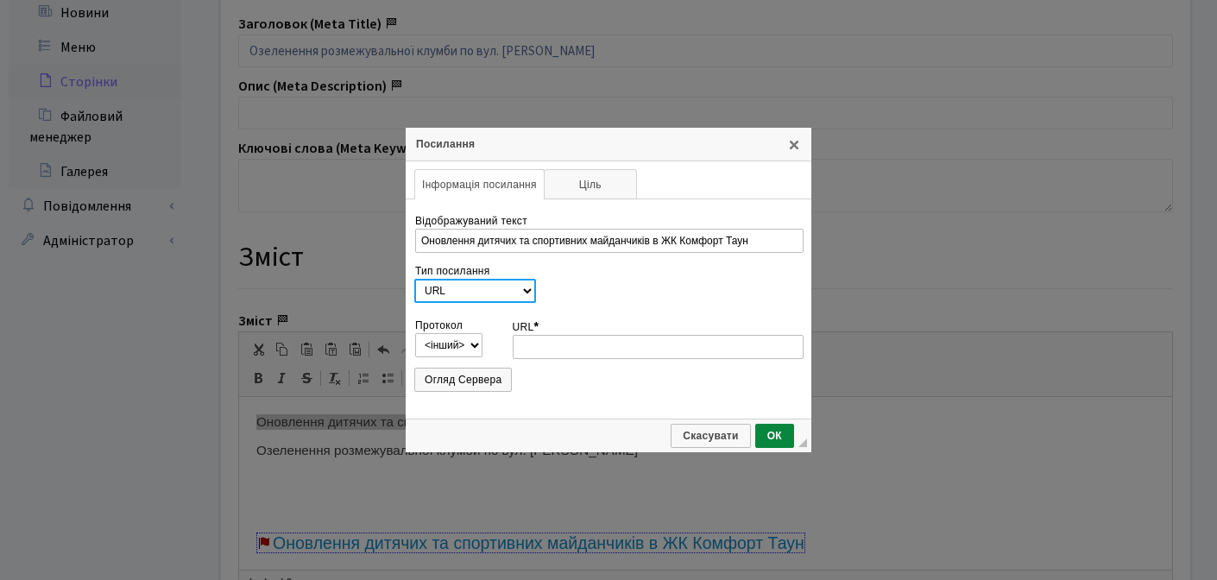
click at [439, 291] on select "URL Якір на цю сторінку Ел. пошта Телефон" at bounding box center [475, 291] width 122 height 24
select select "anchor"
click at [414, 279] on select "URL Якір на цю сторінку Ел. пошта Телефон" at bounding box center [475, 291] width 122 height 24
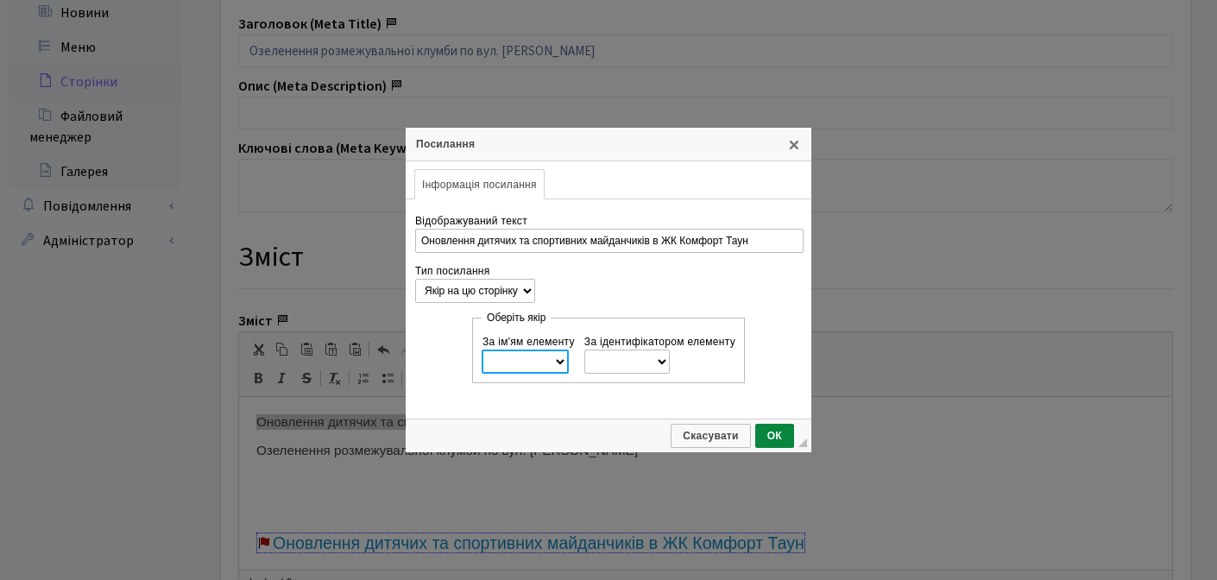
click at [552, 363] on select "Оновлення Озеленення" at bounding box center [525, 362] width 87 height 24
select select "Оновлення"
click at [482, 350] on select "Оновлення Озеленення" at bounding box center [525, 362] width 87 height 24
click at [770, 433] on span "ОК" at bounding box center [774, 436] width 35 height 12
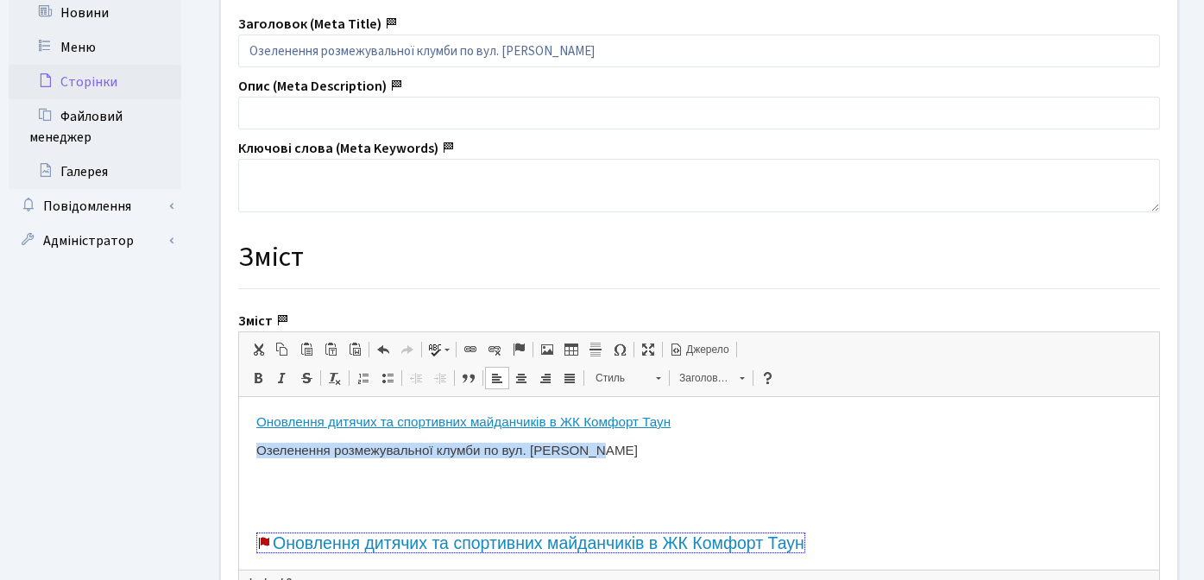
drag, startPoint x: 633, startPoint y: 454, endPoint x: 249, endPoint y: 449, distance: 384.3
click at [465, 349] on span at bounding box center [471, 350] width 14 height 14
select select "url"
select select "http://"
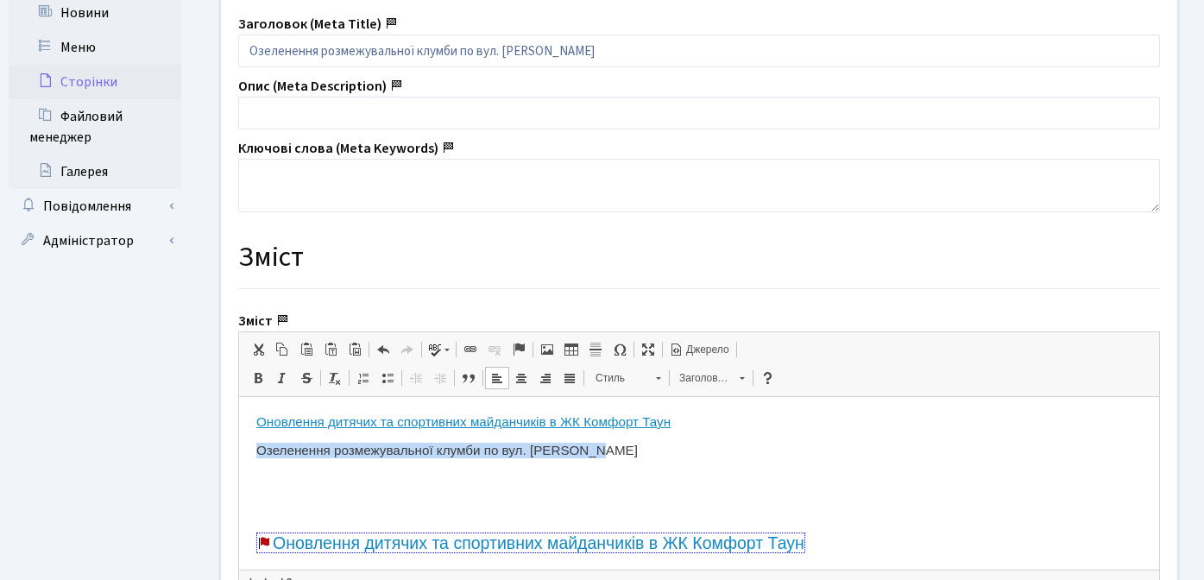
select select
type input "Озеленення розмежувальної клумби по вул. Юрія липи"
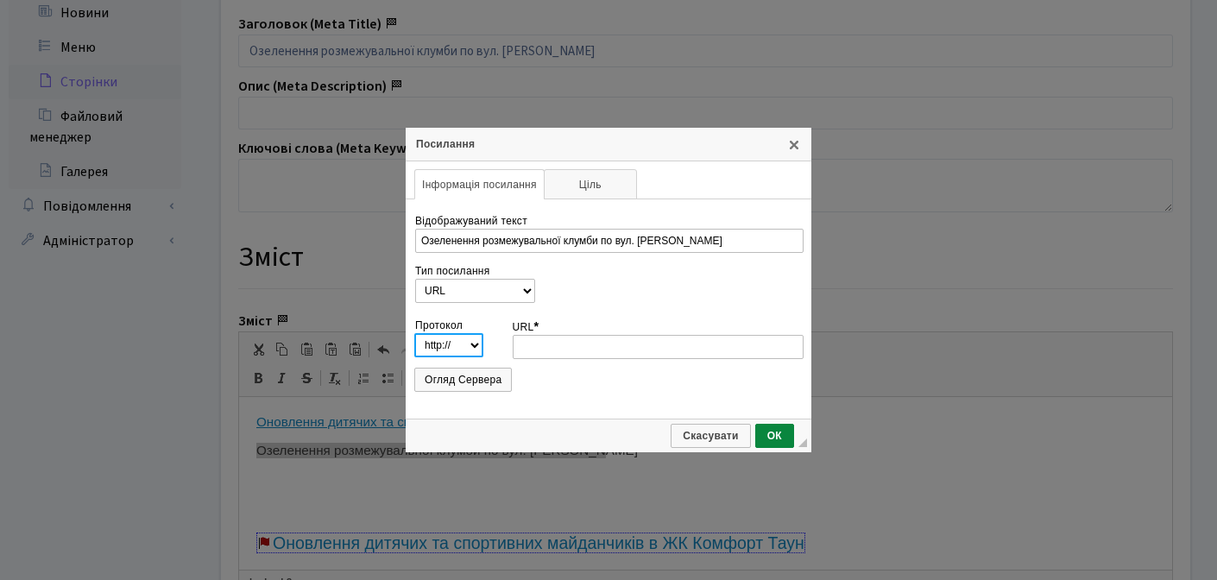
click at [467, 345] on select "http://‎ https://‎ ftp://‎ news://‎ <інший>" at bounding box center [448, 345] width 69 height 24
click at [516, 294] on select "URL Якір на цю сторінку Ел. пошта Телефон" at bounding box center [475, 291] width 122 height 24
select select "anchor"
click at [414, 279] on select "URL Якір на цю сторінку Ел. пошта Телефон" at bounding box center [475, 291] width 122 height 24
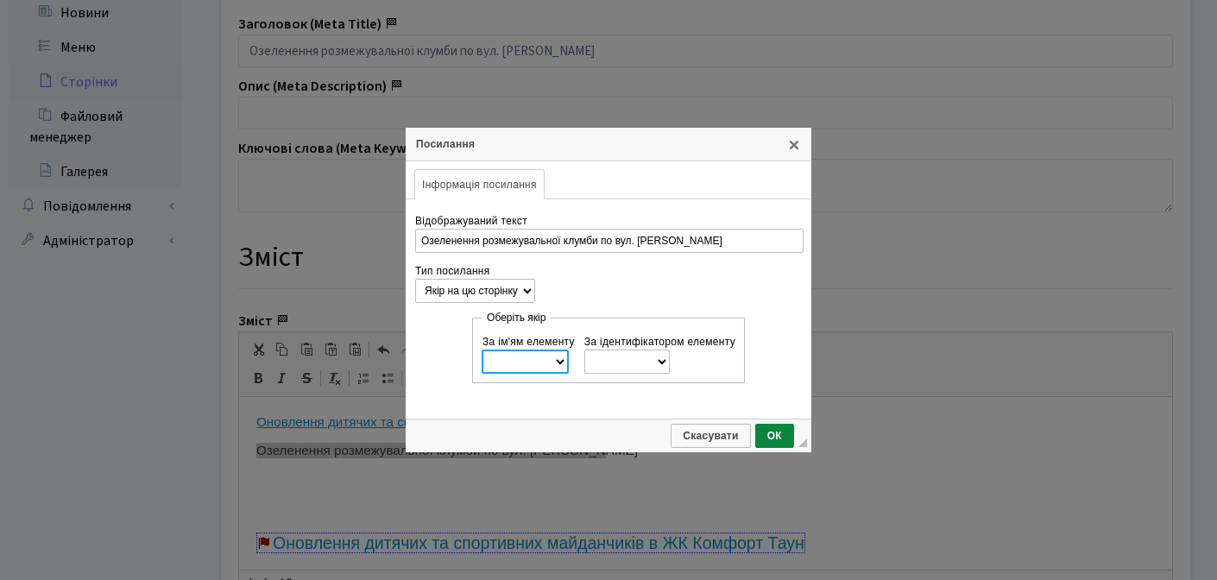
click at [536, 361] on select "Оновлення Озеленення" at bounding box center [525, 362] width 87 height 24
select select "Озеленення"
click at [482, 350] on select "Оновлення Озеленення" at bounding box center [525, 362] width 87 height 24
click at [775, 433] on span "ОК" at bounding box center [774, 436] width 35 height 12
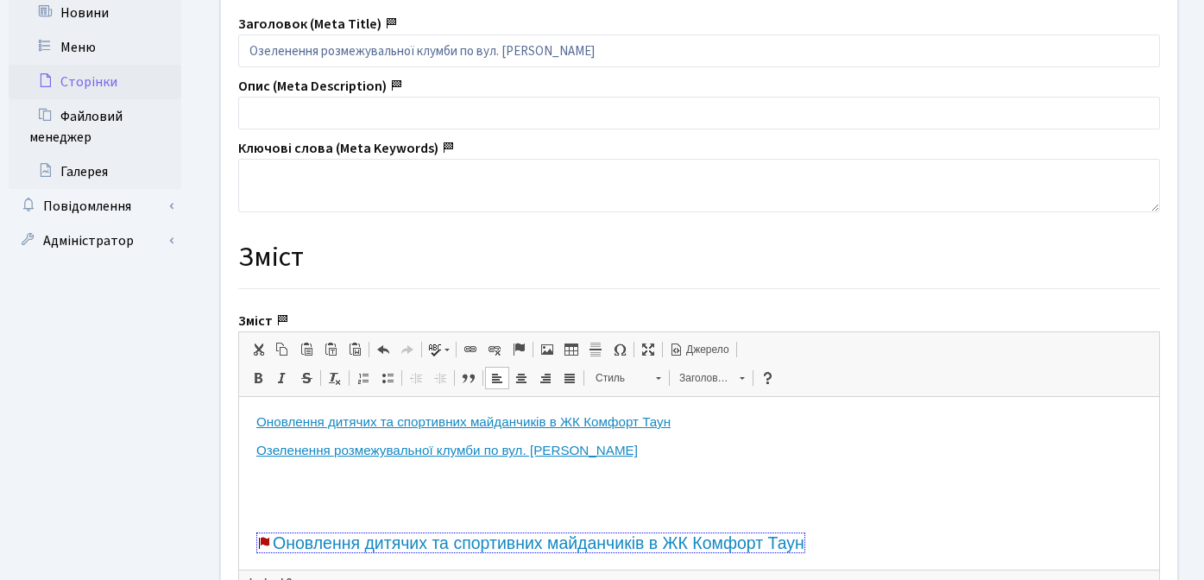
click at [718, 456] on h3 "Озеленення розмежувальної клумби по вул. Юрія липи" at bounding box center [699, 451] width 886 height 16
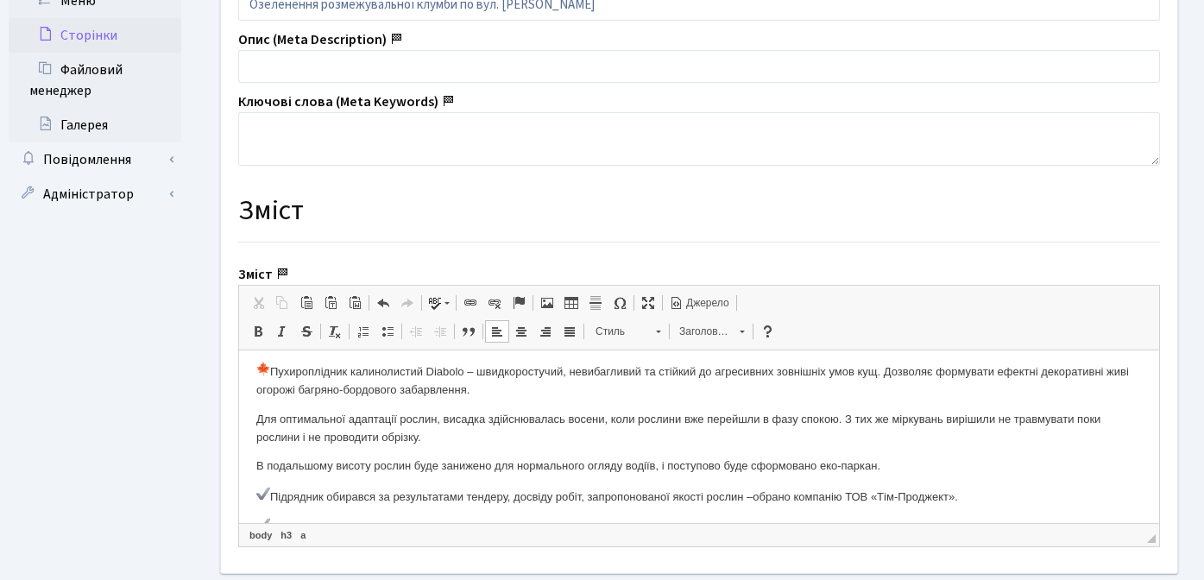
scroll to position [641, 0]
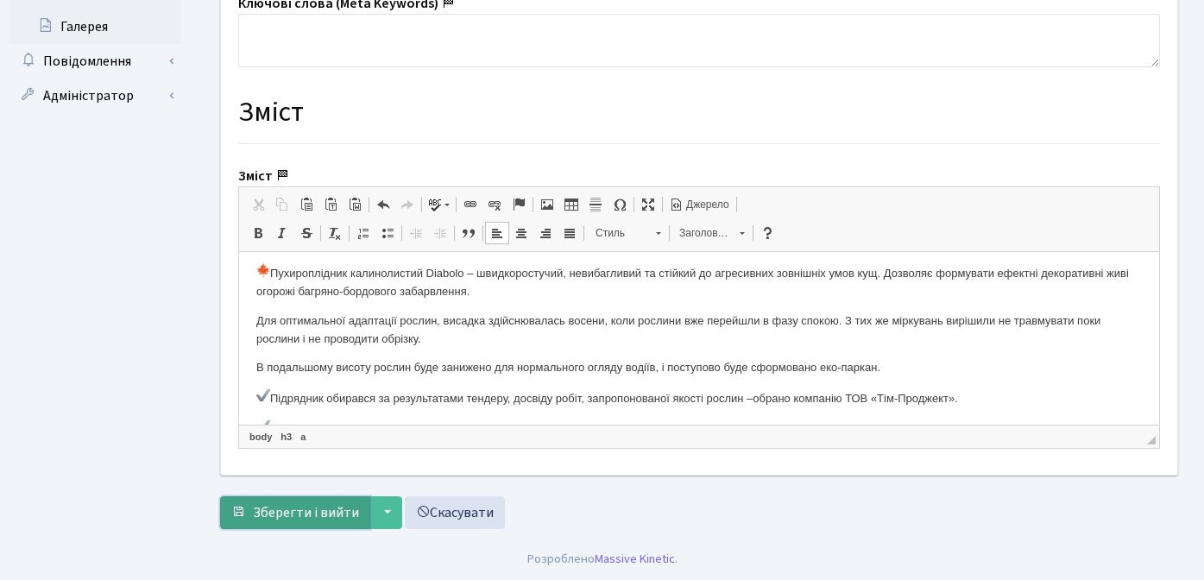
click at [303, 503] on span "Зберегти і вийти" at bounding box center [306, 512] width 106 height 19
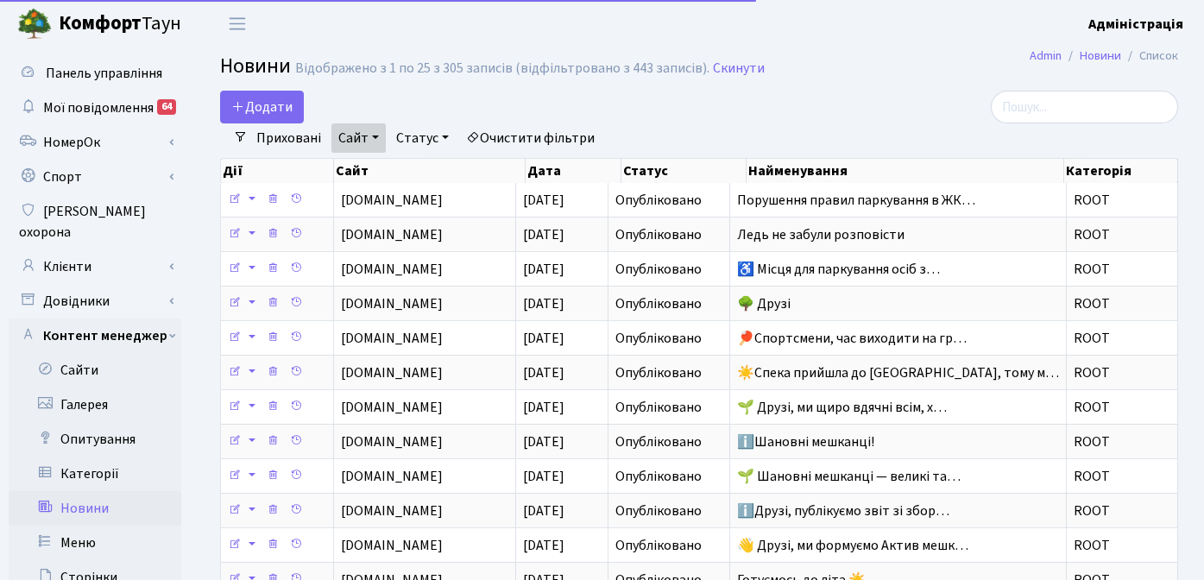
select select "25"
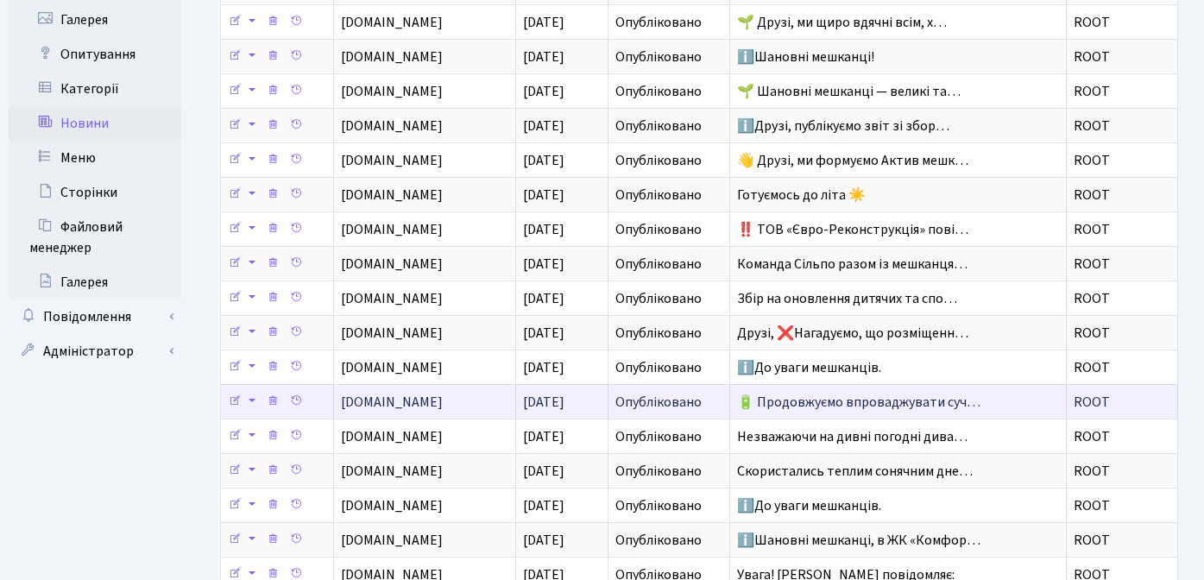
scroll to position [389, 0]
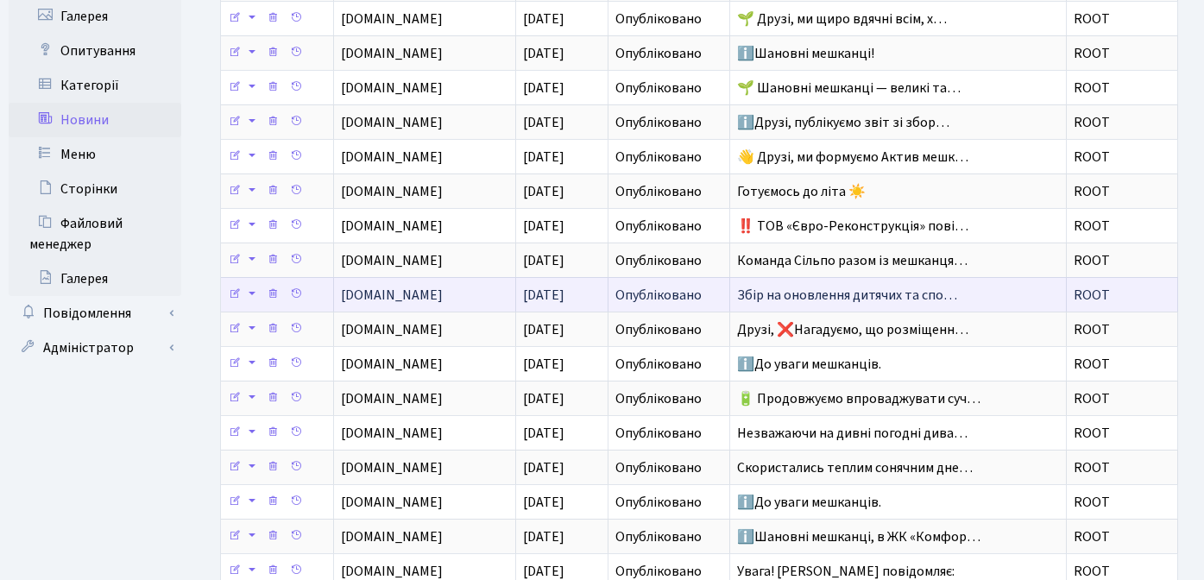
click at [825, 300] on span "Збір на оновлення дитячих та спо…" at bounding box center [847, 295] width 220 height 19
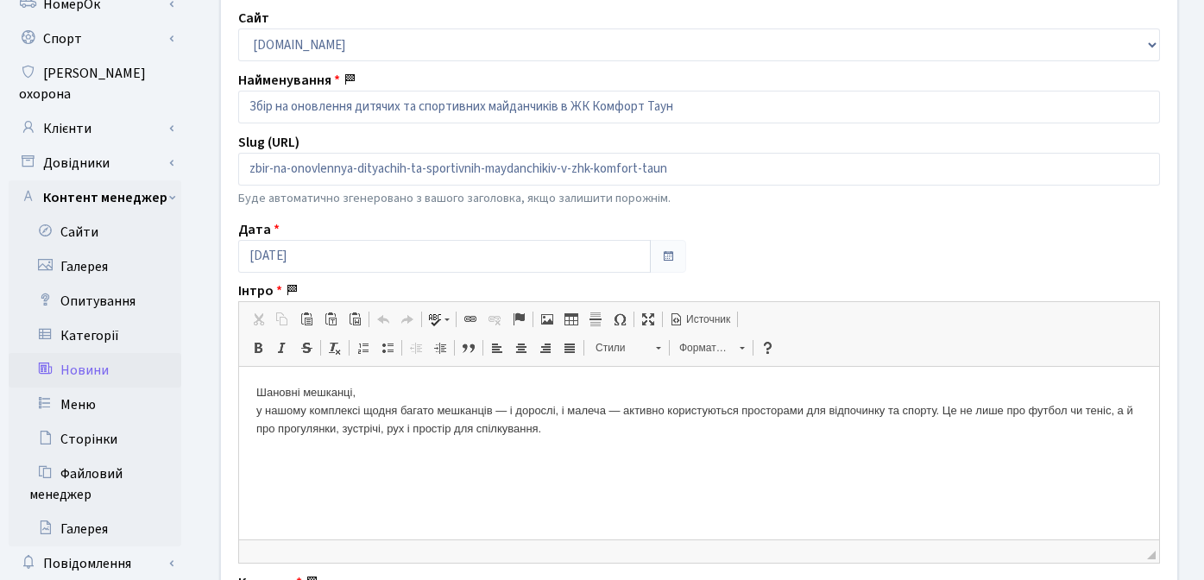
scroll to position [143, 0]
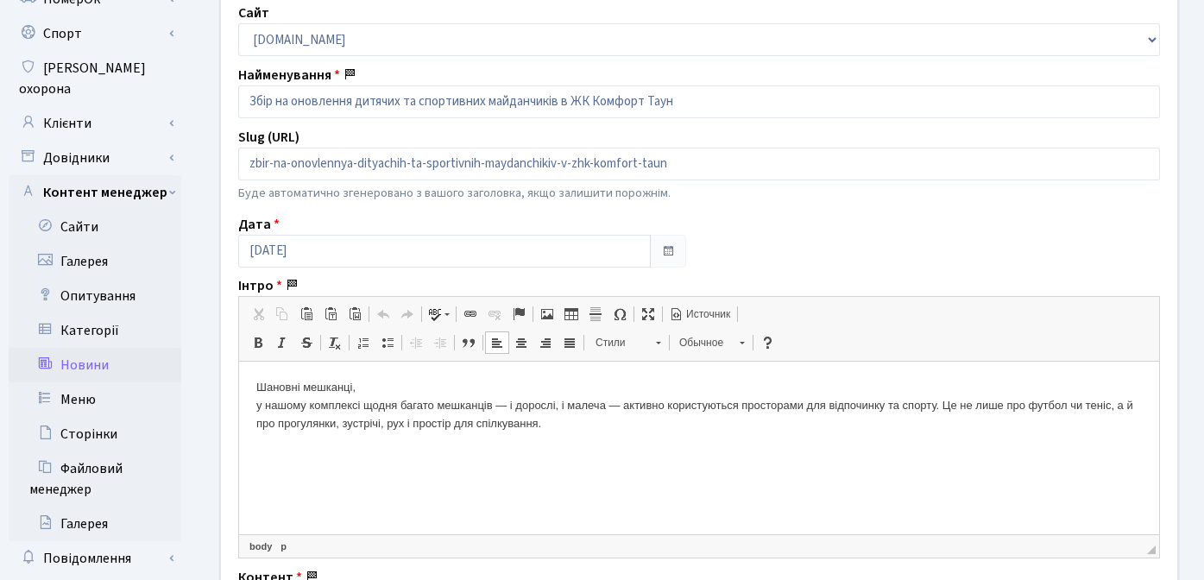
drag, startPoint x: 255, startPoint y: 388, endPoint x: 574, endPoint y: 429, distance: 322.1
click at [574, 429] on html "Шановні мешканці, у нашому комплексі щодня багато мешканців — і дорослі, і мале…" at bounding box center [699, 406] width 920 height 88
copy p "Шановні мешканці, у нашому комплексі щодня багато мешканців — і дорослі, і мале…"
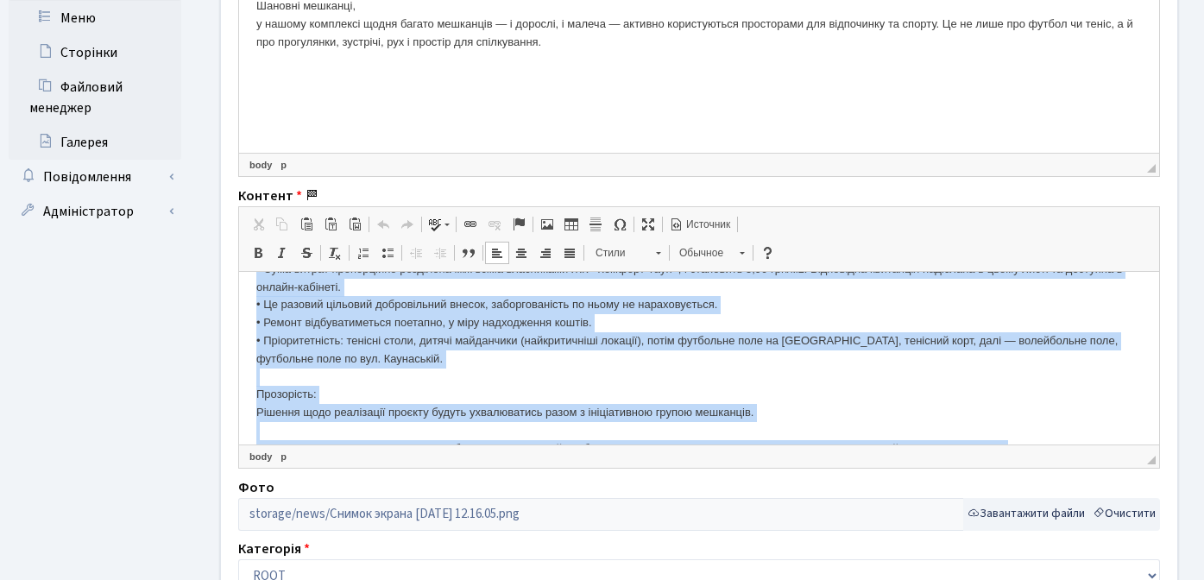
scroll to position [562, 0]
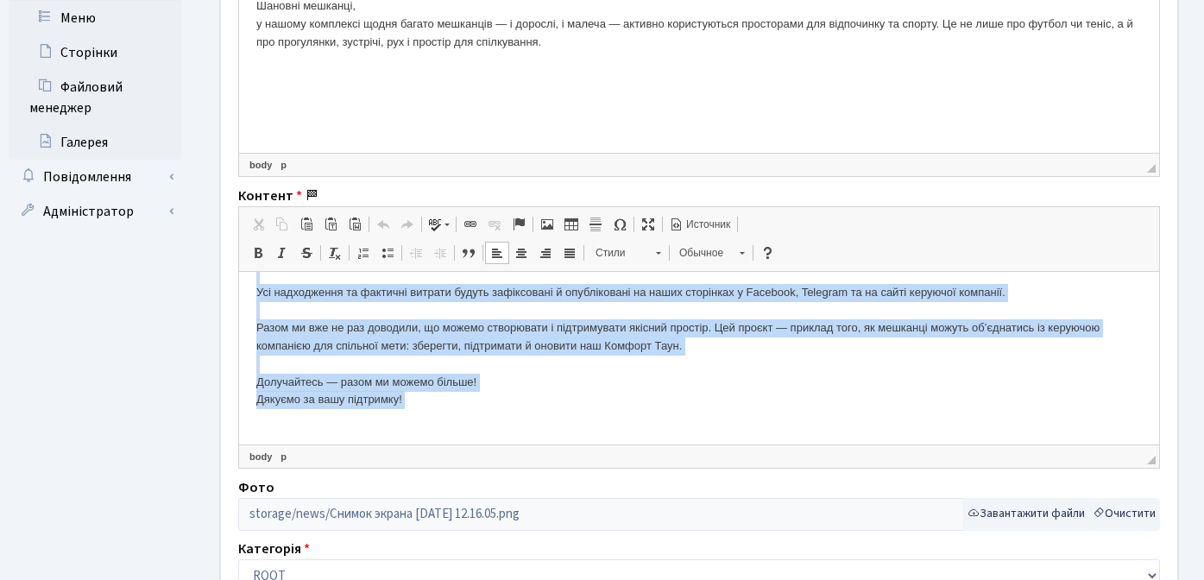
drag, startPoint x: 260, startPoint y: 299, endPoint x: 583, endPoint y: 412, distance: 342.2
click at [583, 412] on p "Але з роками обладнання локацій зношується — і зараз окремі з них вже критично …" at bounding box center [699, 76] width 886 height 700
copy p "Але з роками обладнання локацій зношується — і зараз окремі з них вже критично …"
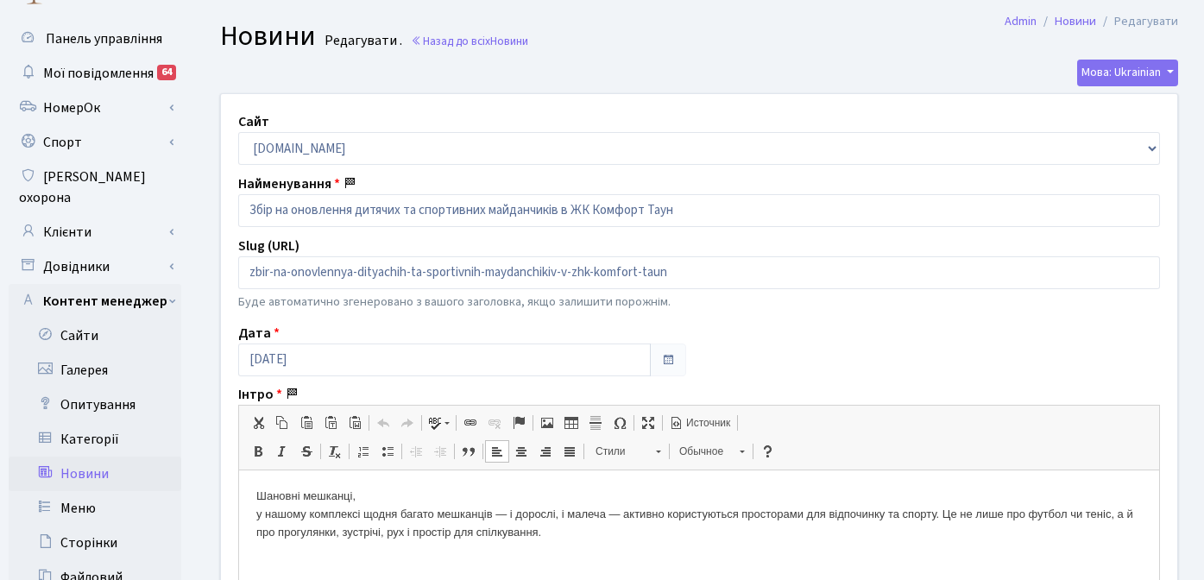
scroll to position [0, 0]
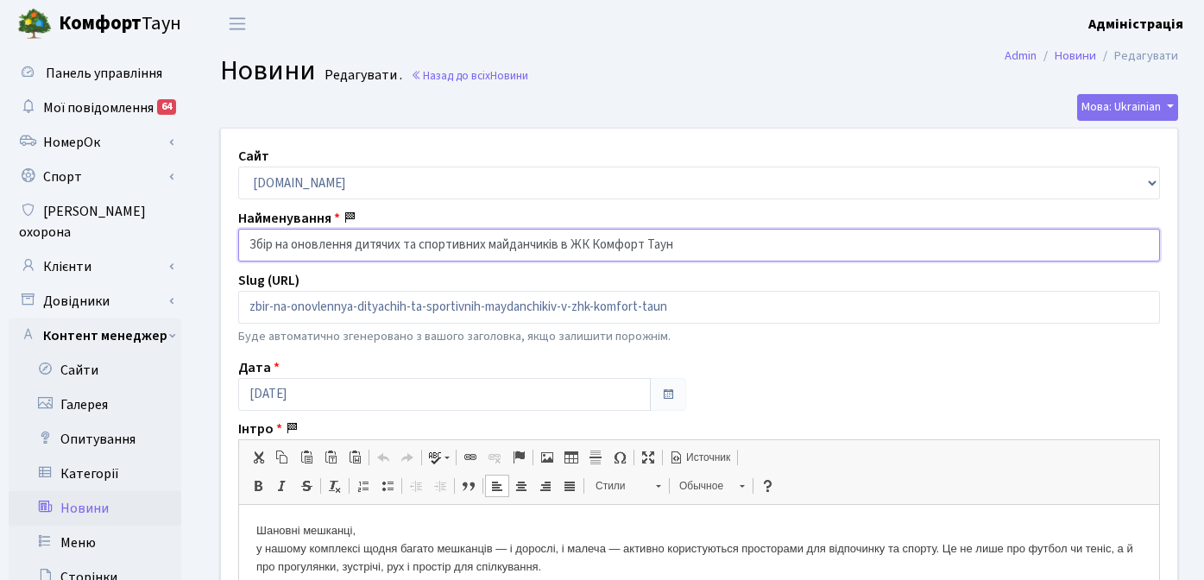
drag, startPoint x: 294, startPoint y: 247, endPoint x: 716, endPoint y: 242, distance: 422.3
click at [716, 242] on input "Збір на оновлення дитячих та спортивних майданчиків в ЖК Комфорт Таун" at bounding box center [699, 245] width 922 height 33
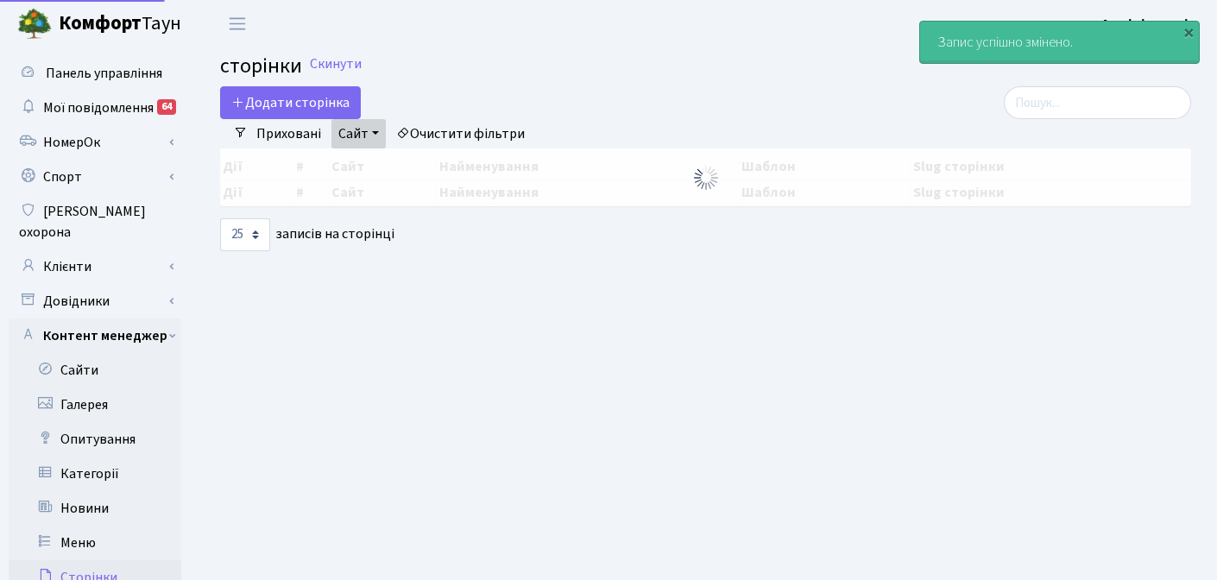
select select "25"
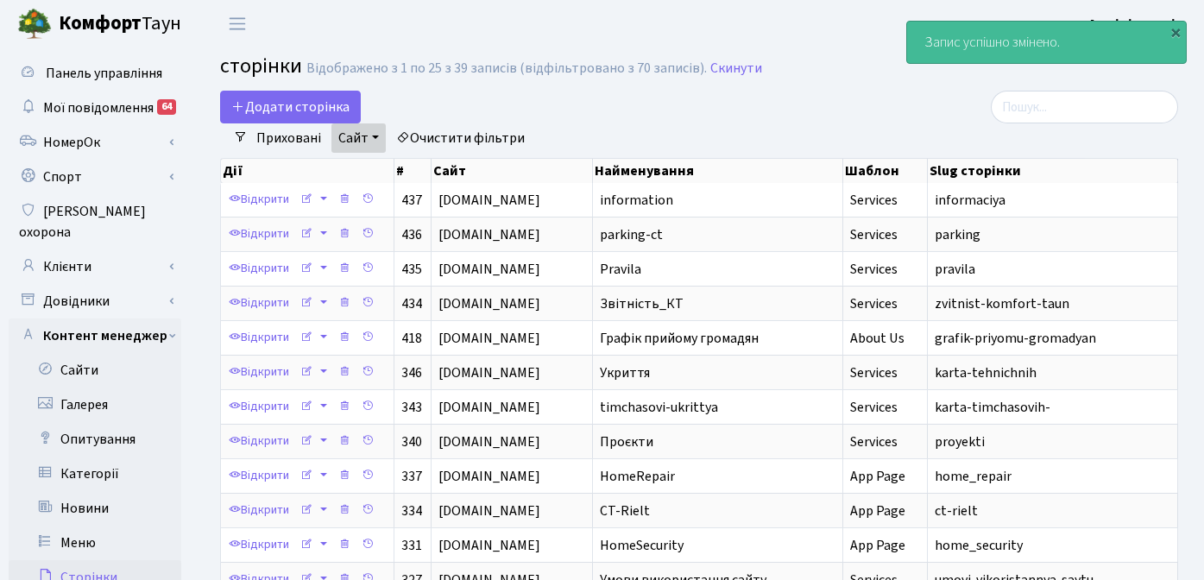
click at [768, 121] on div "Додати сторінка" at bounding box center [535, 107] width 630 height 33
click at [1178, 32] on div "×" at bounding box center [1175, 31] width 17 height 17
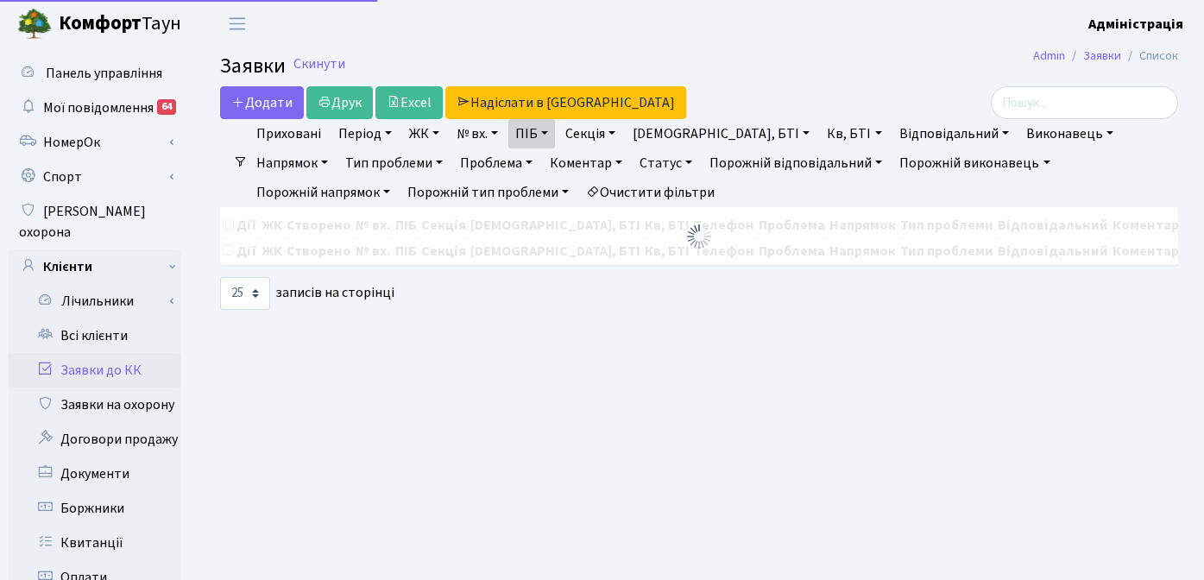
select select "25"
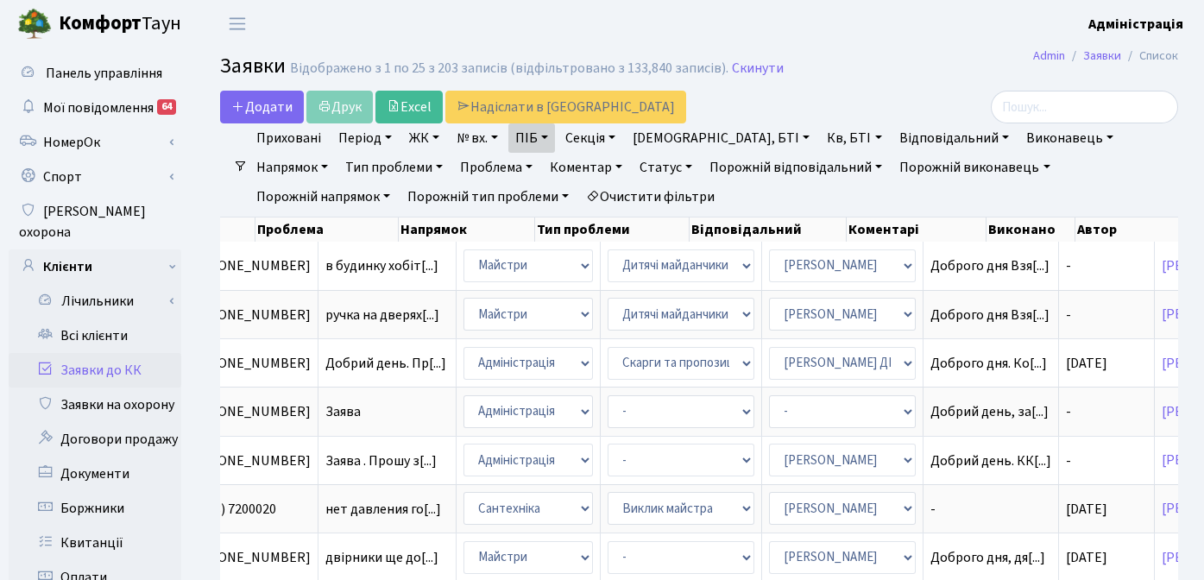
click at [91, 28] on b "Комфорт" at bounding box center [100, 23] width 83 height 28
